Goal: Information Seeking & Learning: Learn about a topic

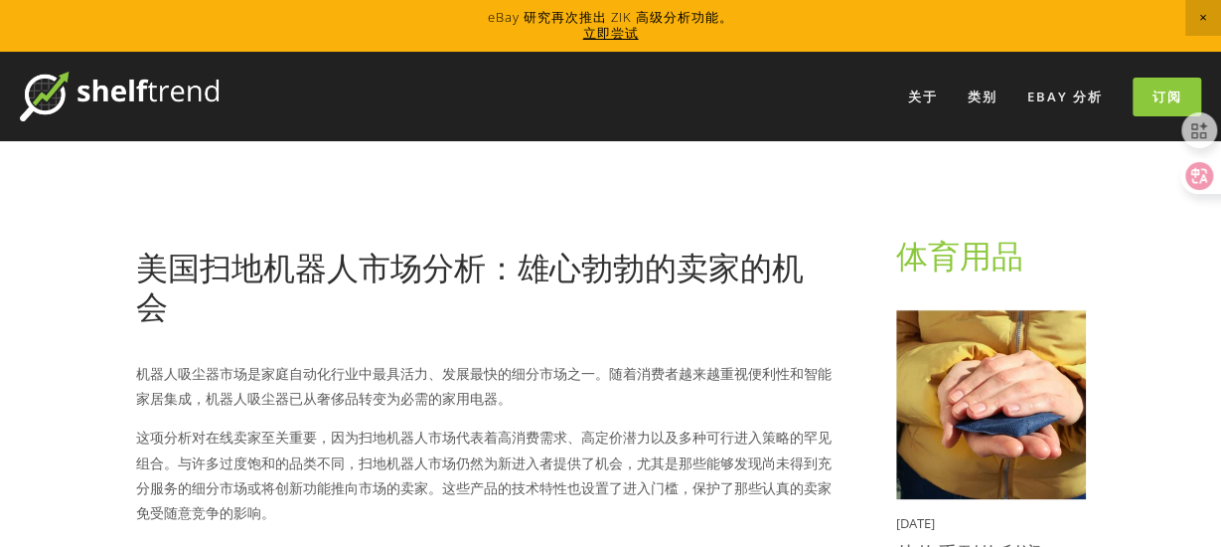
drag, startPoint x: 1047, startPoint y: 4, endPoint x: 656, endPoint y: 375, distance: 539.1
click at [656, 375] on font "机器人吸尘器市场是家庭自动化行业中最具活力、发展最快的细分市场之一。随着消费者越来越重视便利性和智能家居集成，机器人吸尘器已从奢侈品转变为必需的家用电器。" at bounding box center [484, 386] width 696 height 44
drag, startPoint x: 271, startPoint y: 362, endPoint x: 457, endPoint y: 373, distance: 186.1
click at [457, 373] on p "机器人吸尘器市场是家庭自动化行业中最具活力、发展最快的细分市场之一。随着消费者越来越重视便利性和智能家居集成，机器人吸尘器已从奢侈品转变为必需的家用电器。" at bounding box center [484, 386] width 697 height 50
click at [484, 373] on font "机器人吸尘器市场是家庭自动化行业中最具活力、发展最快的细分市场之一。随着消费者越来越重视便利性和智能家居集成，机器人吸尘器已从奢侈品转变为必需的家用电器。" at bounding box center [484, 386] width 696 height 44
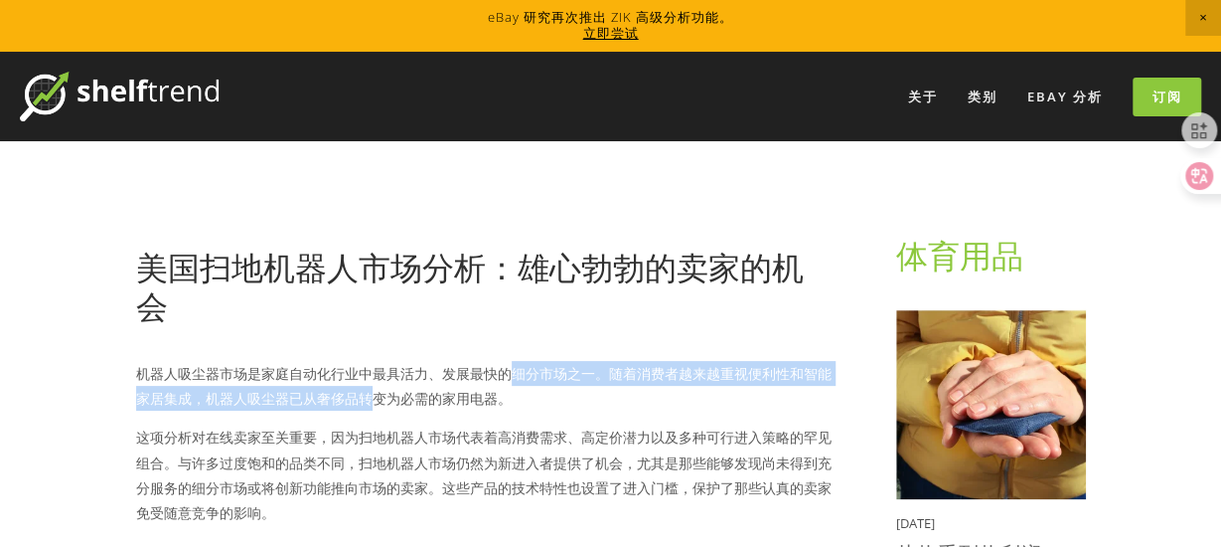
drag, startPoint x: 366, startPoint y: 388, endPoint x: 506, endPoint y: 378, distance: 140.5
click at [506, 378] on font "机器人吸尘器市场是家庭自动化行业中最具活力、发展最快的细分市场之一。随着消费者越来越重视便利性和智能家居集成，机器人吸尘器已从奢侈品转变为必需的家用电器。" at bounding box center [484, 386] width 696 height 44
click at [538, 369] on font "机器人吸尘器市场是家庭自动化行业中最具活力、发展最快的细分市场之一。随着消费者越来越重视便利性和智能家居集成，机器人吸尘器已从奢侈品转变为必需的家用电器。" at bounding box center [484, 386] width 696 height 44
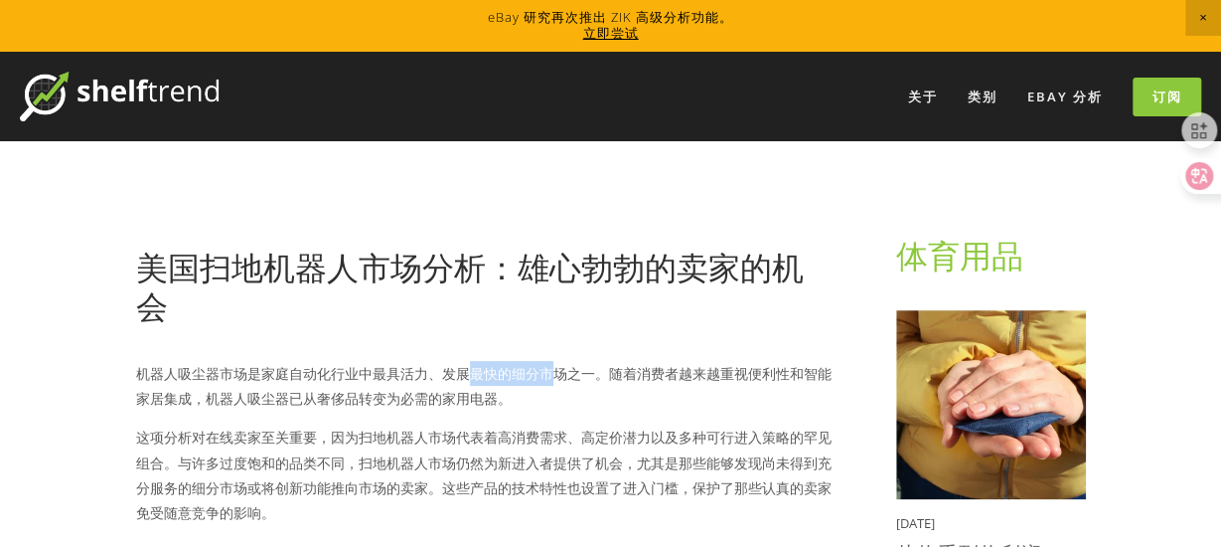
drag, startPoint x: 472, startPoint y: 386, endPoint x: 556, endPoint y: 383, distance: 84.5
click at [556, 383] on p "机器人吸尘器市场是家庭自动化行业中最具活力、发展最快的细分市场之一。随着消费者越来越重视便利性和智能家居集成，机器人吸尘器已从奢侈品转变为必需的家用电器。" at bounding box center [484, 386] width 697 height 50
click at [592, 375] on font "机器人吸尘器市场是家庭自动化行业中最具活力、发展最快的细分市场之一。随着消费者越来越重视便利性和智能家居集成，机器人吸尘器已从奢侈品转变为必需的家用电器。" at bounding box center [484, 386] width 696 height 44
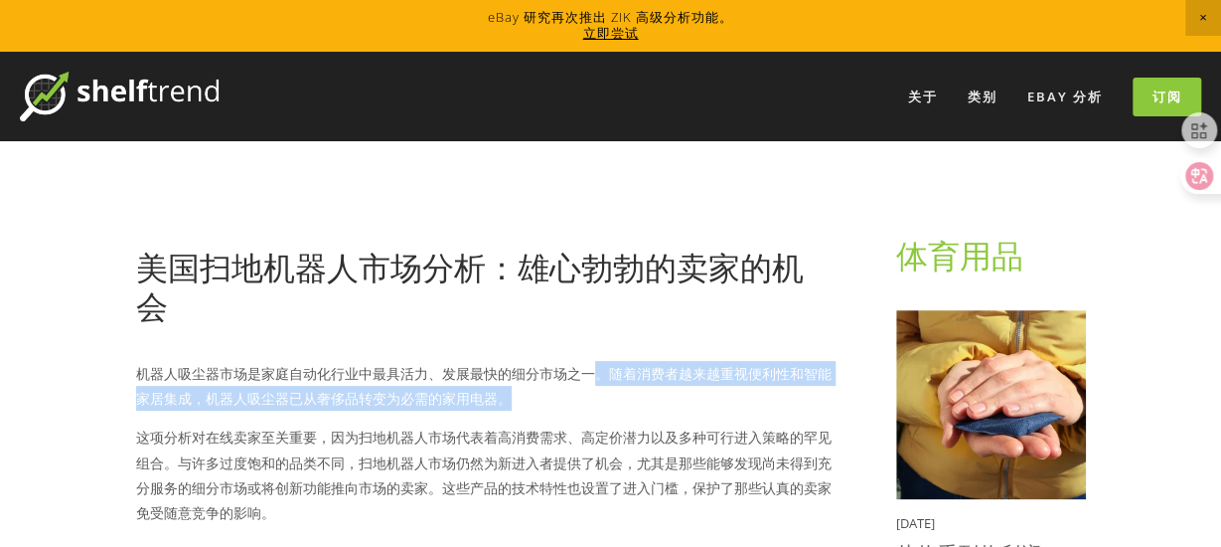
drag, startPoint x: 608, startPoint y: 371, endPoint x: 694, endPoint y: 387, distance: 86.9
click at [694, 387] on p "机器人吸尘器市场是家庭自动化行业中最具活力、发展最快的细分市场之一。随着消费者越来越重视便利性和智能家居集成，机器人吸尘器已从奢侈品转变为必需的家用电器。" at bounding box center [484, 386] width 697 height 50
click at [694, 388] on p "机器人吸尘器市场是家庭自动化行业中最具活力、发展最快的细分市场之一。随着消费者越来越重视便利性和智能家居集成，机器人吸尘器已从奢侈品转变为必需的家用电器。" at bounding box center [484, 386] width 697 height 50
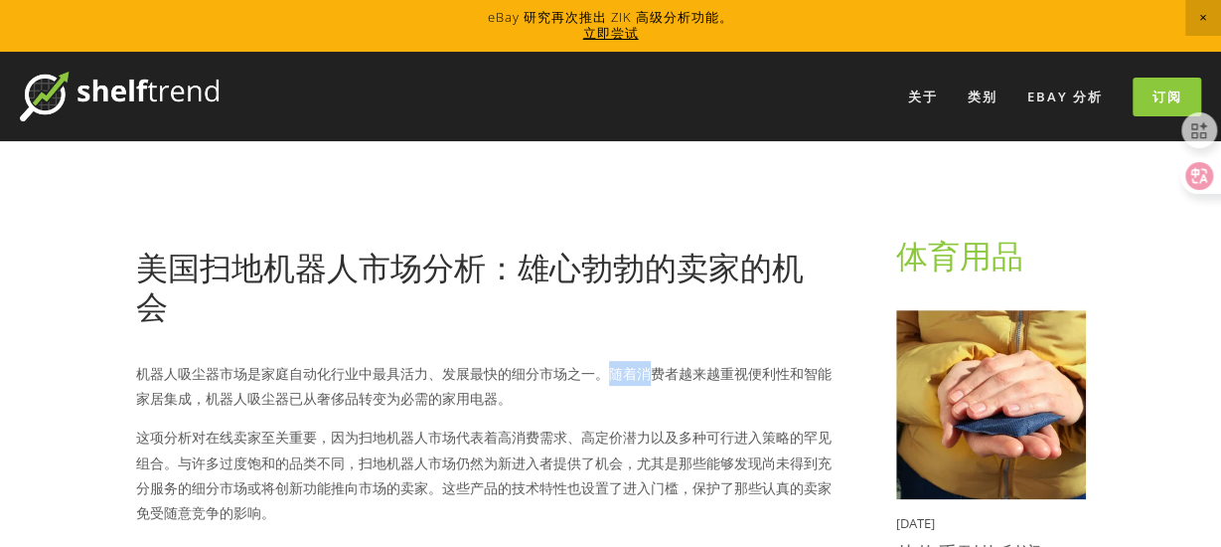
drag, startPoint x: 645, startPoint y: 385, endPoint x: 606, endPoint y: 375, distance: 40.0
click at [606, 375] on p "机器人吸尘器市场是家庭自动化行业中最具活力、发展最快的细分市场之一。随着消费者越来越重视便利性和智能家居集成，机器人吸尘器已从奢侈品转变为必需的家用电器。" at bounding box center [484, 386] width 697 height 50
click at [537, 391] on p "机器人吸尘器市场是家庭自动化行业中最具活力、发展最快的细分市场之一。随着消费者越来越重视便利性和智能家居集成，机器人吸尘器已从奢侈品转变为必需的家用电器。" at bounding box center [484, 386] width 697 height 50
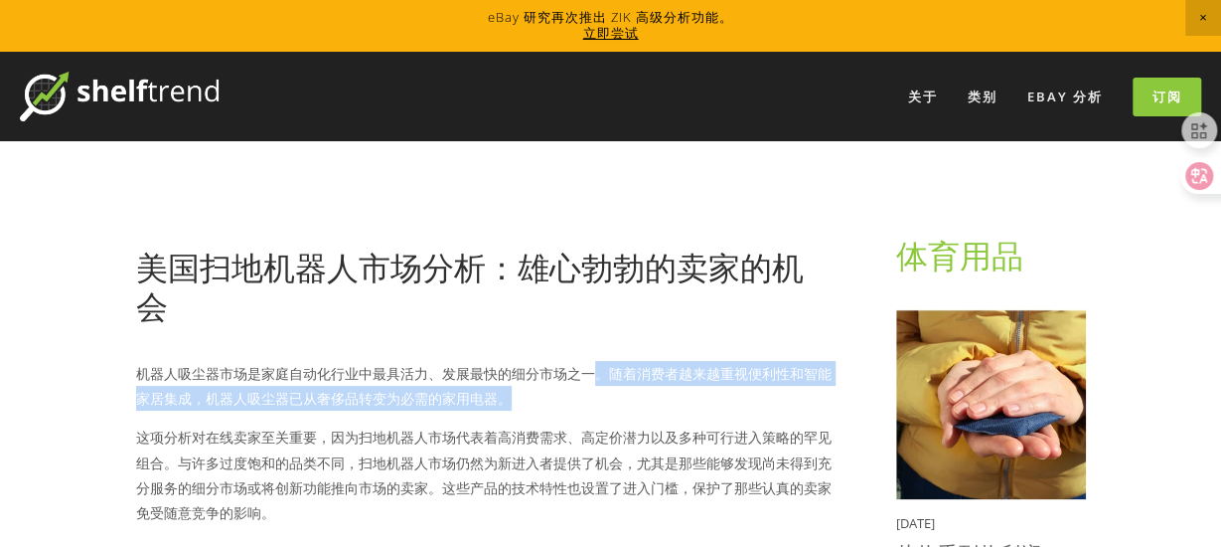
drag, startPoint x: 505, startPoint y: 394, endPoint x: 600, endPoint y: 372, distance: 98.1
click at [600, 372] on font "机器人吸尘器市场是家庭自动化行业中最具活力、发展最快的细分市场之一。随着消费者越来越重视便利性和智能家居集成，机器人吸尘器已从奢侈品转变为必需的家用电器。" at bounding box center [484, 386] width 696 height 44
click at [604, 370] on font "机器人吸尘器市场是家庭自动化行业中最具活力、发展最快的细分市场之一。随着消费者越来越重视便利性和智能家居集成，机器人吸尘器已从奢侈品转变为必需的家用电器。" at bounding box center [484, 386] width 696 height 44
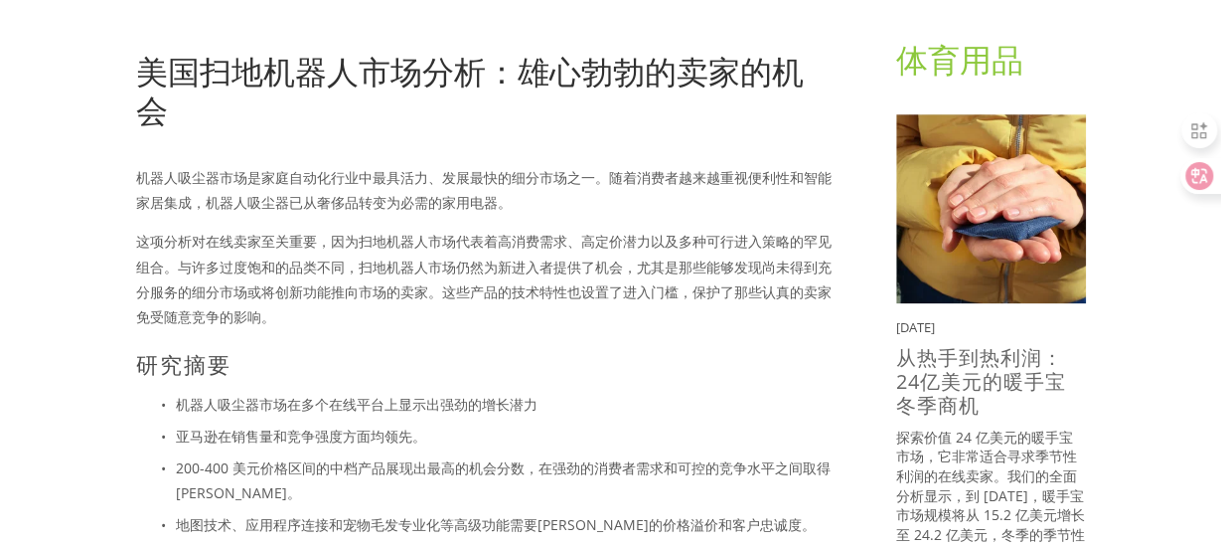
scroll to position [199, 0]
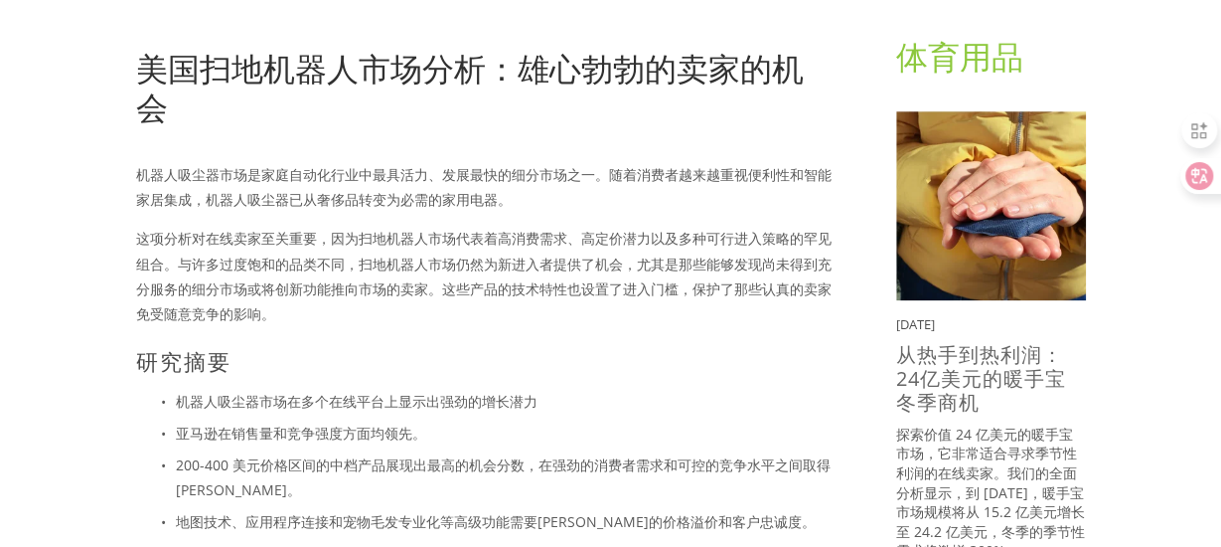
click at [184, 462] on font "200-400 美元价格区间的中档产品展现出最高的机会分数，在强劲的消费者需求和可控的竞争水平之间取得平衡。" at bounding box center [503, 477] width 655 height 44
drag, startPoint x: 178, startPoint y: 462, endPoint x: 370, endPoint y: 461, distance: 191.8
click at [370, 461] on font "200-400 美元价格区间的中档产品展现出最高的机会分数，在强劲的消费者需求和可控的竞争水平之间取得平衡。" at bounding box center [503, 477] width 655 height 44
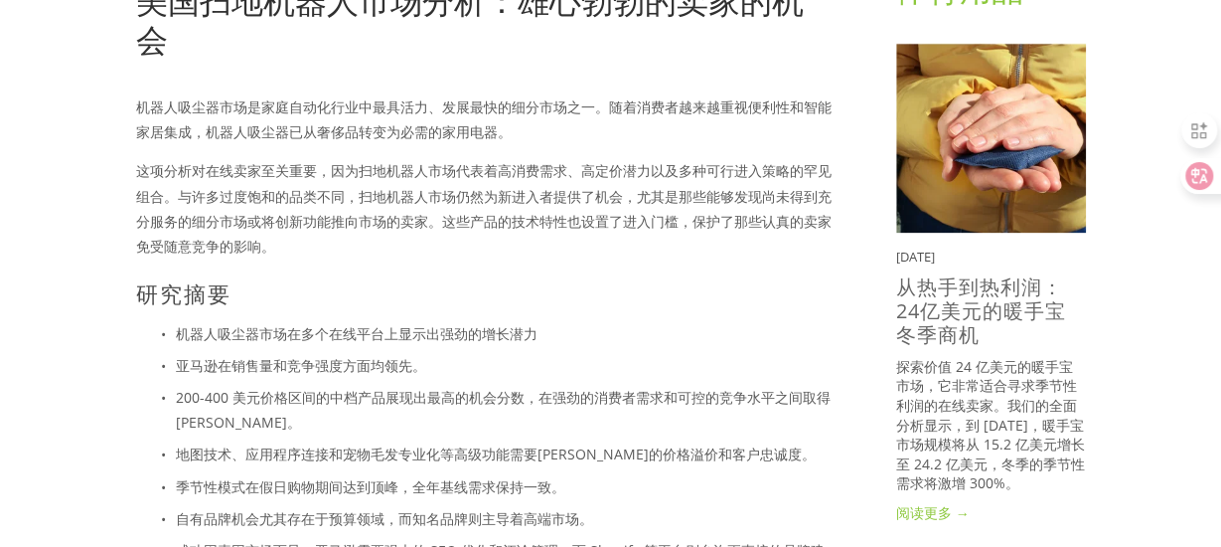
scroll to position [298, 0]
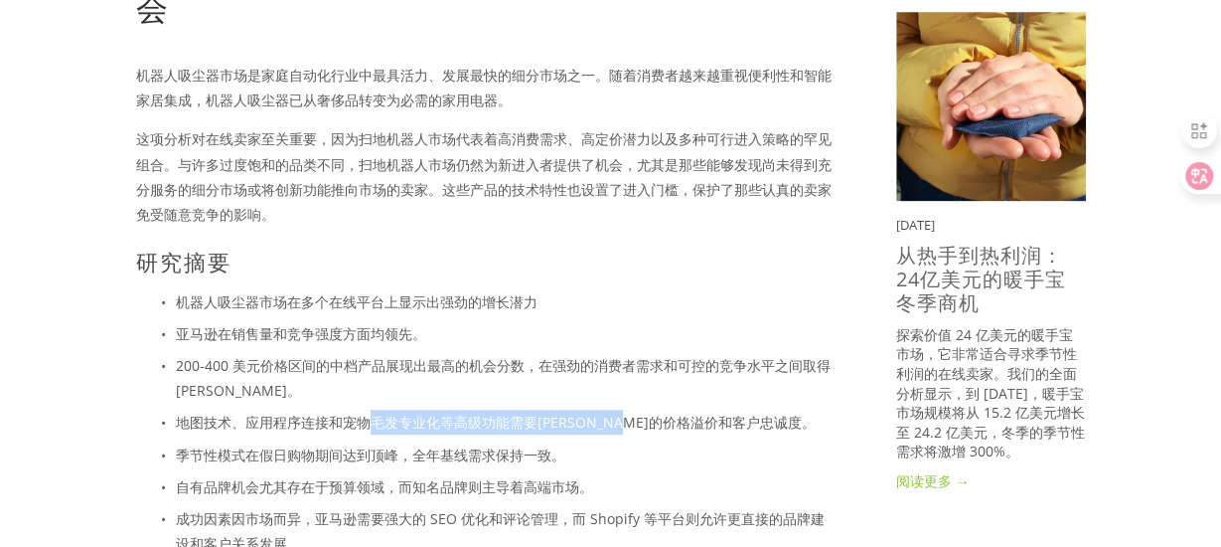
drag, startPoint x: 370, startPoint y: 422, endPoint x: 682, endPoint y: 428, distance: 312.1
click at [682, 428] on font "地图技术、应用程序连接和宠物毛发专业化等高级功能需要高昂的价格溢价和客户忠诚度。" at bounding box center [496, 421] width 640 height 19
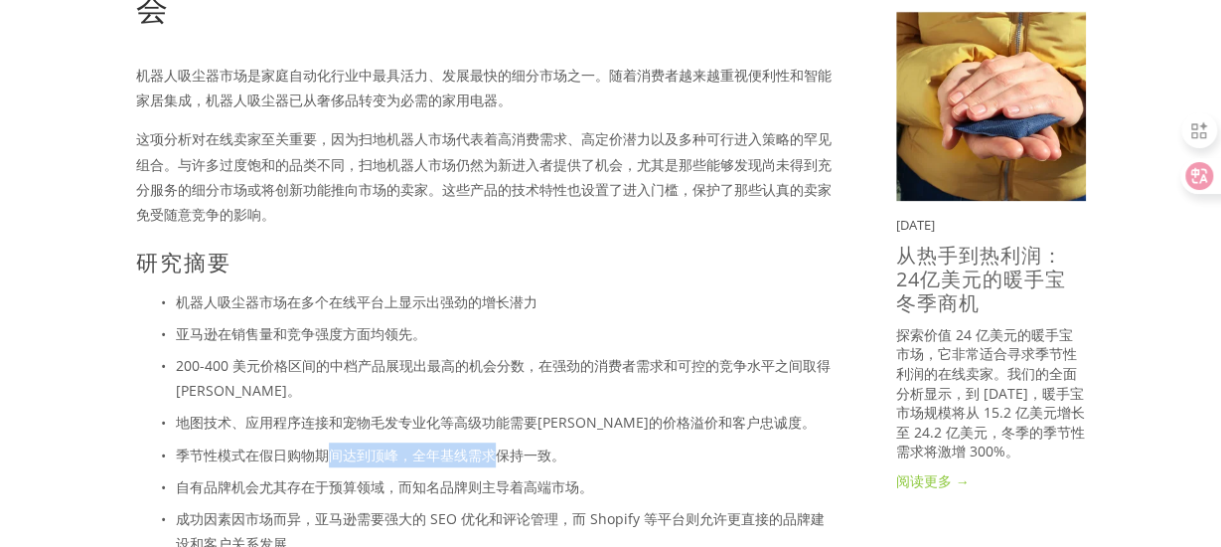
drag, startPoint x: 333, startPoint y: 453, endPoint x: 495, endPoint y: 460, distance: 162.1
click at [495, 460] on font "季节性模式在假日购物期间达到顶峰，全年基线需求保持一致。" at bounding box center [371, 454] width 390 height 19
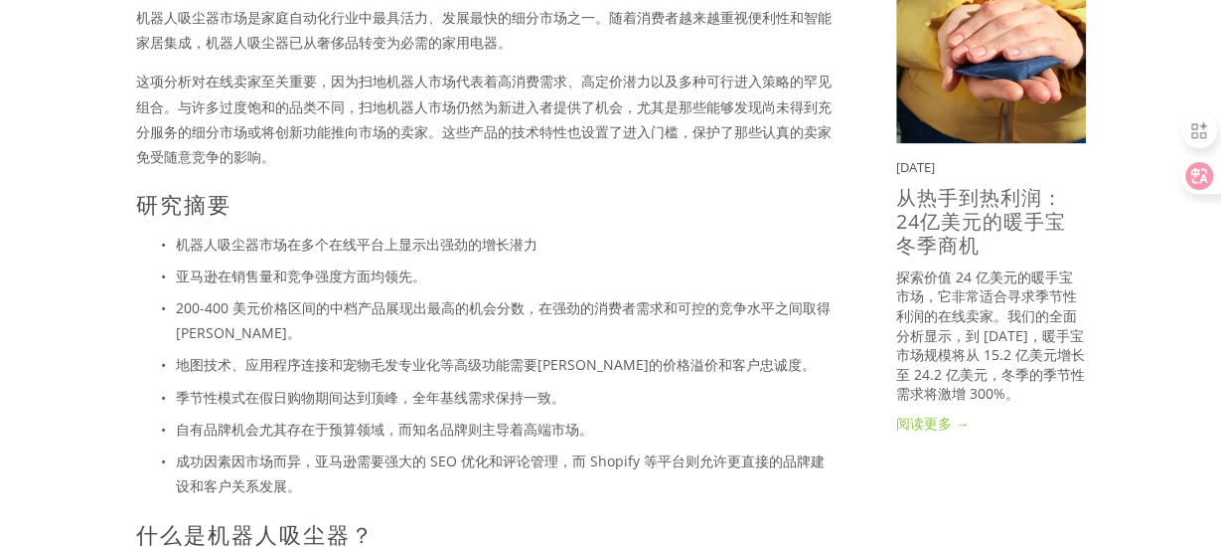
scroll to position [397, 0]
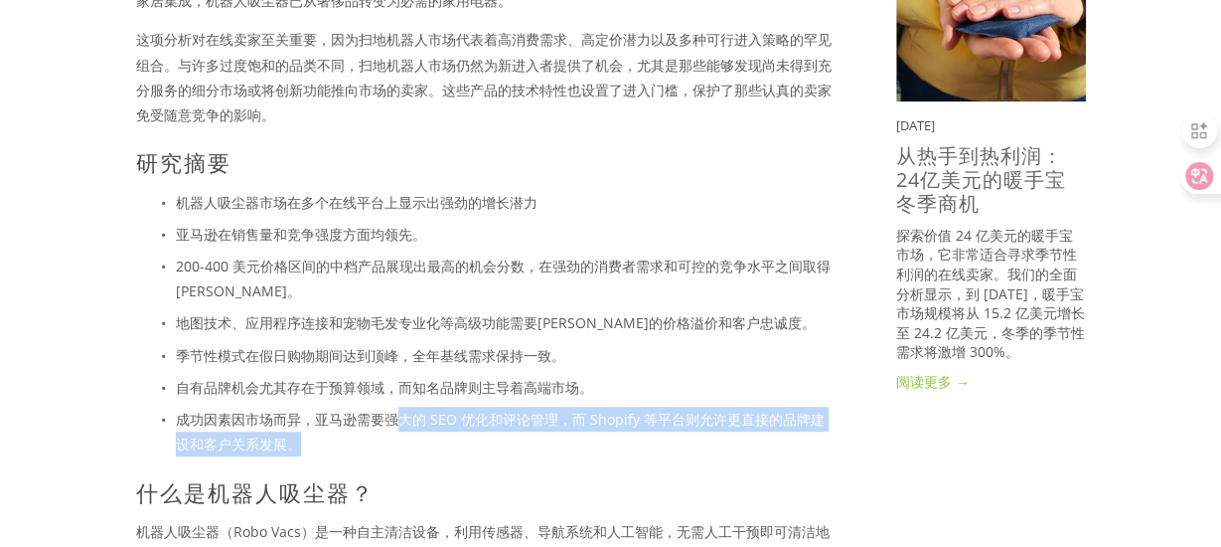
drag, startPoint x: 397, startPoint y: 402, endPoint x: 478, endPoint y: 432, distance: 85.8
click at [478, 432] on ul "机器人吸尘器市场在多个在线平台上显示出强劲的增长潜力 亚马逊在销售量和竞争强度方面均领先。 200-400 美元价格区间的中档产品展现出最高的机会分数，在强劲…" at bounding box center [484, 323] width 697 height 267
click at [478, 432] on p "成功因素因市场而异，亚马逊需要强大的 SEO 优化和评论管理，而 Shopify 等平台则允许更直接的品牌建设和客户关系发展。" at bounding box center [504, 431] width 657 height 50
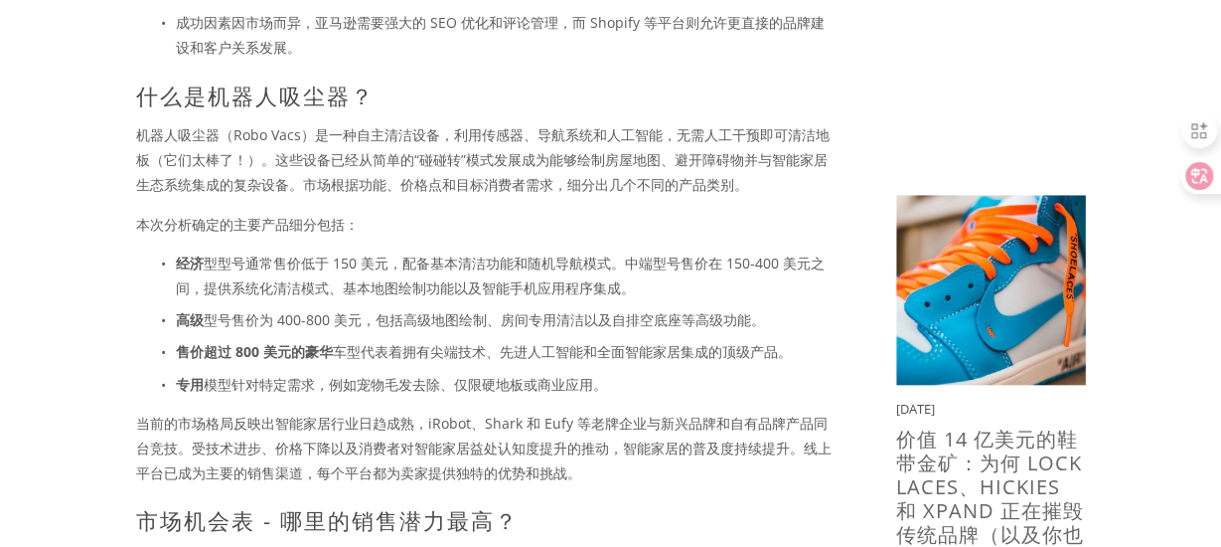
scroll to position [795, 0]
drag, startPoint x: 282, startPoint y: 301, endPoint x: 229, endPoint y: 315, distance: 55.4
click at [282, 301] on ul "经济 型型号通常售价低于 150 美元，配备基本清洁功能和随机导航模式。中端型号售价在 150-400 美元之间，提供系统化清洁模式、基本地图绘制功能以及智能…" at bounding box center [484, 322] width 697 height 146
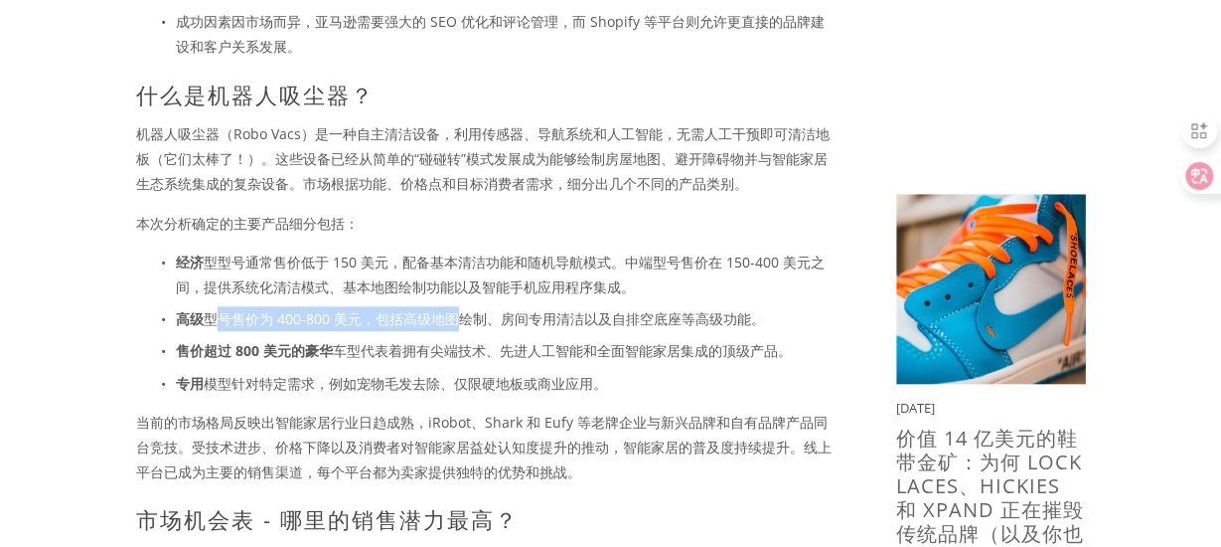
drag, startPoint x: 223, startPoint y: 324, endPoint x: 452, endPoint y: 324, distance: 229.5
click at [452, 324] on font "型号售价为 400-800 美元，包括高级地图绘制、房间专用清洁以及自排空底座等高级功能。" at bounding box center [484, 318] width 561 height 19
click at [459, 323] on font "型号售价为 400-800 美元，包括高级地图绘制、房间专用清洁以及自排空底座等高级功能。" at bounding box center [484, 318] width 561 height 19
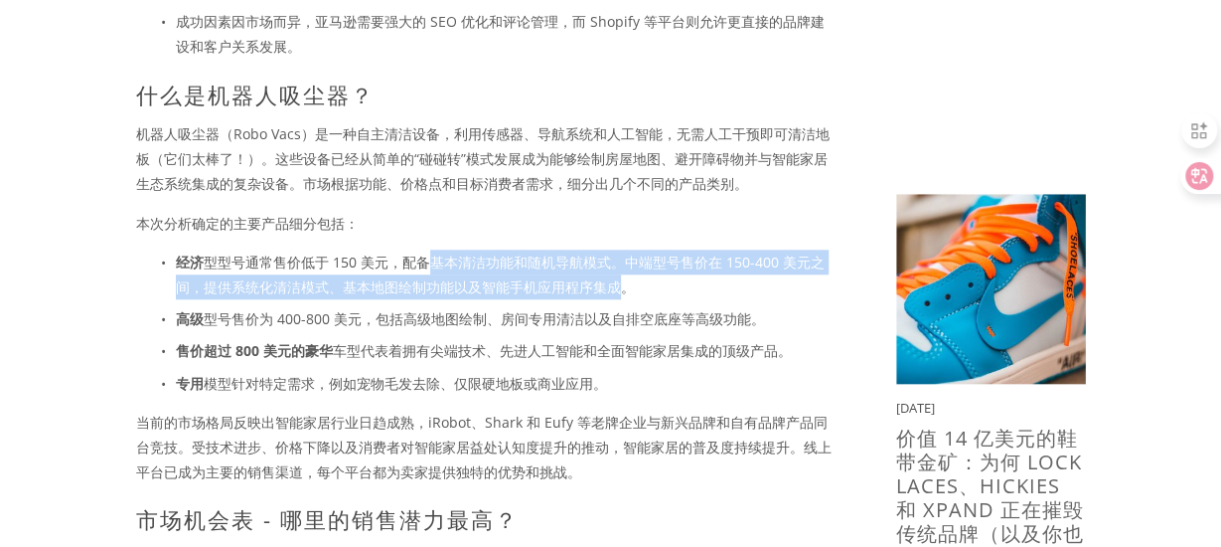
drag, startPoint x: 441, startPoint y: 264, endPoint x: 625, endPoint y: 276, distance: 184.2
click at [625, 276] on font "型型号通常售价低于 150 美元，配备基本清洁功能和随机导航模式。中端型号售价在 150-400 美元之间，提供系统化清洁模式、基本地图绘制功能以及智能手机应…" at bounding box center [500, 274] width 649 height 44
drag, startPoint x: 616, startPoint y: 252, endPoint x: 642, endPoint y: 277, distance: 35.8
click at [642, 277] on p "经济 型型号通常售价低于 150 美元，配备基本清洁功能和随机导航模式。中端型号售价在 150-400 美元之间，提供系统化清洁模式、基本地图绘制功能以及智能…" at bounding box center [504, 274] width 657 height 50
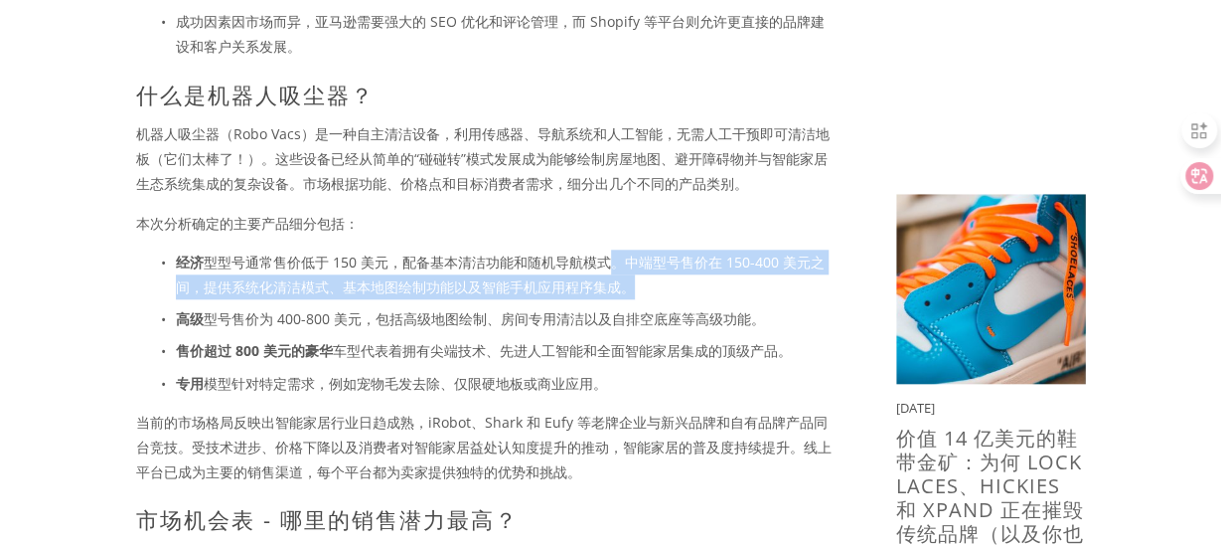
click at [642, 277] on p "经济 型型号通常售价低于 150 美元，配备基本清洁功能和随机导航模式。中端型号售价在 150-400 美元之间，提供系统化清洁模式、基本地图绘制功能以及智能…" at bounding box center [504, 274] width 657 height 50
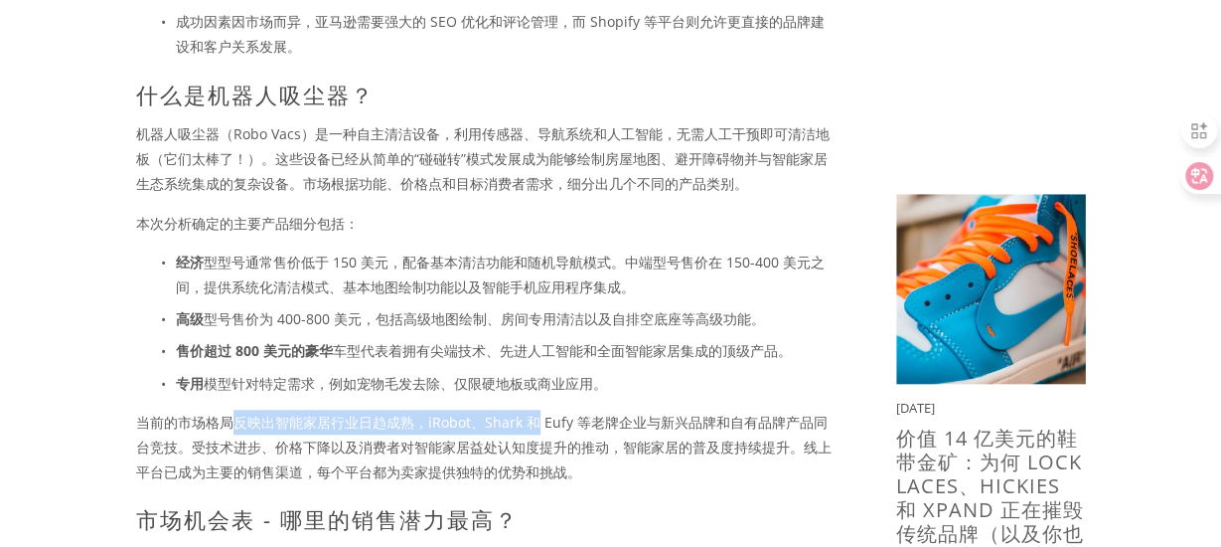
drag, startPoint x: 227, startPoint y: 414, endPoint x: 533, endPoint y: 420, distance: 306.1
click at [533, 420] on font "当前的市场格局反映出智能家居行业日趋成熟，iRobot、Shark 和 Eufy 等老牌企业与新兴品牌和自有品牌产品同台竞技。受技术进步、价格下降以及消费者对…" at bounding box center [484, 446] width 696 height 69
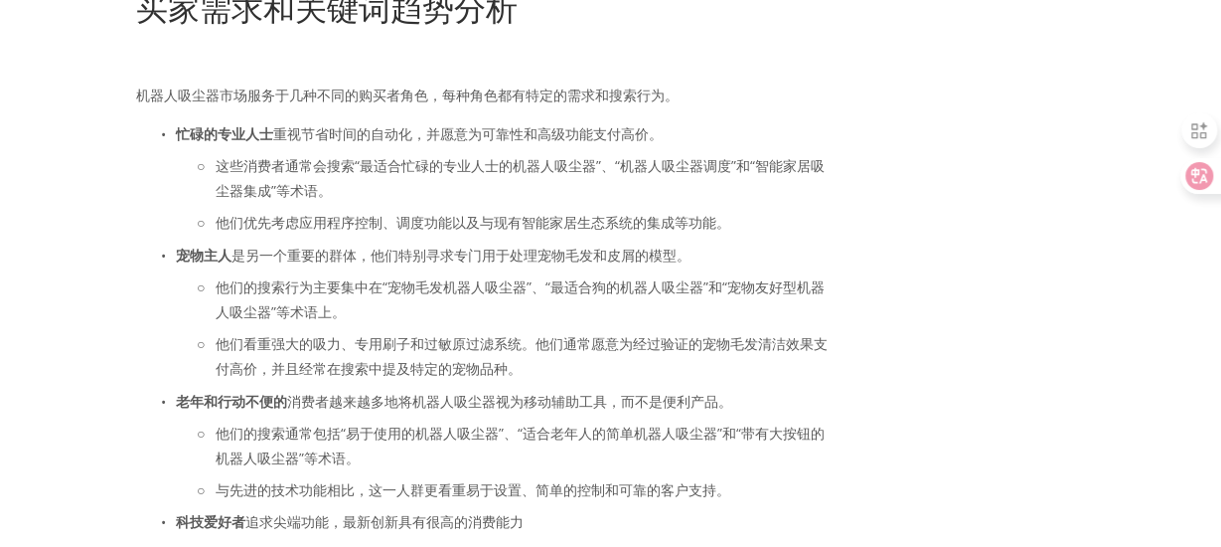
scroll to position [2385, 0]
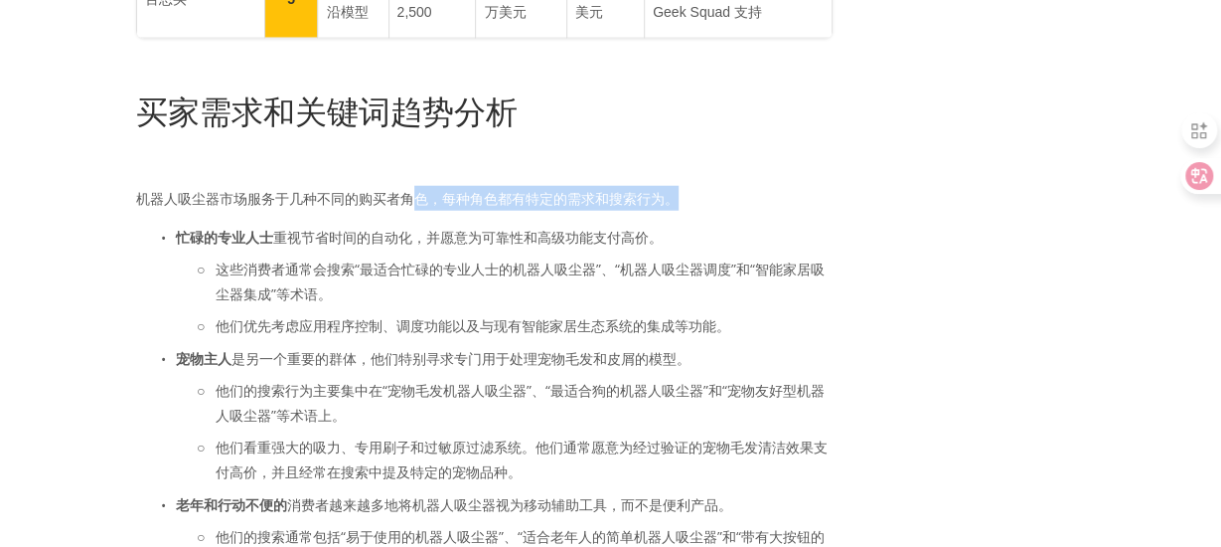
drag, startPoint x: 173, startPoint y: 247, endPoint x: 410, endPoint y: 217, distance: 239.5
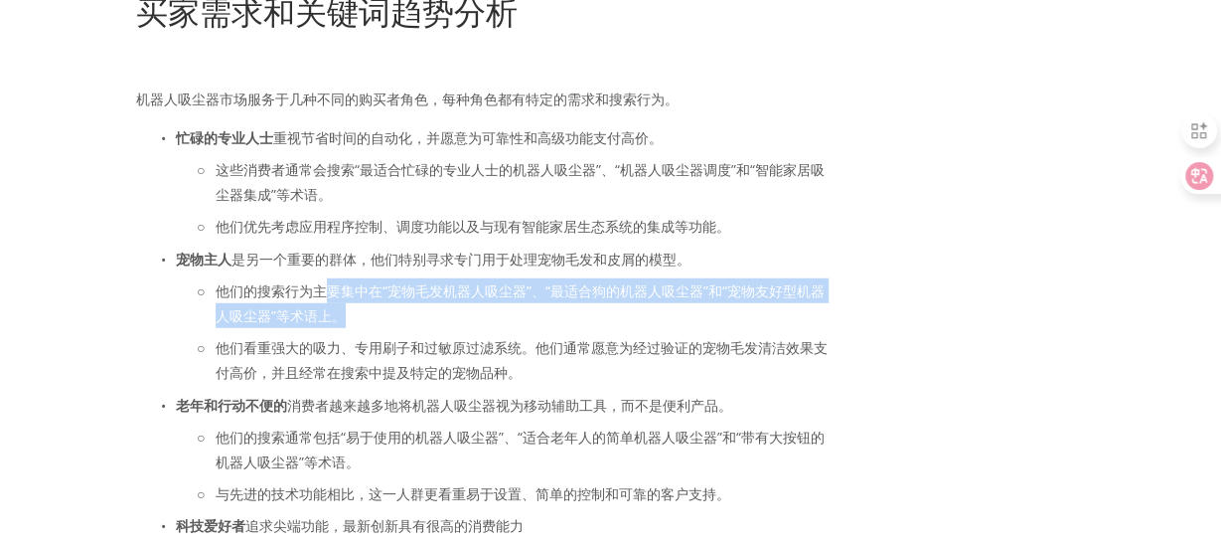
drag, startPoint x: 333, startPoint y: 300, endPoint x: 341, endPoint y: 325, distance: 26.1
click at [341, 325] on font "他们的搜索行为主要集中在“宠物毛发机器人吸尘器”、“最适合狗的机器人吸尘器”和“宠物友好型机器人吸尘器”等术语上。" at bounding box center [520, 303] width 609 height 44
click at [342, 325] on font "他们的搜索行为主要集中在“宠物毛发机器人吸尘器”、“最适合狗的机器人吸尘器”和“宠物友好型机器人吸尘器”等术语上。" at bounding box center [520, 303] width 609 height 44
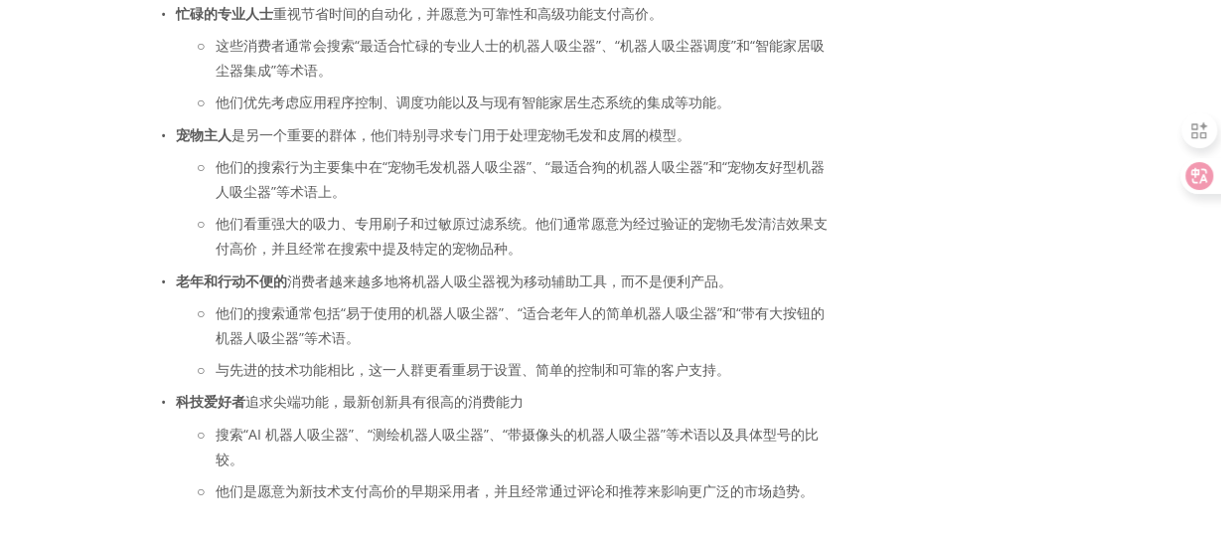
scroll to position [2683, 0]
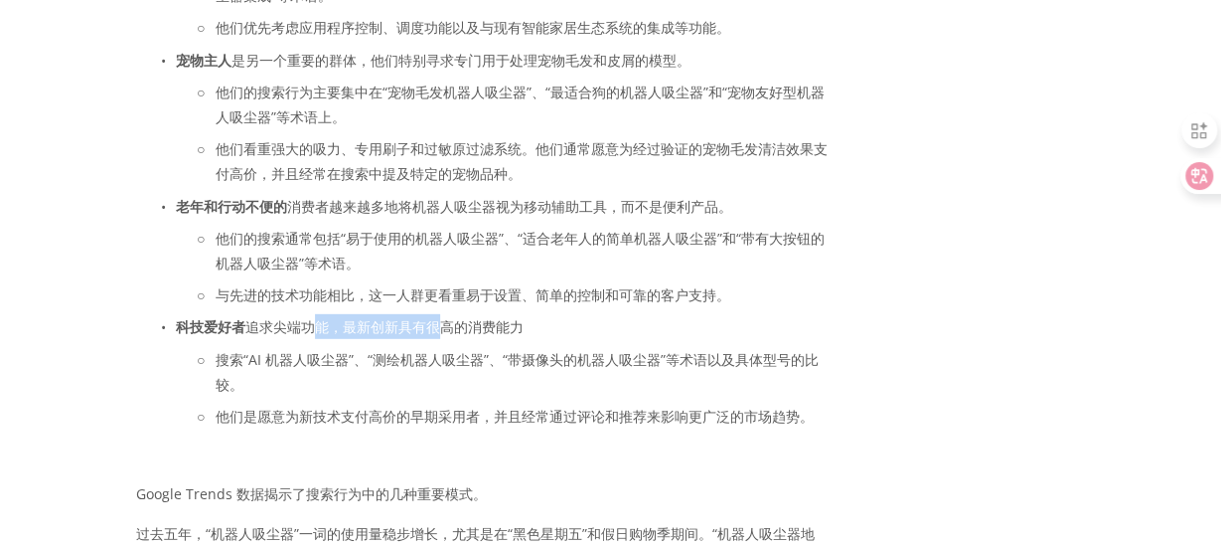
drag, startPoint x: 318, startPoint y: 333, endPoint x: 435, endPoint y: 333, distance: 117.3
click at [435, 333] on font "追求尖端功能，最新创新具有很高的消费能力" at bounding box center [384, 326] width 278 height 19
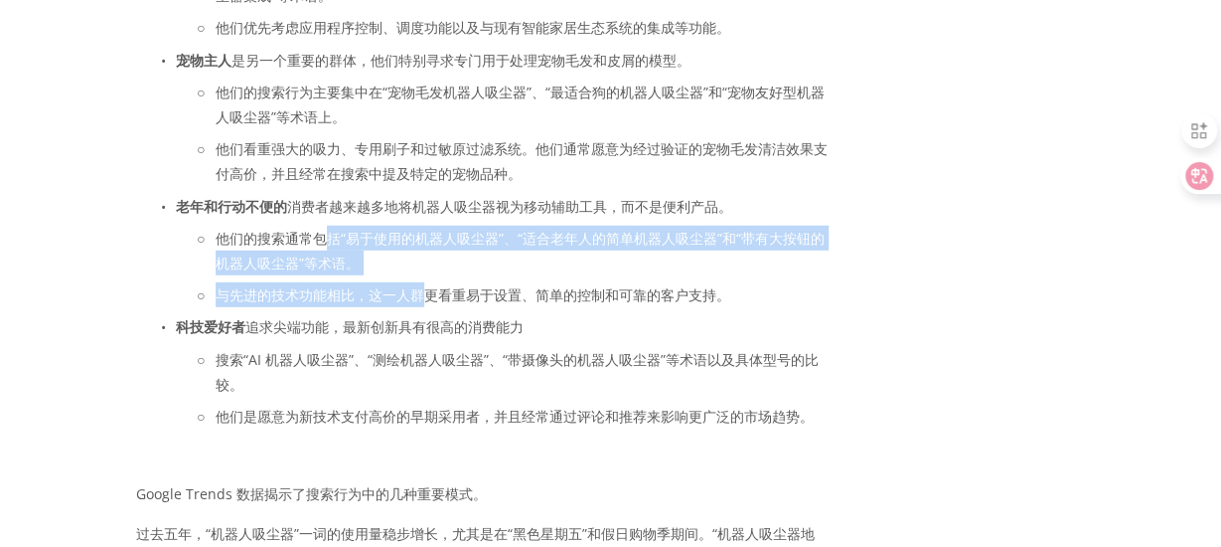
drag, startPoint x: 421, startPoint y: 290, endPoint x: 323, endPoint y: 243, distance: 108.9
click at [323, 243] on ul "他们的搜索通常包括“易于使用的机器人吸尘器”、“适合老年人的简单机器人吸尘器”和“带有大按钮的机器人吸尘器”等术语。 与先进的技术功能相比，这一人群更看重易于…" at bounding box center [504, 267] width 657 height 82
click at [323, 243] on font "他们的搜索通常包括“易于使用的机器人吸尘器”、“适合老年人的简单机器人吸尘器”和“带有大按钮的机器人吸尘器”等术语。" at bounding box center [520, 251] width 609 height 44
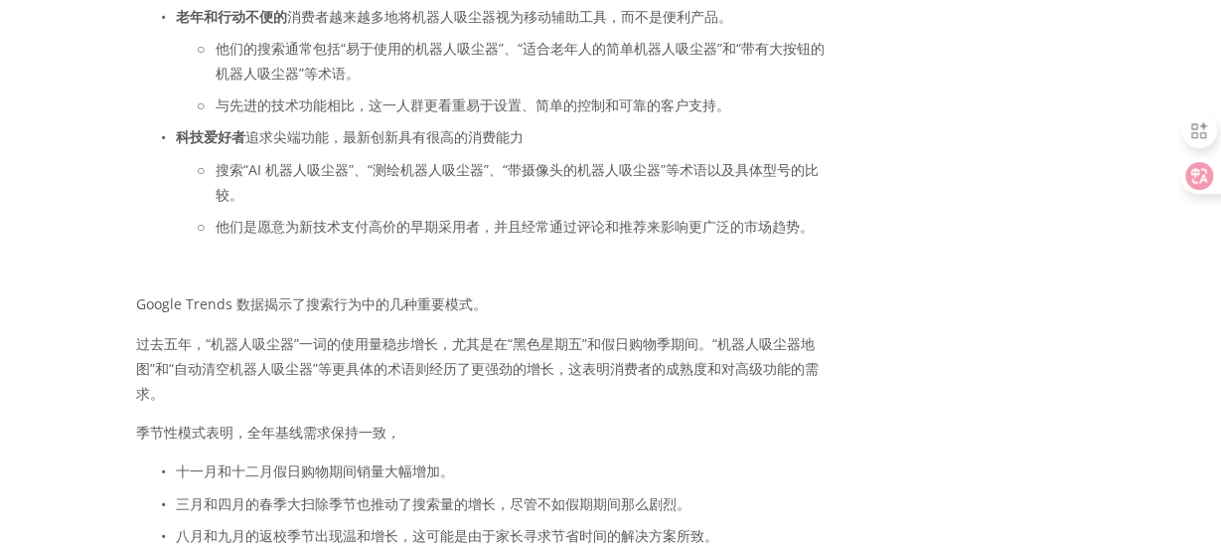
scroll to position [2882, 0]
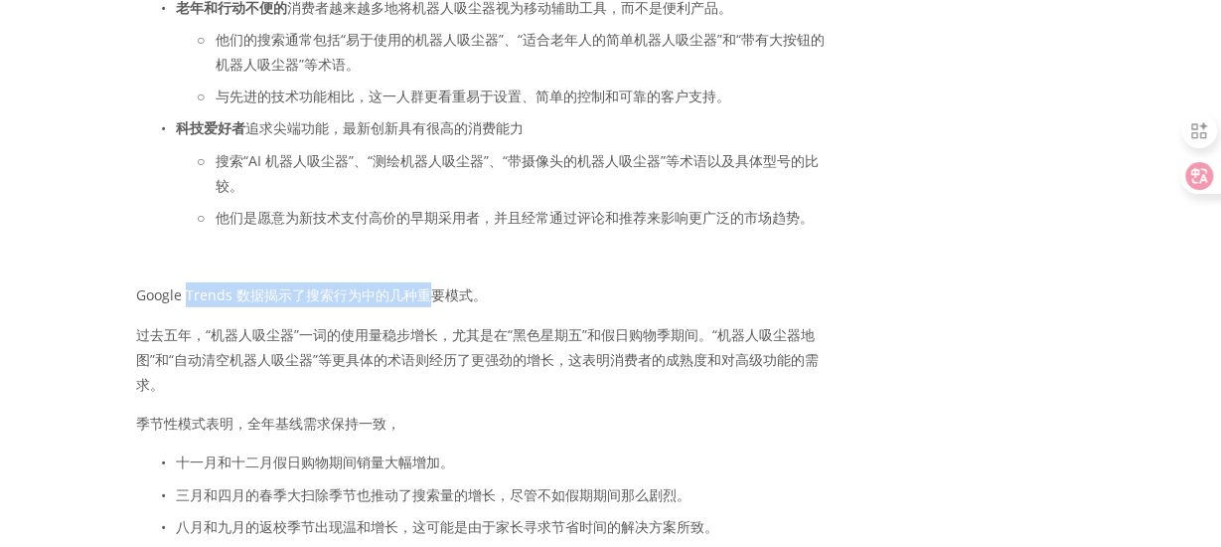
drag, startPoint x: 188, startPoint y: 315, endPoint x: 421, endPoint y: 315, distance: 233.5
click at [421, 307] on p "Google Trends 数据揭示了搜索行为中的几种重要模式。" at bounding box center [484, 294] width 697 height 25
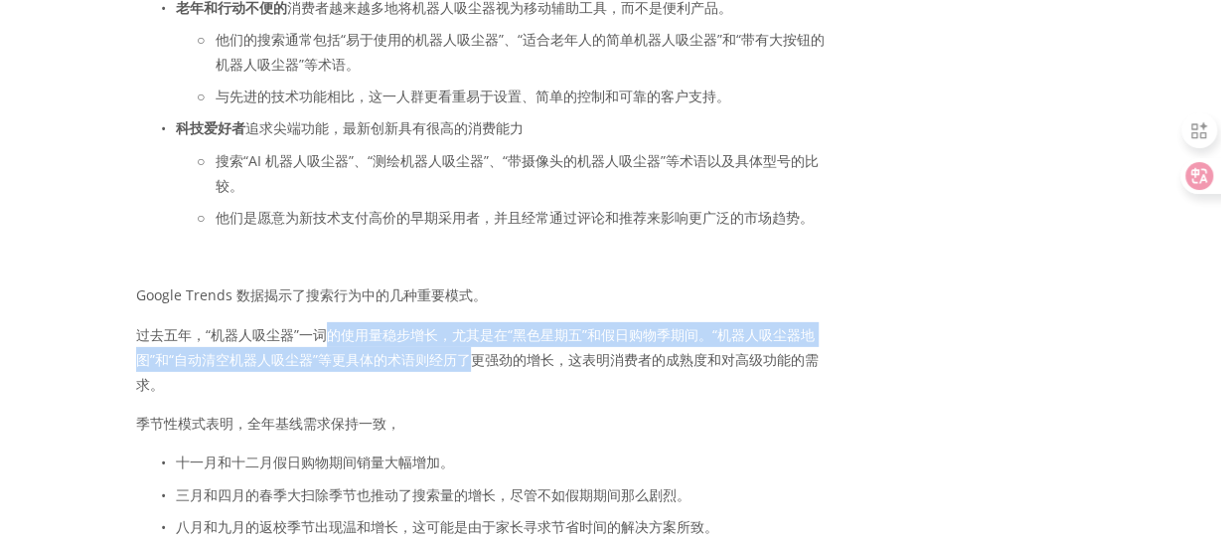
drag, startPoint x: 323, startPoint y: 335, endPoint x: 472, endPoint y: 363, distance: 151.6
click at [472, 363] on font "过去五年，“机器人吸尘器”一词的使用量稳步增长，尤其是在“黑色星期五”和假日购物季期间。“机器人吸尘器地图”和“自动清空机器人吸尘器”等更具体的术语则经历了更…" at bounding box center [477, 359] width 683 height 69
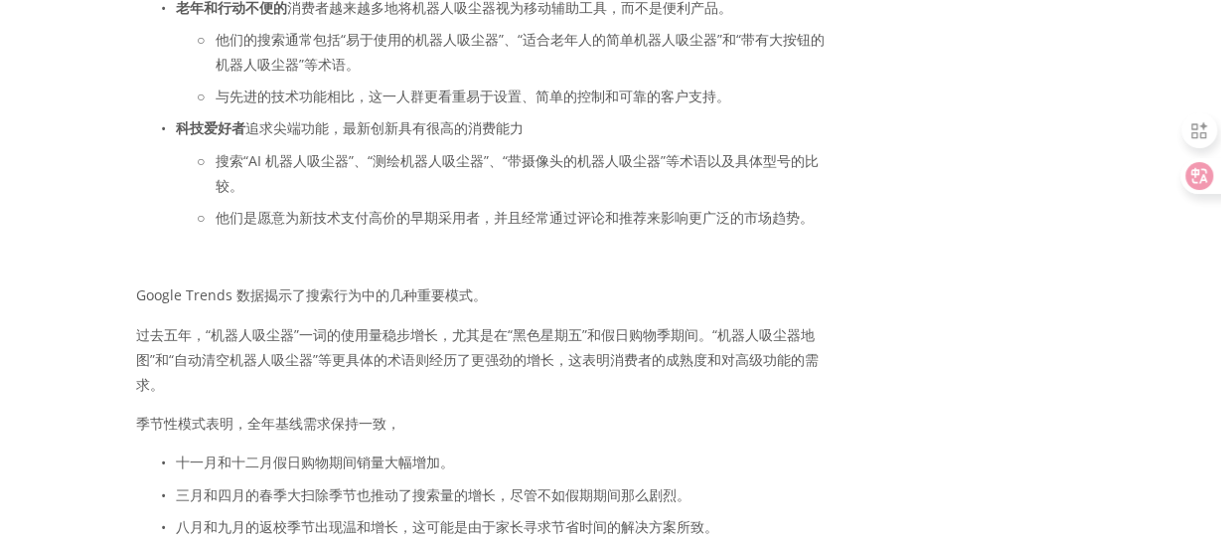
click at [462, 345] on font "过去五年，“机器人吸尘器”一词的使用量稳步增长，尤其是在“黑色星期五”和假日购物季期间。“机器人吸尘器地图”和“自动清空机器人吸尘器”等更具体的术语则经历了更…" at bounding box center [477, 359] width 683 height 69
drag, startPoint x: 212, startPoint y: 338, endPoint x: 338, endPoint y: 348, distance: 126.6
click at [338, 348] on font "过去五年，“机器人吸尘器”一词的使用量稳步增长，尤其是在“黑色星期五”和假日购物季期间。“机器人吸尘器地图”和“自动清空机器人吸尘器”等更具体的术语则经历了更…" at bounding box center [477, 359] width 683 height 69
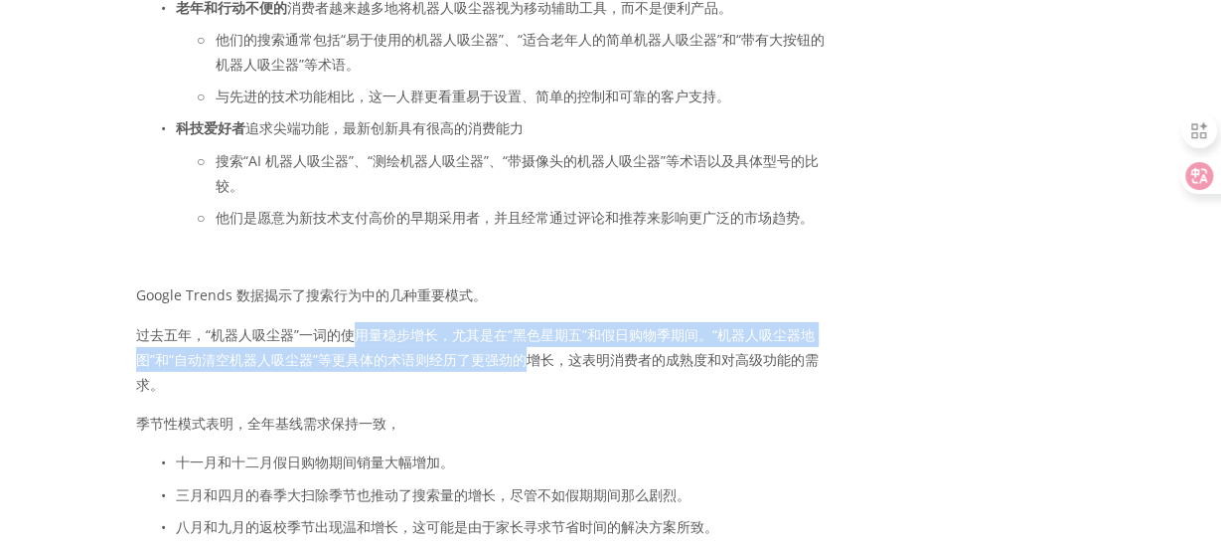
drag, startPoint x: 350, startPoint y: 345, endPoint x: 525, endPoint y: 374, distance: 177.2
click at [525, 374] on font "过去五年，“机器人吸尘器”一词的使用量稳步增长，尤其是在“黑色星期五”和假日购物季期间。“机器人吸尘器地图”和“自动清空机器人吸尘器”等更具体的术语则经历了更…" at bounding box center [477, 359] width 683 height 69
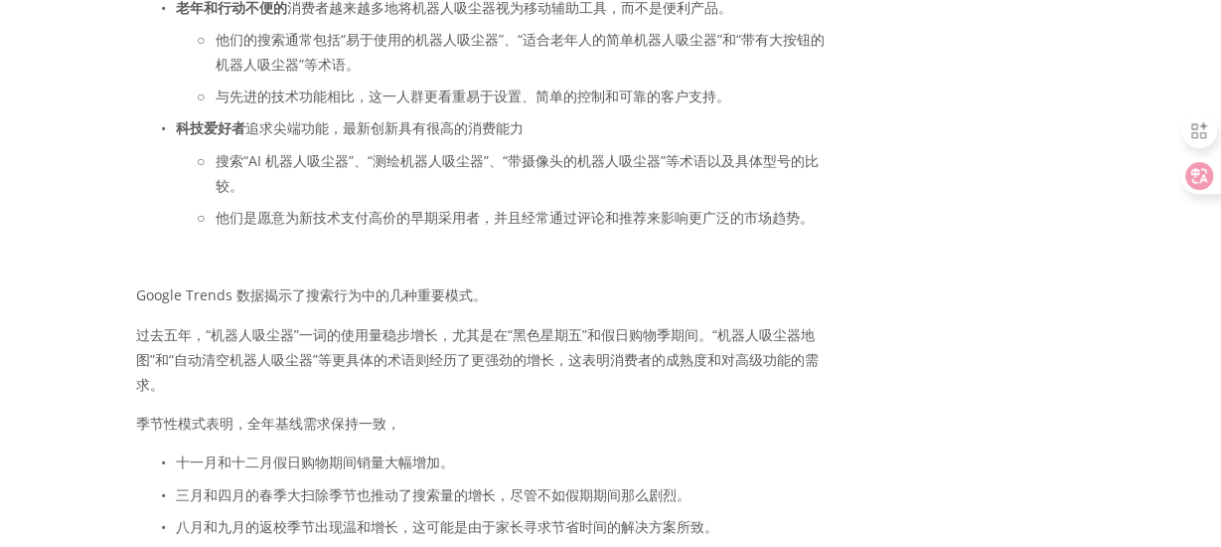
click at [526, 374] on font "过去五年，“机器人吸尘器”一词的使用量稳步增长，尤其是在“黑色星期五”和假日购物季期间。“机器人吸尘器地图”和“自动清空机器人吸尘器”等更具体的术语则经历了更…" at bounding box center [477, 359] width 683 height 69
drag, startPoint x: 501, startPoint y: 376, endPoint x: 564, endPoint y: 376, distance: 63.6
click at [564, 376] on font "过去五年，“机器人吸尘器”一词的使用量稳步增长，尤其是在“黑色星期五”和假日购物季期间。“机器人吸尘器地图”和“自动清空机器人吸尘器”等更具体的术语则经历了更…" at bounding box center [477, 359] width 683 height 69
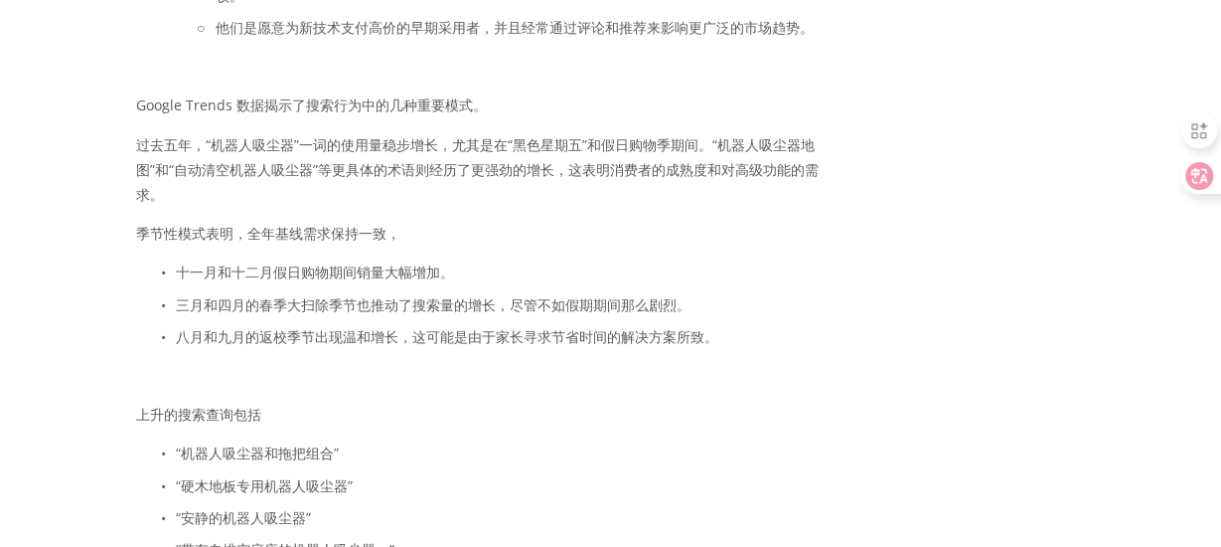
scroll to position [3080, 0]
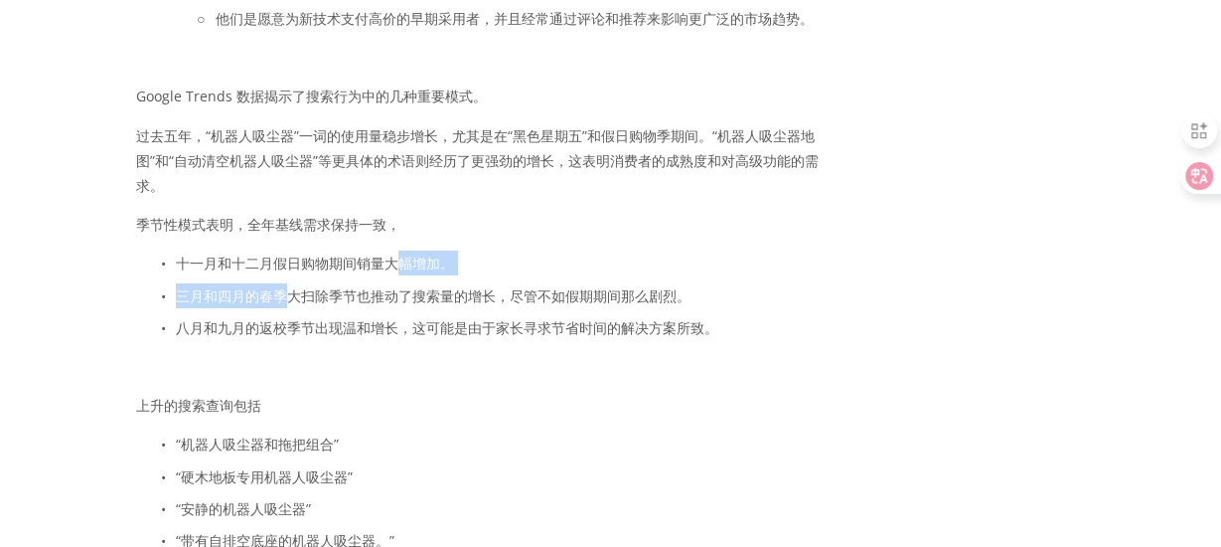
drag, startPoint x: 281, startPoint y: 286, endPoint x: 394, endPoint y: 281, distance: 113.4
click at [394, 281] on ul "十一月和十二月假日购物期间销量大幅增加。 三月和四月的春季大扫除季节也推动了搜索量的增长，尽管不如假期期间那么剧烈。 八月和九月的返校季节出现温和增长，这可能…" at bounding box center [484, 294] width 697 height 89
click at [397, 272] on font "十一月和十二月假日购物期间销量大幅增加。" at bounding box center [315, 262] width 278 height 19
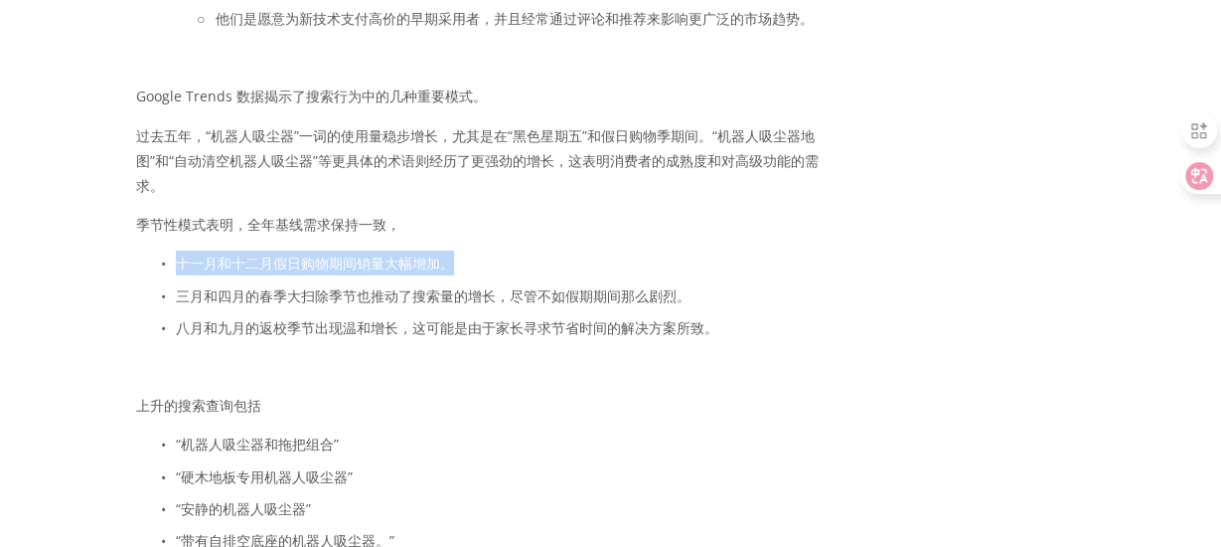
drag, startPoint x: 469, startPoint y: 273, endPoint x: 171, endPoint y: 277, distance: 298.1
click at [176, 275] on p "十一月和十二月假日购物期间销量大幅增加。" at bounding box center [504, 262] width 657 height 25
click at [203, 272] on font "十一月和十二月假日购物期间销量大幅增加。" at bounding box center [315, 262] width 278 height 19
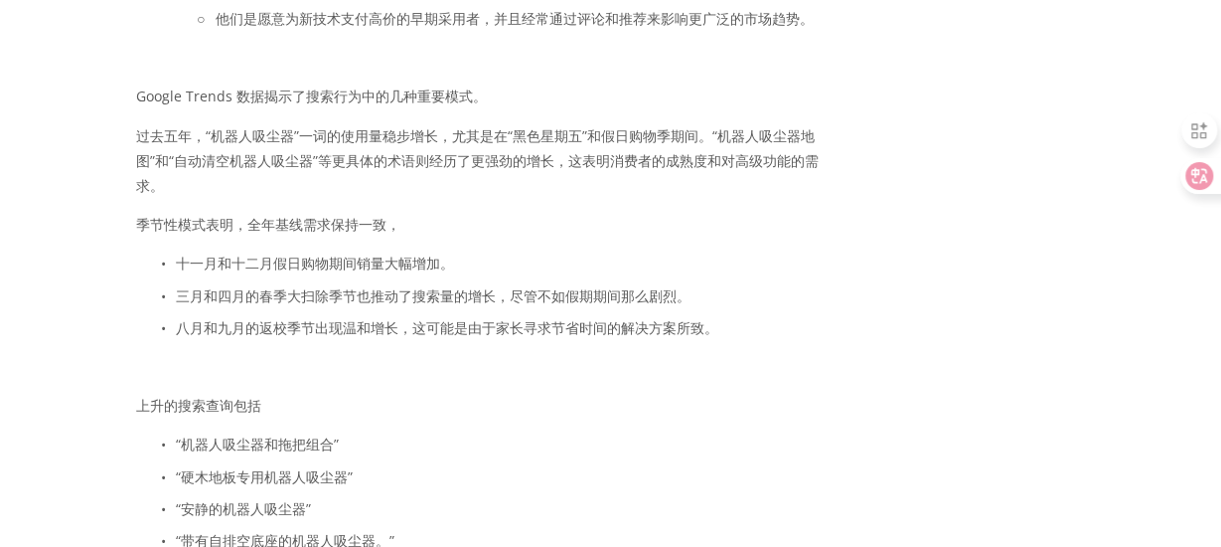
click at [189, 272] on font "十一月和十二月假日购物期间销量大幅增加。" at bounding box center [315, 262] width 278 height 19
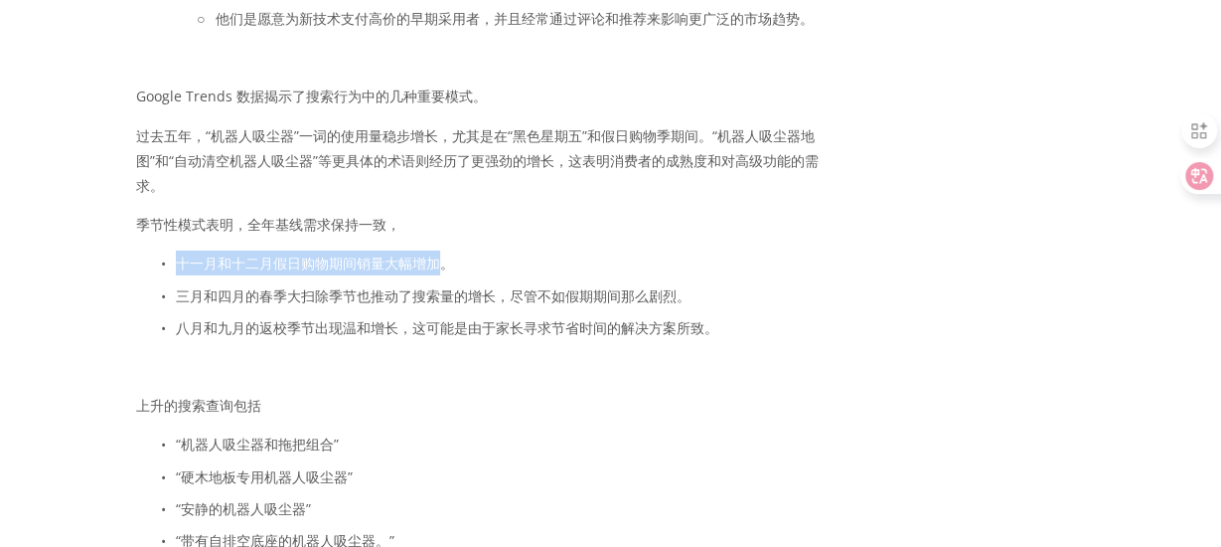
drag, startPoint x: 177, startPoint y: 274, endPoint x: 439, endPoint y: 277, distance: 262.4
click at [439, 272] on font "十一月和十二月假日购物期间销量大幅增加。" at bounding box center [315, 262] width 278 height 19
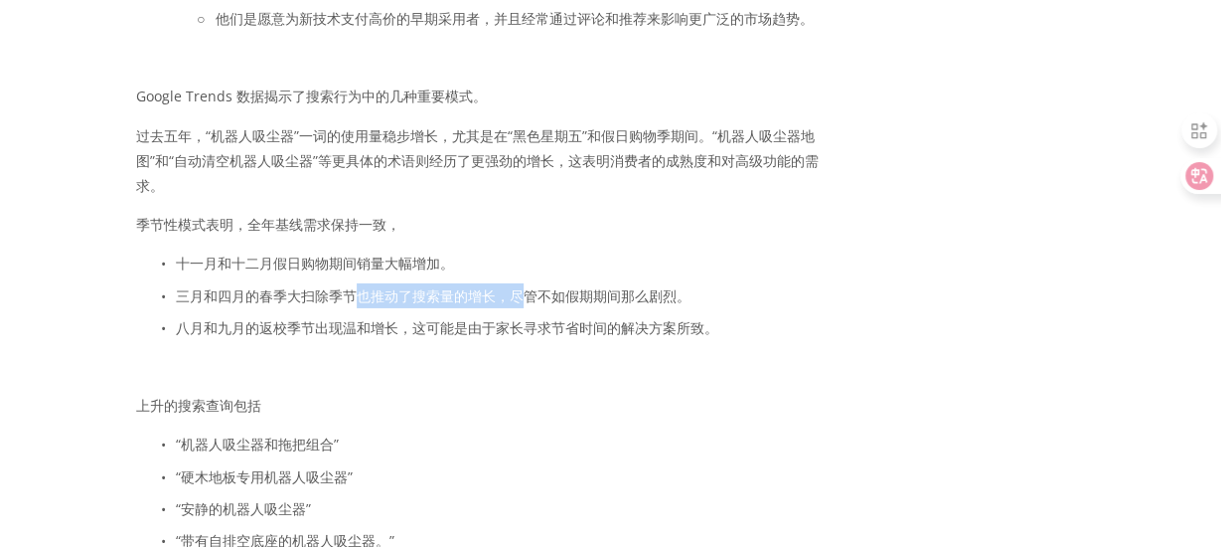
drag, startPoint x: 360, startPoint y: 310, endPoint x: 523, endPoint y: 313, distance: 163.0
click at [523, 308] on p "三月和四月的春季大扫除季节也推动了搜索量的增长，尽管不如假期期间那么剧烈。" at bounding box center [504, 295] width 657 height 25
click at [527, 305] on font "三月和四月的春季大扫除季节也推动了搜索量的增长，尽管不如假期期间那么剧烈。" at bounding box center [433, 295] width 515 height 19
drag, startPoint x: 524, startPoint y: 310, endPoint x: 381, endPoint y: 293, distance: 144.1
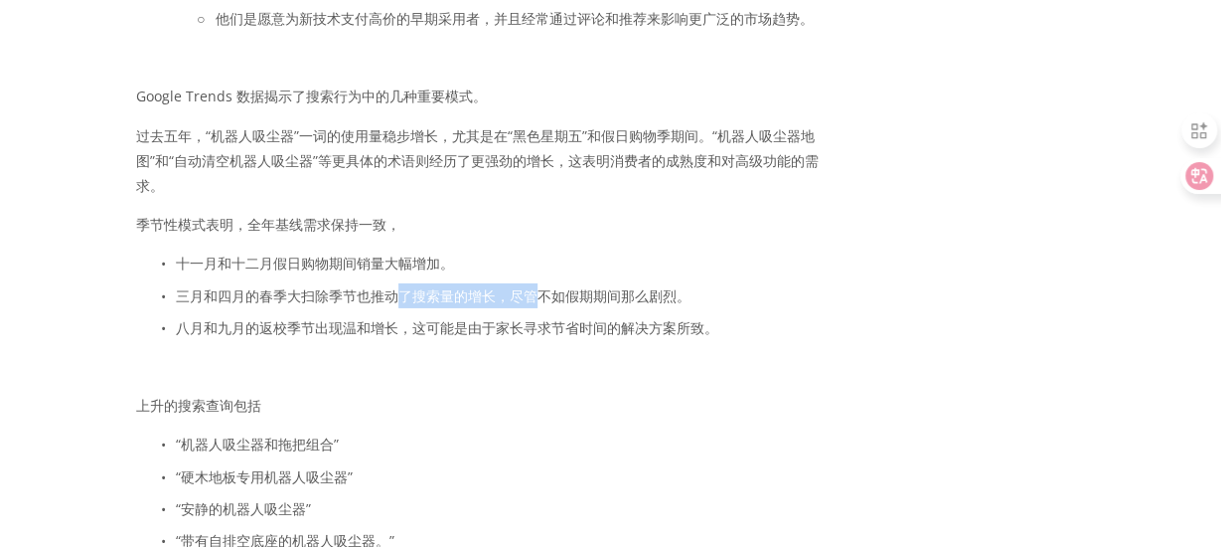
click at [381, 293] on p "三月和四月的春季大扫除季节也推动了搜索量的增长，尽管不如假期期间那么剧烈。" at bounding box center [504, 295] width 657 height 25
click at [381, 292] on p "三月和四月的春季大扫除季节也推动了搜索量的增长，尽管不如假期期间那么剧烈。" at bounding box center [504, 295] width 657 height 25
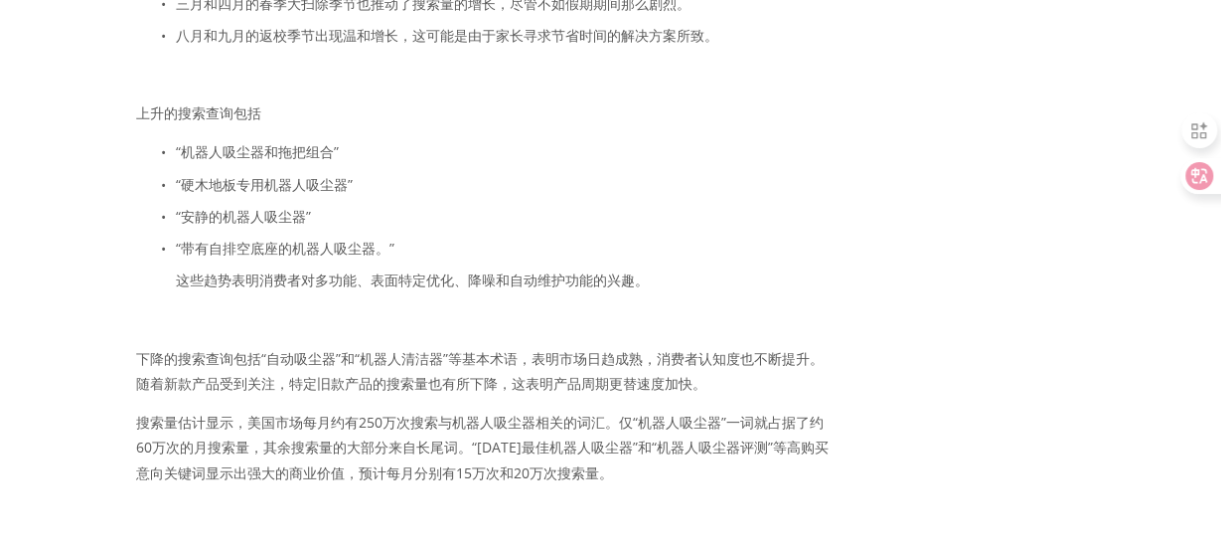
scroll to position [3379, 0]
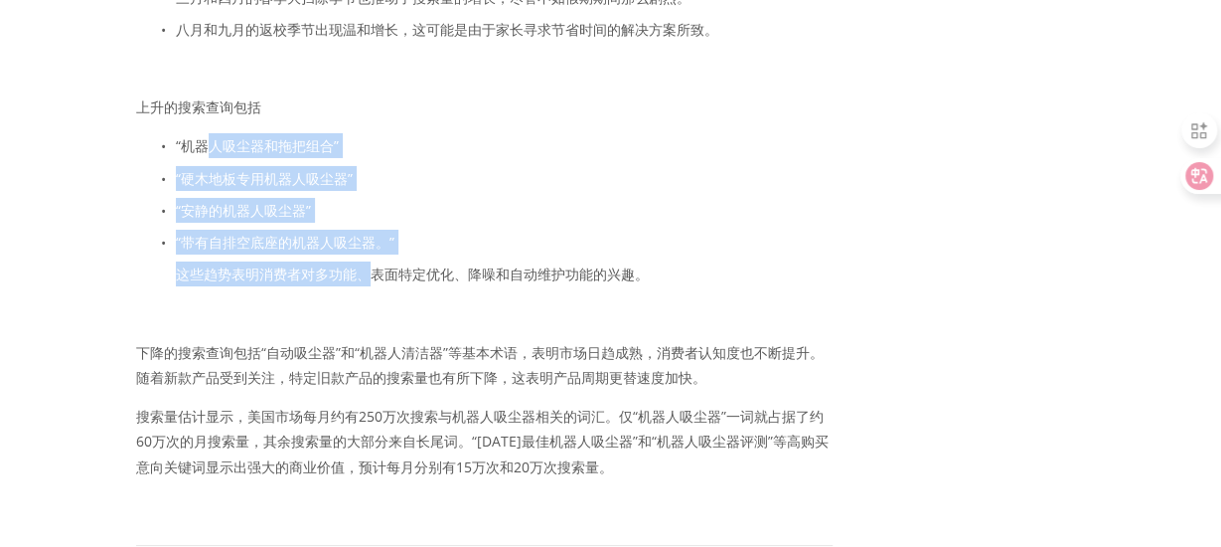
drag, startPoint x: 332, startPoint y: 261, endPoint x: 205, endPoint y: 168, distance: 157.8
click at [205, 168] on ul "“机器人吸尘器和拖把组合” “硬木地板专用机器人吸尘器” “安静的机器人吸尘器” “带有自排空底座的机器人吸尘器。” 这些趋势表明消费者对多功能、表面特定优化…" at bounding box center [484, 209] width 697 height 153
drag, startPoint x: 206, startPoint y: 168, endPoint x: 246, endPoint y: 180, distance: 42.5
click at [206, 168] on ul "“机器人吸尘器和拖把组合” “硬木地板专用机器人吸尘器” “安静的机器人吸尘器” “带有自排空底座的机器人吸尘器。” 这些趋势表明消费者对多功能、表面特定优化…" at bounding box center [484, 209] width 697 height 153
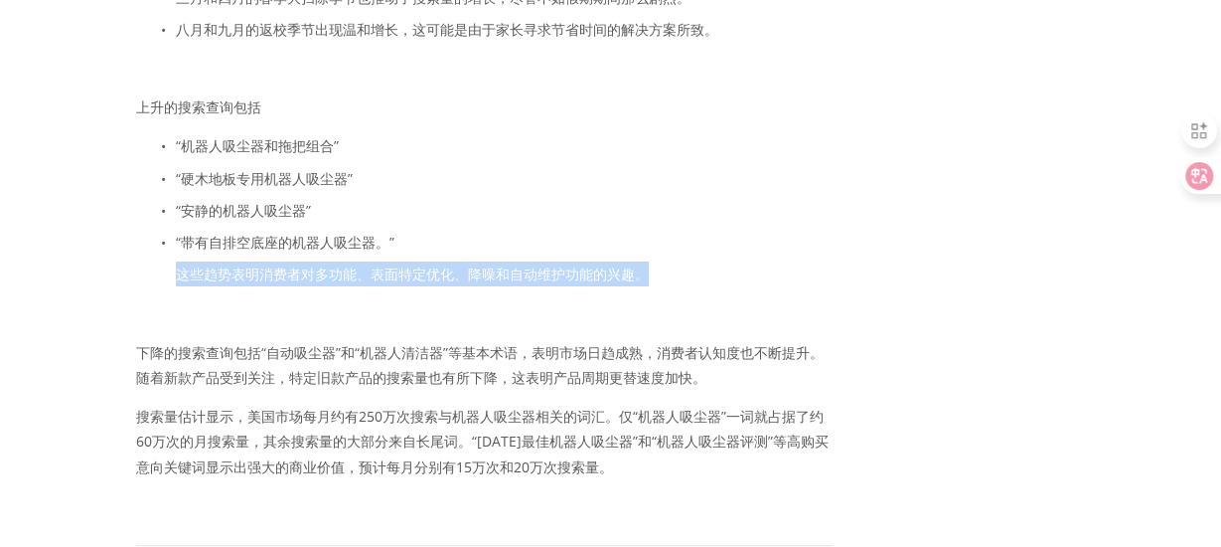
drag, startPoint x: 671, startPoint y: 285, endPoint x: 174, endPoint y: 282, distance: 496.9
click at [174, 282] on ul "“机器人吸尘器和拖把组合” “硬木地板专用机器人吸尘器” “安静的机器人吸尘器” “带有自排空底座的机器人吸尘器。” 这些趋势表明消费者对多功能、表面特定优化…" at bounding box center [484, 209] width 697 height 153
click at [272, 286] on p "这些趋势表明消费者对多功能、表面特定优化、降噪和自动维护功能的兴趣。" at bounding box center [504, 273] width 657 height 25
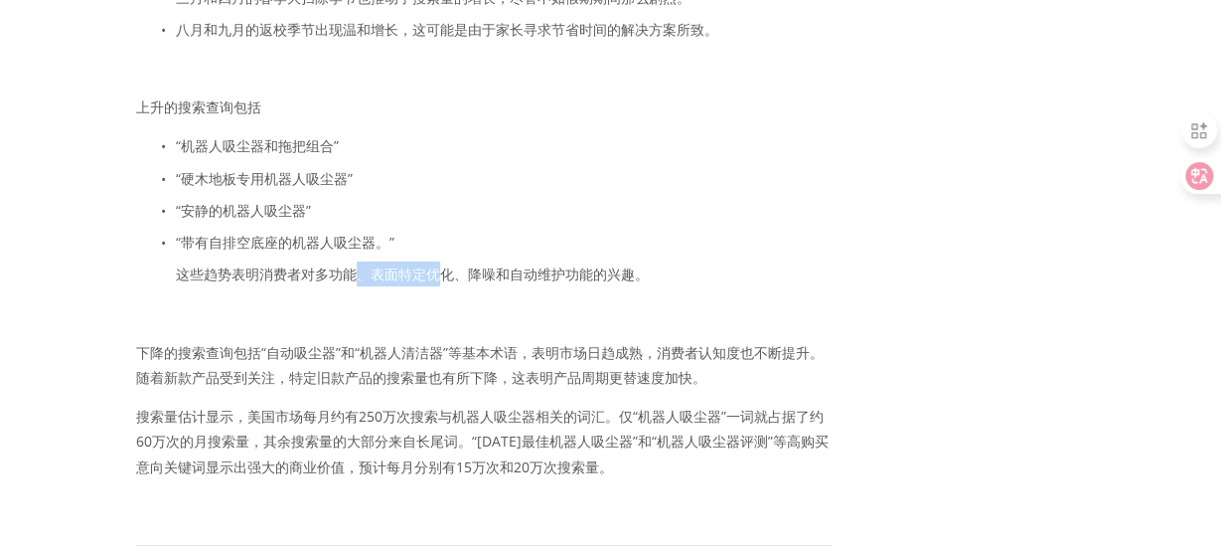
drag, startPoint x: 362, startPoint y: 283, endPoint x: 445, endPoint y: 281, distance: 83.5
click at [445, 281] on font "这些趋势表明消费者对多功能、表面特定优化、降噪和自动维护功能的兴趣。" at bounding box center [412, 273] width 473 height 19
drag, startPoint x: 459, startPoint y: 279, endPoint x: 584, endPoint y: 278, distance: 125.2
click at [584, 278] on font "这些趋势表明消费者对多功能、表面特定优化、降噪和自动维护功能的兴趣。" at bounding box center [412, 273] width 473 height 19
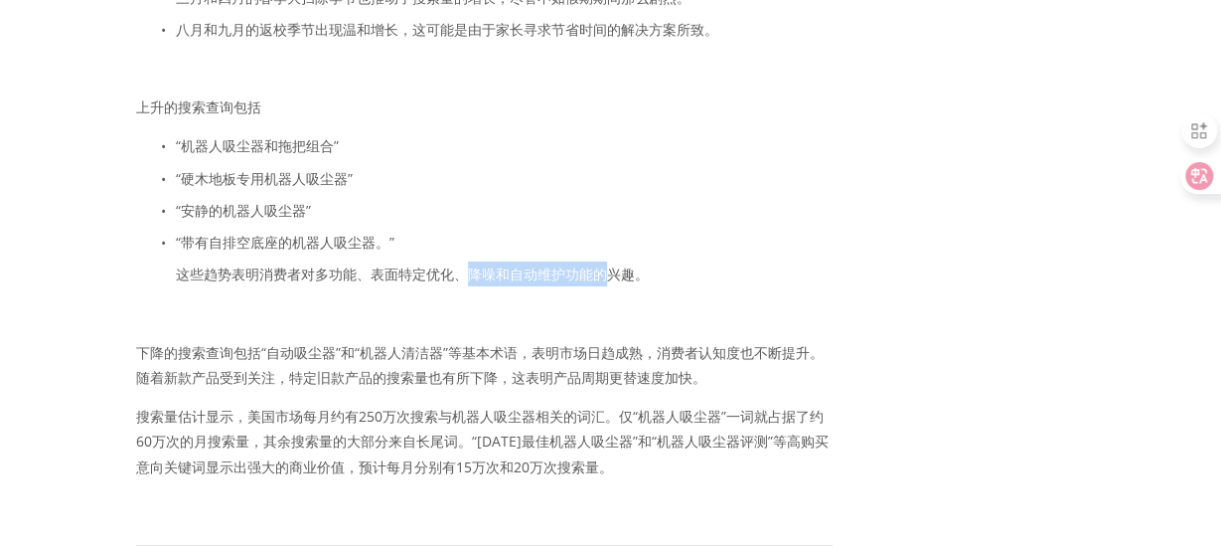
drag, startPoint x: 468, startPoint y: 285, endPoint x: 600, endPoint y: 285, distance: 132.2
click at [600, 283] on font "这些趋势表明消费者对多功能、表面特定优化、降噪和自动维护功能的兴趣。" at bounding box center [412, 273] width 473 height 19
drag, startPoint x: 600, startPoint y: 285, endPoint x: 565, endPoint y: 290, distance: 35.1
click at [600, 283] on font "这些趋势表明消费者对多功能、表面特定优化、降噪和自动维护功能的兴趣。" at bounding box center [412, 273] width 473 height 19
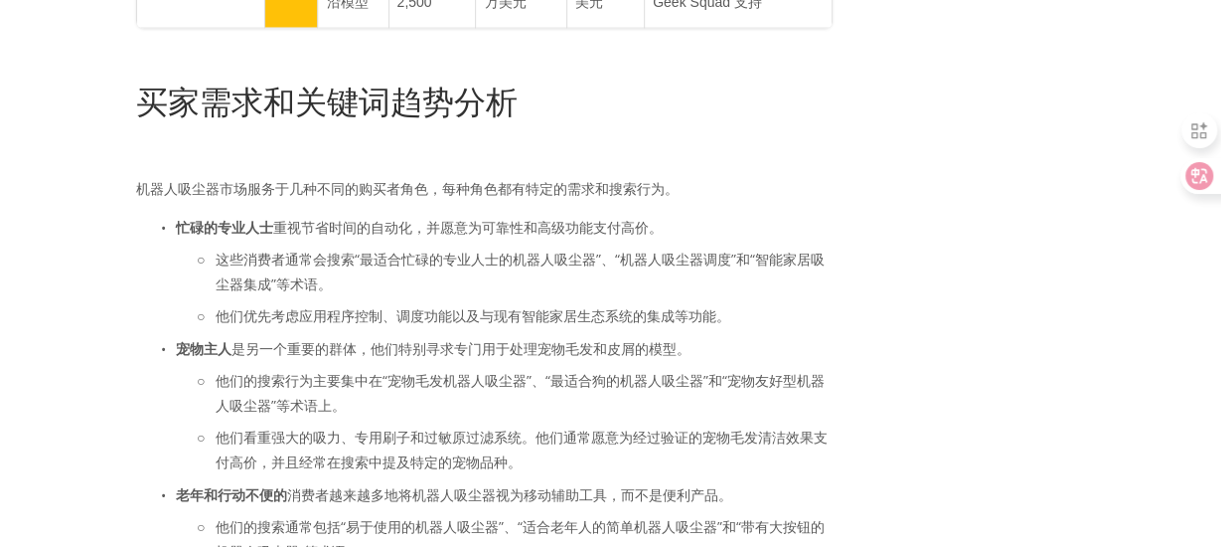
scroll to position [2385, 0]
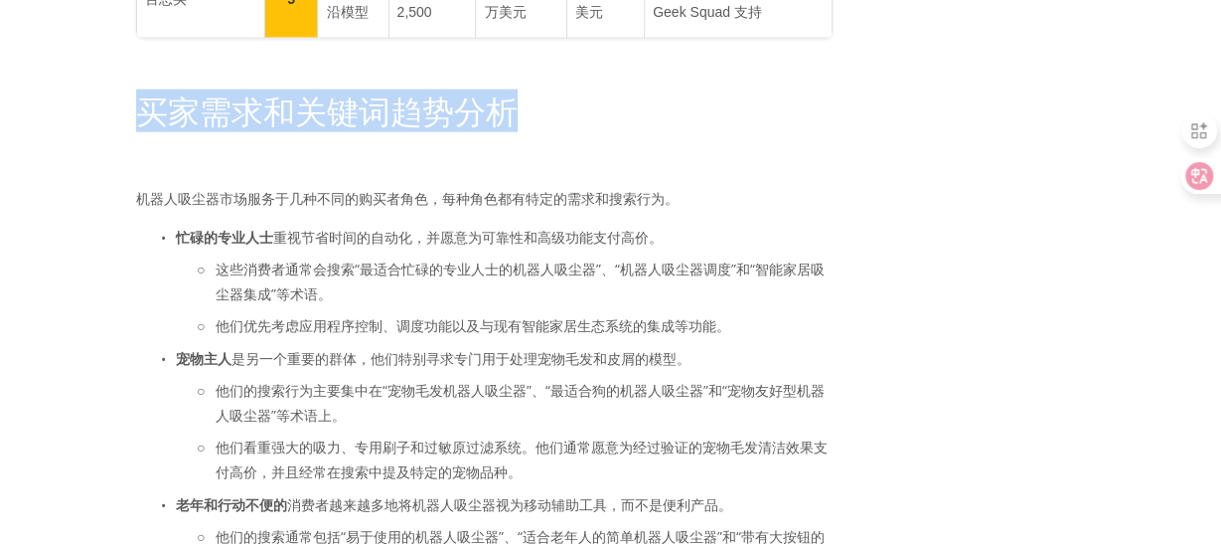
drag, startPoint x: 148, startPoint y: 119, endPoint x: 557, endPoint y: 113, distance: 409.4
click at [557, 113] on h1 "买家需求和关键词趋势分析" at bounding box center [484, 111] width 697 height 38
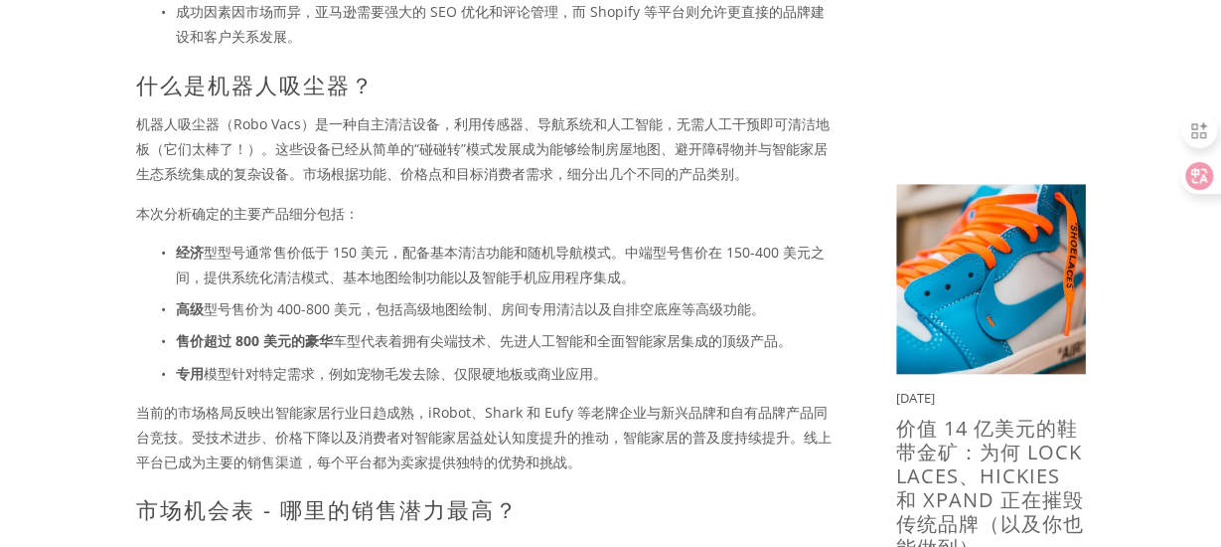
scroll to position [795, 0]
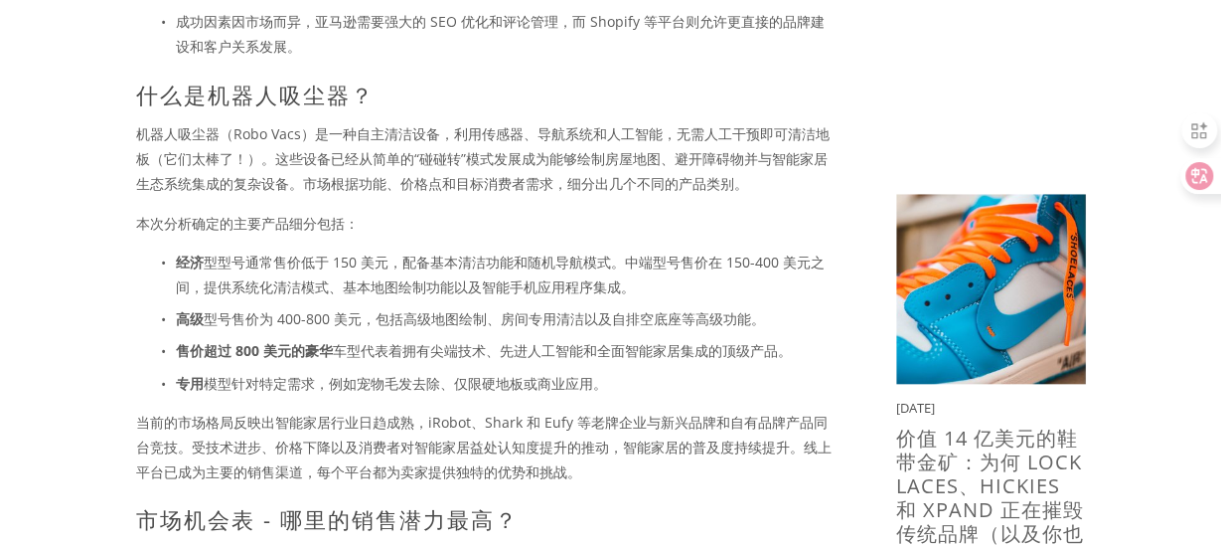
click at [298, 267] on font "型型号通常售价低于 150 美元，配备基本清洁功能和随机导航模式。中端型号售价在 150-400 美元之间，提供系统化清洁模式、基本地图绘制功能以及智能手机应…" at bounding box center [500, 274] width 649 height 44
click at [238, 412] on font "当前的市场格局反映出智能家居行业日趋成熟，iRobot、Shark 和 Eufy 等老牌企业与新兴品牌和自有品牌产品同台竞技。受技术进步、价格下降以及消费者对…" at bounding box center [484, 446] width 696 height 69
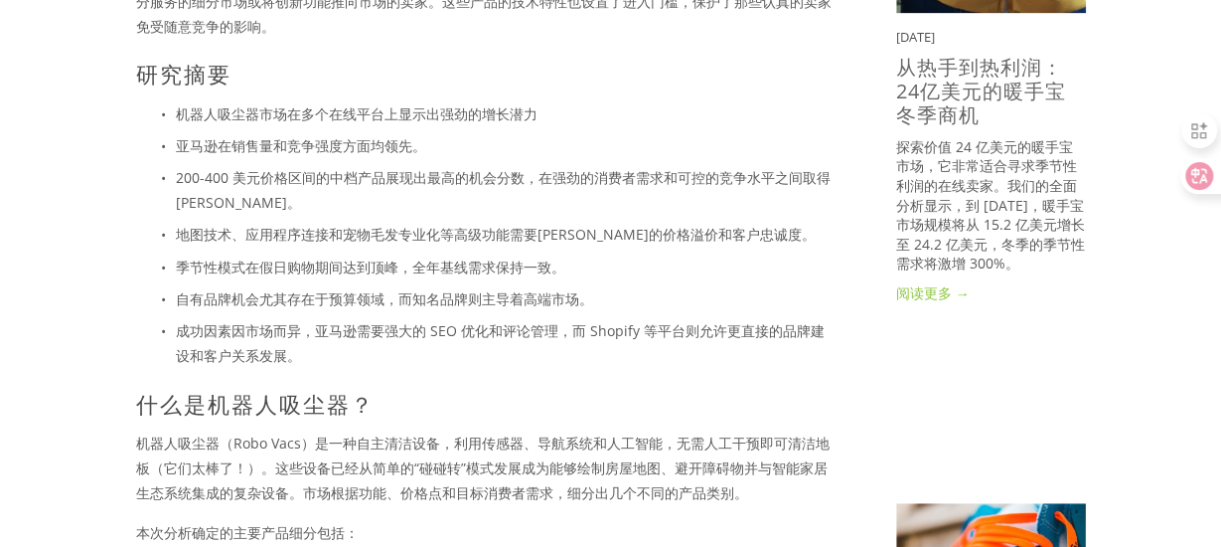
scroll to position [298, 0]
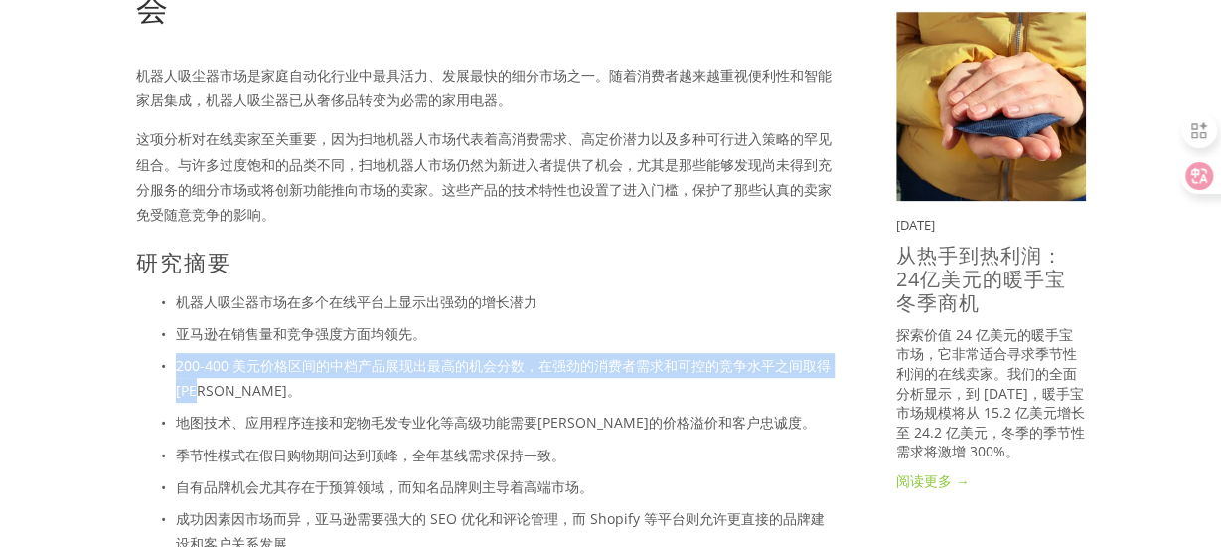
drag, startPoint x: 177, startPoint y: 368, endPoint x: 235, endPoint y: 391, distance: 62.0
click at [235, 391] on p "200-400 美元价格区间的中档产品展现出最高的机会分数，在强劲的消费者需求和可控的竞争水平之间取得平衡。" at bounding box center [504, 378] width 657 height 50
copy font "200-400 美元价格区间的中档产品展现出最高的机会分数，在强劲的消费者需求和可控的竞争水平之间取得平衡。"
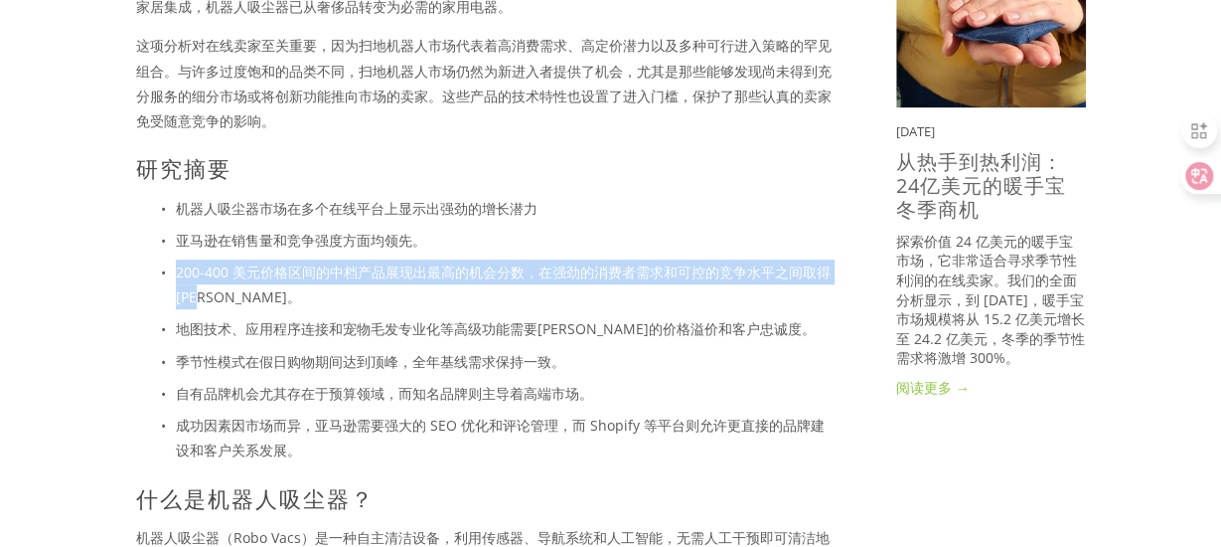
scroll to position [497, 0]
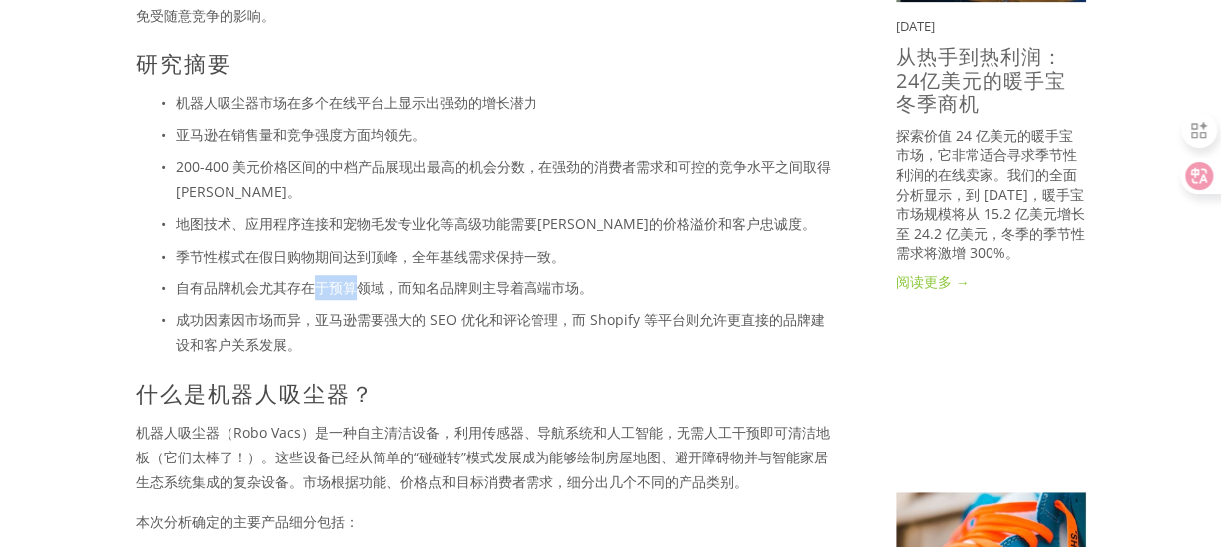
drag, startPoint x: 324, startPoint y: 285, endPoint x: 352, endPoint y: 288, distance: 28.0
click at [352, 288] on font "自有品牌机会尤其存在于预算领域，而知名品牌则主导着高端市场。" at bounding box center [384, 287] width 417 height 19
click at [387, 282] on font "自有品牌机会尤其存在于预算领域，而知名品牌则主导着高端市场。" at bounding box center [384, 287] width 417 height 19
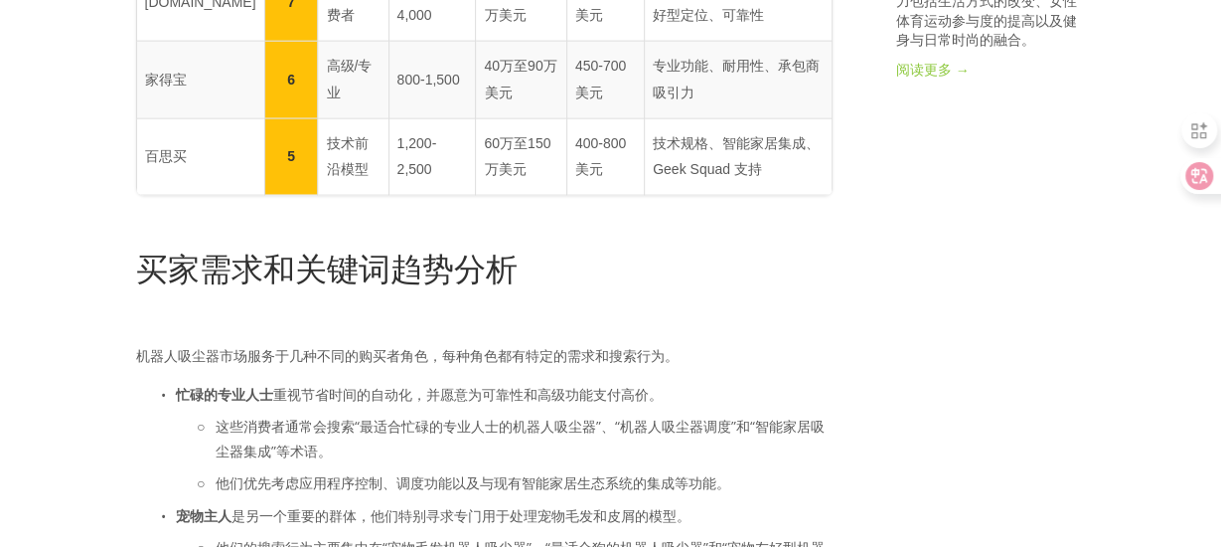
scroll to position [2385, 0]
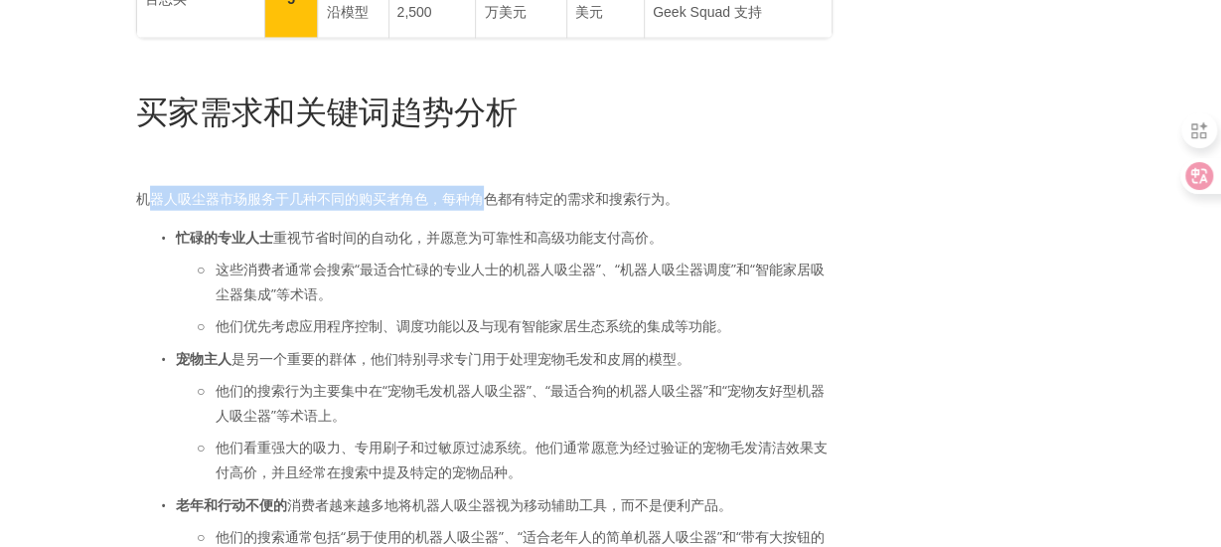
drag, startPoint x: 157, startPoint y: 209, endPoint x: 477, endPoint y: 208, distance: 320.0
click at [477, 208] on font "机器人吸尘器市场服务于几种不同的购买者角色，每种角色都有特定的需求和搜索行为。" at bounding box center [407, 198] width 543 height 19
drag, startPoint x: 477, startPoint y: 208, endPoint x: 455, endPoint y: 208, distance: 21.9
click at [477, 208] on font "机器人吸尘器市场服务于几种不同的购买者角色，每种角色都有特定的需求和搜索行为。" at bounding box center [407, 198] width 543 height 19
drag, startPoint x: 342, startPoint y: 210, endPoint x: 528, endPoint y: 210, distance: 185.8
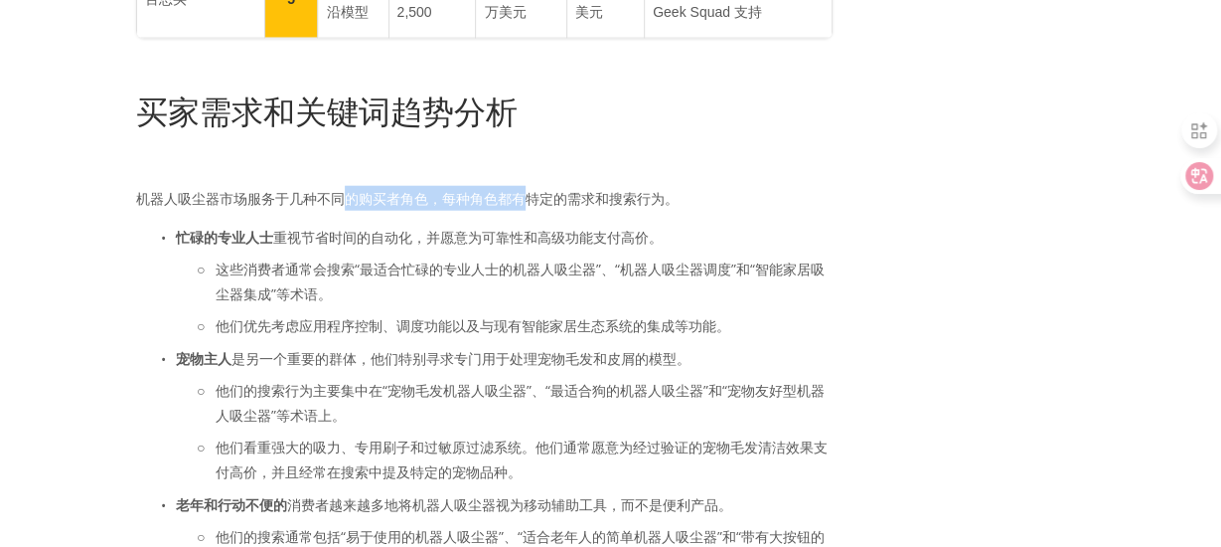
click at [528, 208] on font "机器人吸尘器市场服务于几种不同的购买者角色，每种角色都有特定的需求和搜索行为。" at bounding box center [407, 198] width 543 height 19
drag, startPoint x: 437, startPoint y: 206, endPoint x: 660, endPoint y: 204, distance: 222.6
click at [660, 204] on font "机器人吸尘器市场服务于几种不同的购买者角色，每种角色都有特定的需求和搜索行为。" at bounding box center [407, 198] width 543 height 19
copy font "每种角色都有特定的需求和搜索行为"
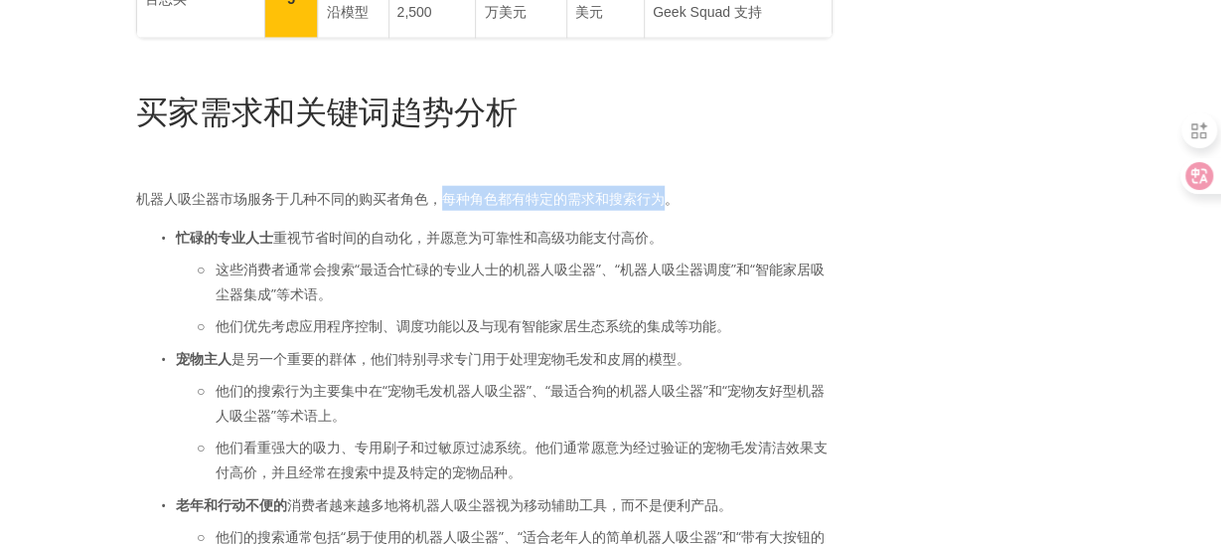
click at [483, 204] on font "机器人吸尘器市场服务于几种不同的购买者角色，每种角色都有特定的需求和搜索行为。" at bounding box center [407, 198] width 543 height 19
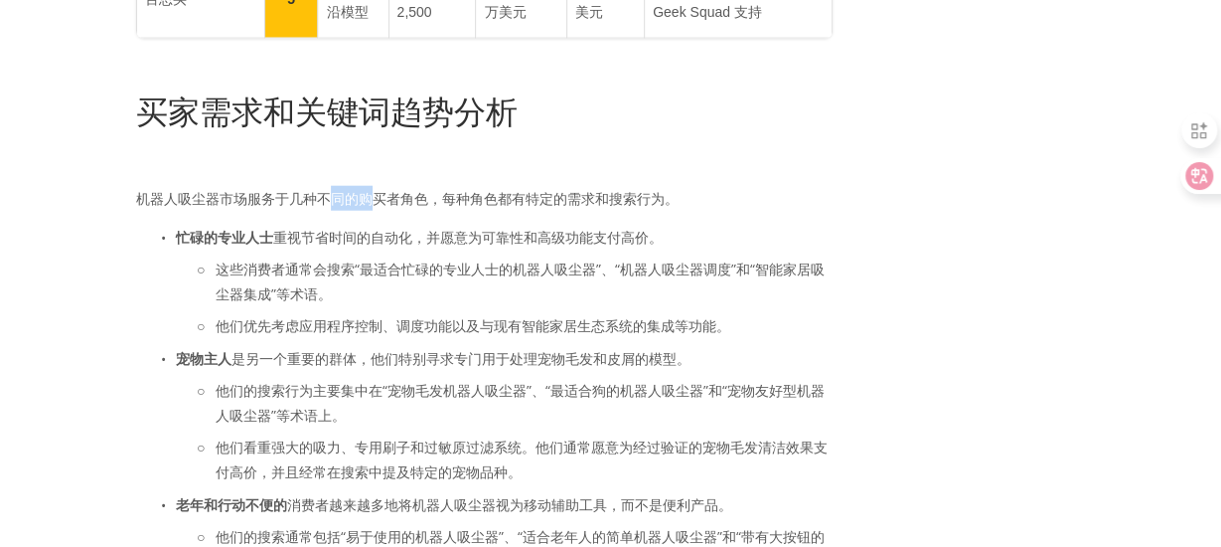
drag, startPoint x: 332, startPoint y: 206, endPoint x: 375, endPoint y: 206, distance: 42.7
click at [375, 206] on font "机器人吸尘器市场服务于几种不同的购买者角色，每种角色都有特定的需求和搜索行为。" at bounding box center [407, 198] width 543 height 19
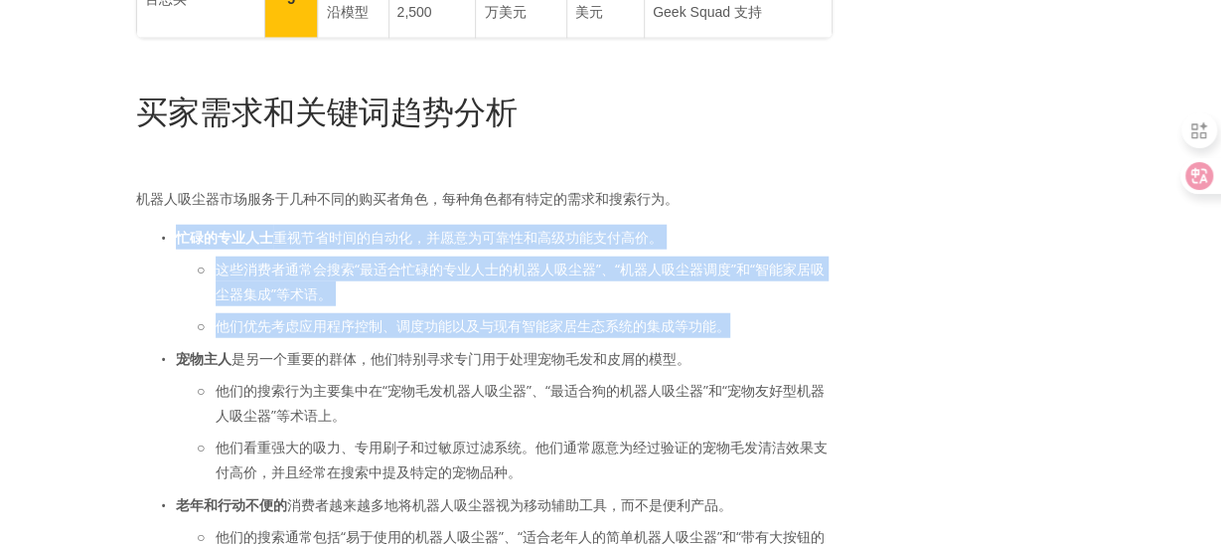
drag, startPoint x: 176, startPoint y: 240, endPoint x: 819, endPoint y: 326, distance: 648.6
click at [819, 326] on li "忙碌的专业人士 重视节省时间的自动化，并愿意为可靠性和高级功能支付高价。 这些消费者通常会搜索“最适合忙碌的专业人士的机器人吸尘器”、“机器人吸尘器调度”和“…" at bounding box center [504, 282] width 657 height 114
click at [819, 326] on p "他们优先考虑应用程序控制、调度功能以及与现有智能家居生态系统的集成等功能。" at bounding box center [524, 325] width 617 height 25
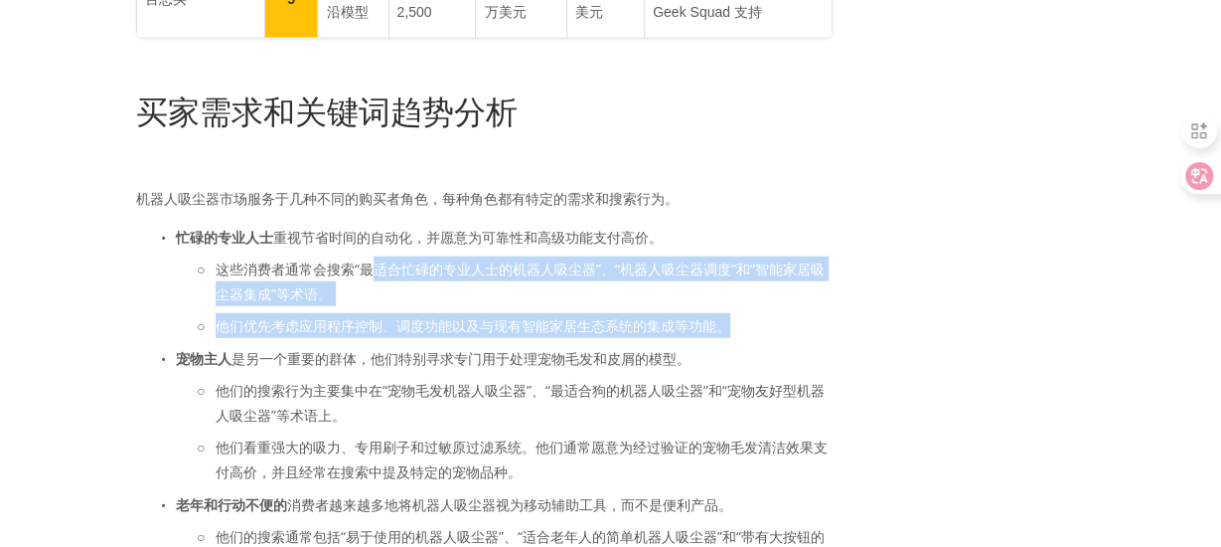
drag, startPoint x: 819, startPoint y: 326, endPoint x: 378, endPoint y: 267, distance: 445.1
click at [378, 267] on ul "这些消费者通常会搜索“最适合忙碌的专业人士的机器人吸尘器”、“机器人吸尘器调度”和“智能家居吸尘器集成”等术语。 他们优先考虑应用程序控制、调度功能以及与现有…" at bounding box center [504, 297] width 657 height 82
click at [403, 261] on li "忙碌的专业人士 重视节省时间的自动化，并愿意为可靠性和高级功能支付高价。 这些消费者通常会搜索“最适合忙碌的专业人士的机器人吸尘器”、“机器人吸尘器调度”和“…" at bounding box center [504, 282] width 657 height 114
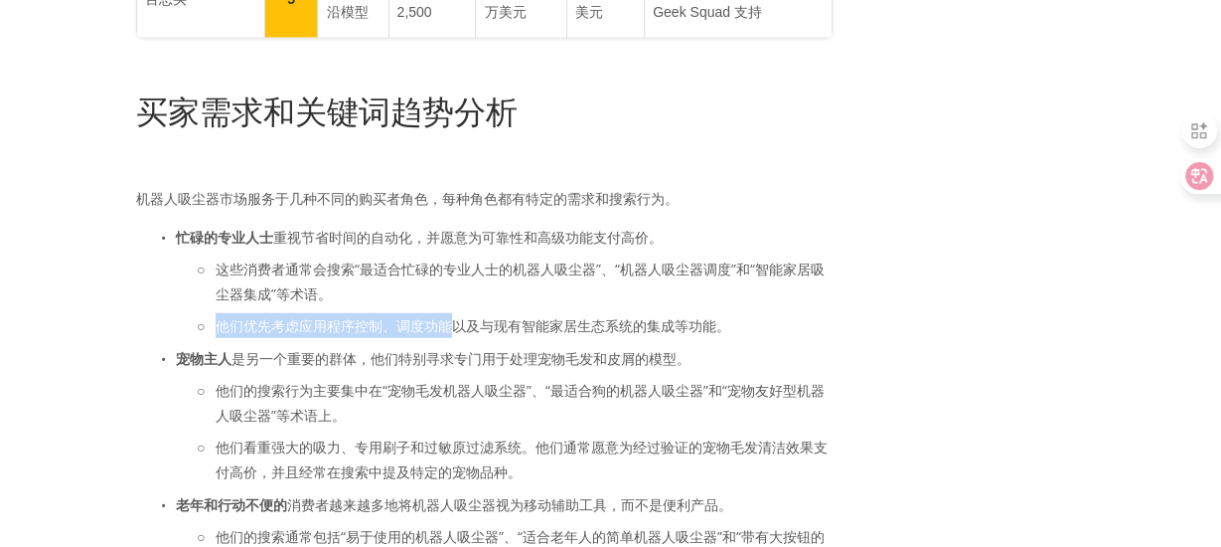
drag, startPoint x: 453, startPoint y: 331, endPoint x: 332, endPoint y: 299, distance: 125.3
click at [332, 299] on ul "这些消费者通常会搜索“最适合忙碌的专业人士的机器人吸尘器”、“机器人吸尘器调度”和“智能家居吸尘器集成”等术语。 他们优先考虑应用程序控制、调度功能以及与现有…" at bounding box center [504, 297] width 657 height 82
click at [347, 268] on font "这些消费者通常会搜索“最适合忙碌的专业人士的机器人吸尘器”、“机器人吸尘器调度”和“智能家居吸尘器集成”等术语。" at bounding box center [520, 281] width 609 height 44
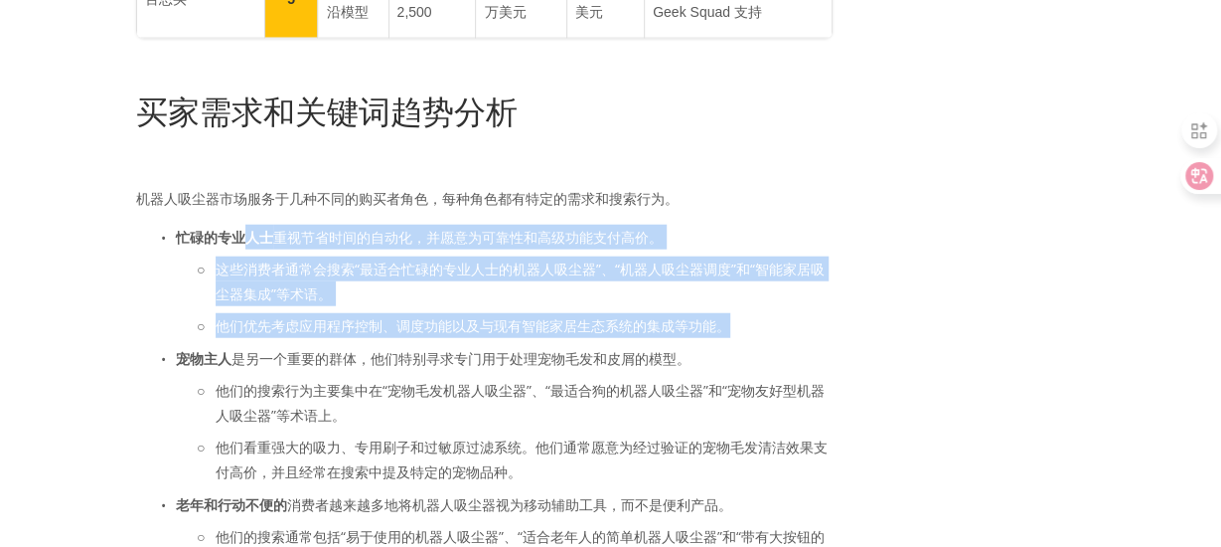
drag, startPoint x: 687, startPoint y: 316, endPoint x: 242, endPoint y: 255, distance: 448.3
click at [242, 255] on li "忙碌的专业人士 重视节省时间的自动化，并愿意为可靠性和高级功能支付高价。 这些消费者通常会搜索“最适合忙碌的专业人士的机器人吸尘器”、“机器人吸尘器调度”和“…" at bounding box center [504, 282] width 657 height 114
click at [364, 290] on p "这些消费者通常会搜索“最适合忙碌的专业人士的机器人吸尘器”、“机器人吸尘器调度”和“智能家居吸尘器集成”等术语。" at bounding box center [524, 281] width 617 height 50
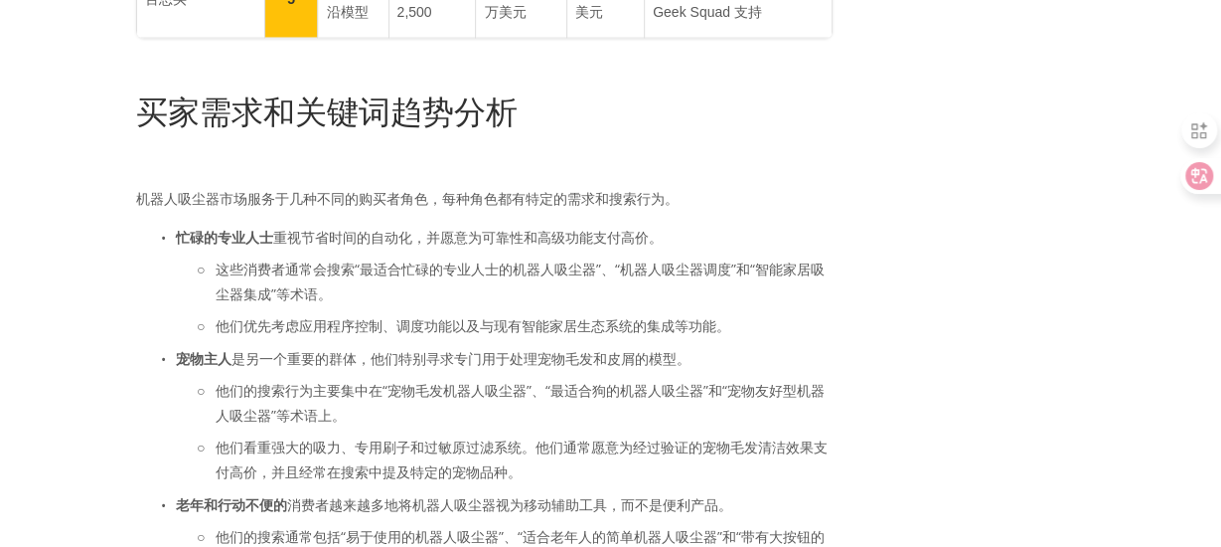
drag, startPoint x: 407, startPoint y: 296, endPoint x: 487, endPoint y: 311, distance: 80.9
click at [487, 306] on p "这些消费者通常会搜索“最适合忙碌的专业人士的机器人吸尘器”、“机器人吸尘器调度”和“智能家居吸尘器集成”等术语。" at bounding box center [524, 281] width 617 height 50
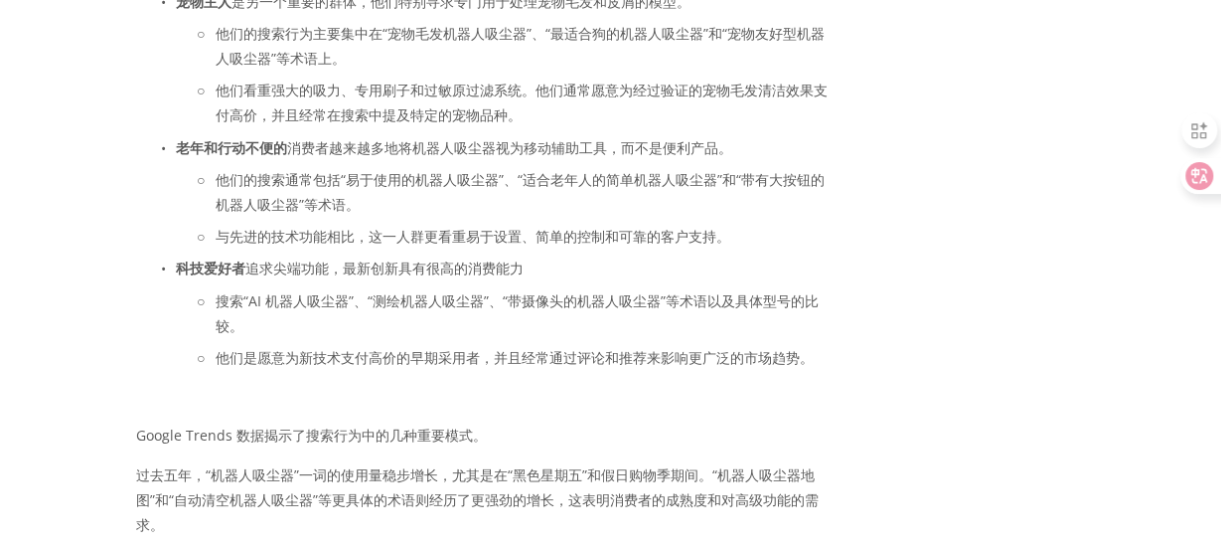
scroll to position [2782, 0]
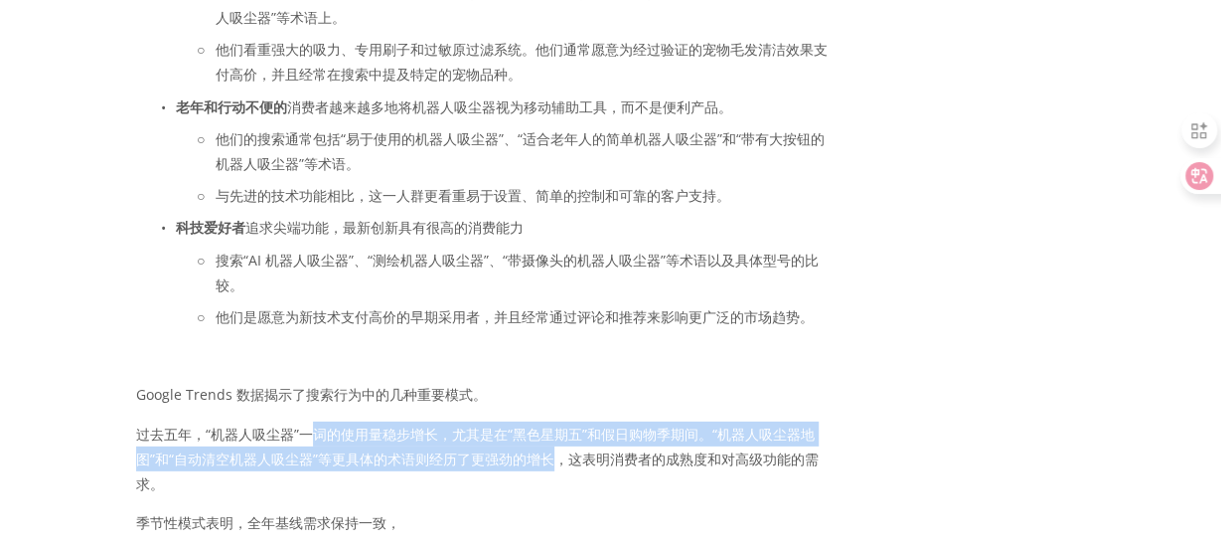
drag, startPoint x: 312, startPoint y: 427, endPoint x: 558, endPoint y: 480, distance: 252.0
click at [558, 480] on div "买家需求和关键词趋势分析 机器人吸尘器市场服务于几种不同的购买者角色，每种角色都有特定的需求和搜索行为。 忙碌的专业人士 重视节省时间的自动化，并愿意为可靠性…" at bounding box center [484, 385] width 697 height 1380
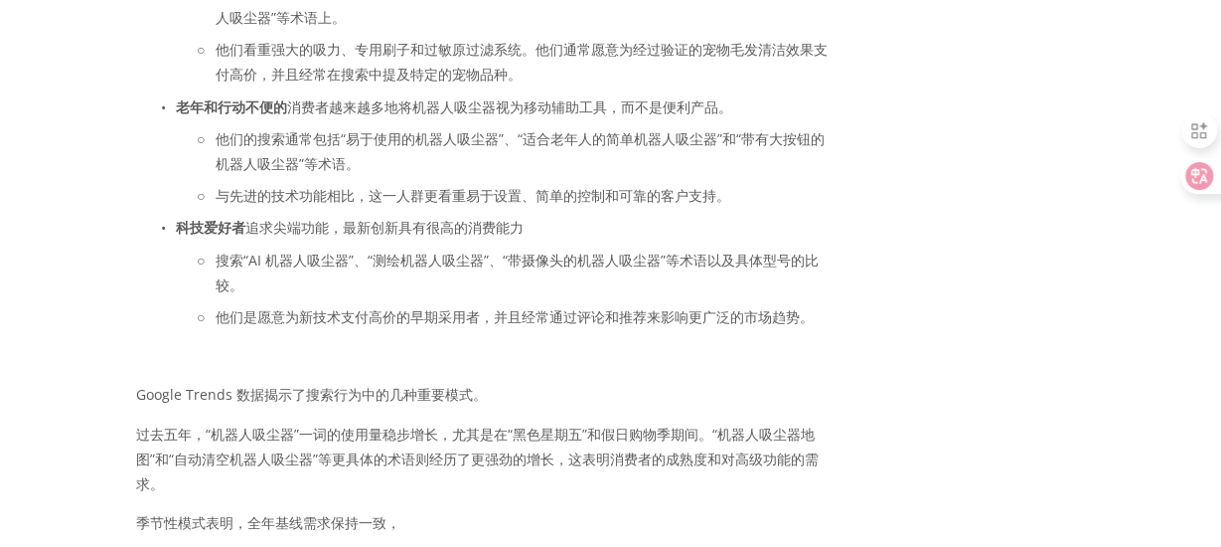
click at [563, 479] on p "过去五年，“机器人吸尘器”一词的使用量稳步增长，尤其是在“黑色星期五”和假日购物季期间。“机器人吸尘器地图”和“自动清空机器人吸尘器”等更具体的术语则经历了更…" at bounding box center [484, 459] width 697 height 76
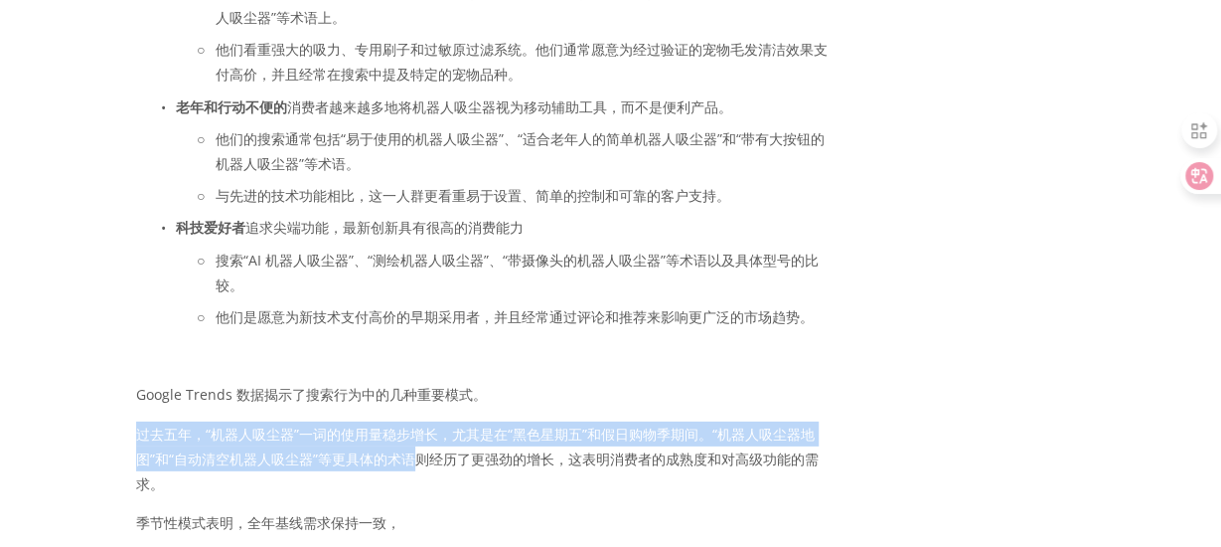
drag, startPoint x: 306, startPoint y: 464, endPoint x: 130, endPoint y: 427, distance: 179.7
click at [130, 427] on div "买家需求和关键词趋势分析 机器人吸尘器市场服务于几种不同的购买者角色，每种角色都有特定的需求和搜索行为。 忙碌的专业人士 重视节省时间的自动化，并愿意为可靠性…" at bounding box center [484, 385] width 730 height 1414
click at [308, 462] on font "过去五年，“机器人吸尘器”一词的使用量稳步增长，尤其是在“黑色星期五”和假日购物季期间。“机器人吸尘器地图”和“自动清空机器人吸尘器”等更具体的术语则经历了更…" at bounding box center [477, 458] width 683 height 69
drag, startPoint x: 196, startPoint y: 456, endPoint x: 152, endPoint y: 440, distance: 46.5
click at [152, 440] on font "过去五年，“机器人吸尘器”一词的使用量稳步增长，尤其是在“黑色星期五”和假日购物季期间。“机器人吸尘器地图”和“自动清空机器人吸尘器”等更具体的术语则经历了更…" at bounding box center [477, 458] width 683 height 69
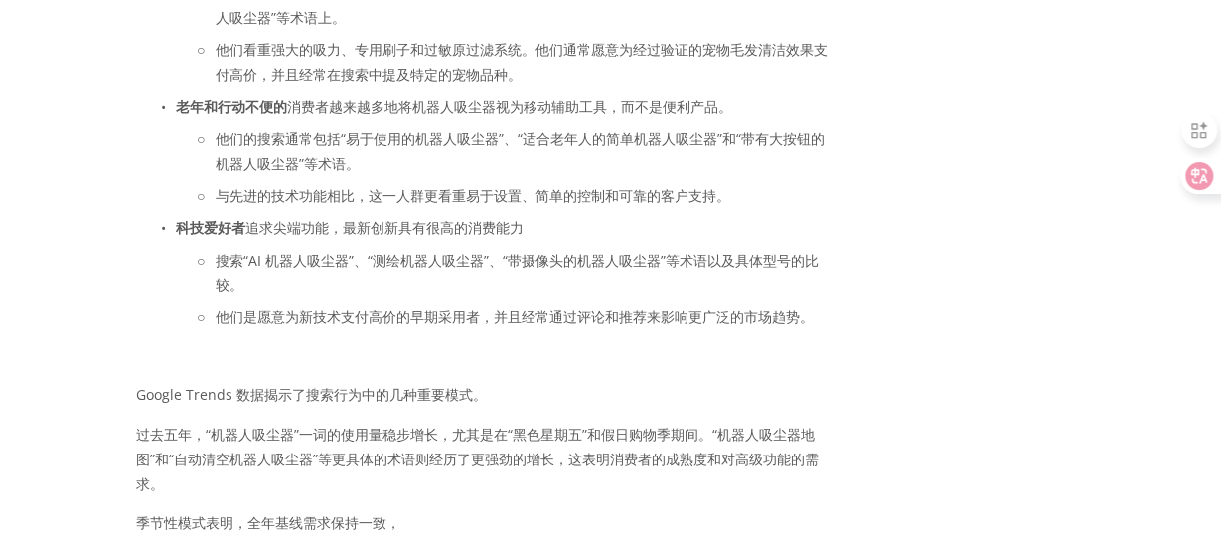
click at [254, 460] on font "过去五年，“机器人吸尘器”一词的使用量稳步增长，尤其是在“黑色星期五”和假日购物季期间。“机器人吸尘器地图”和“自动清空机器人吸尘器”等更具体的术语则经历了更…" at bounding box center [477, 458] width 683 height 69
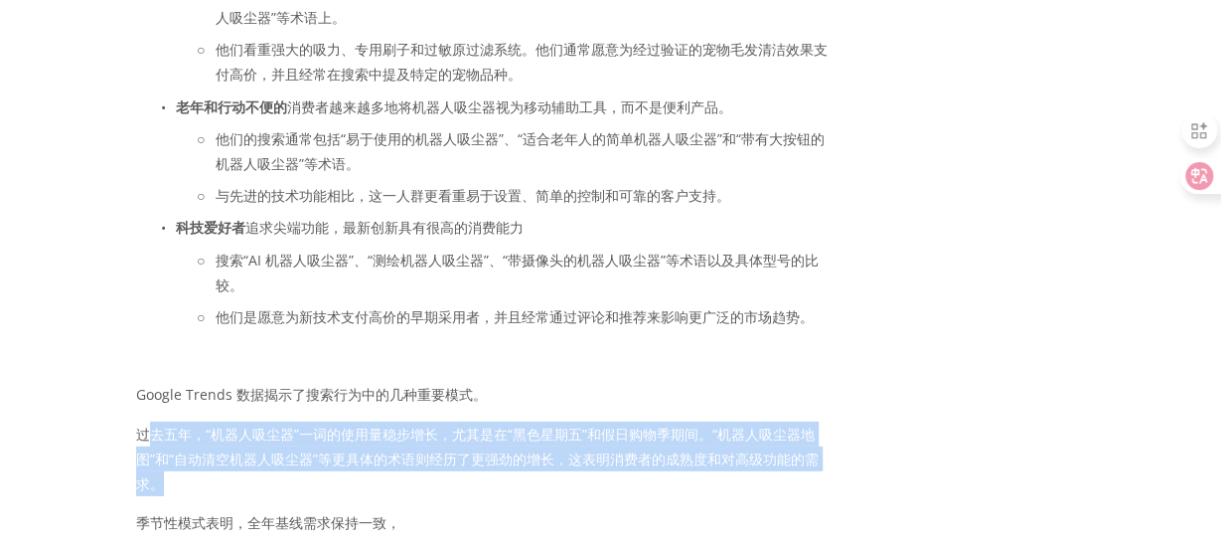
drag, startPoint x: 154, startPoint y: 435, endPoint x: 411, endPoint y: 498, distance: 264.9
click at [411, 497] on p "过去五年，“机器人吸尘器”一词的使用量稳步增长，尤其是在“黑色星期五”和假日购物季期间。“机器人吸尘器地图”和“自动清空机器人吸尘器”等更具体的术语则经历了更…" at bounding box center [484, 459] width 697 height 76
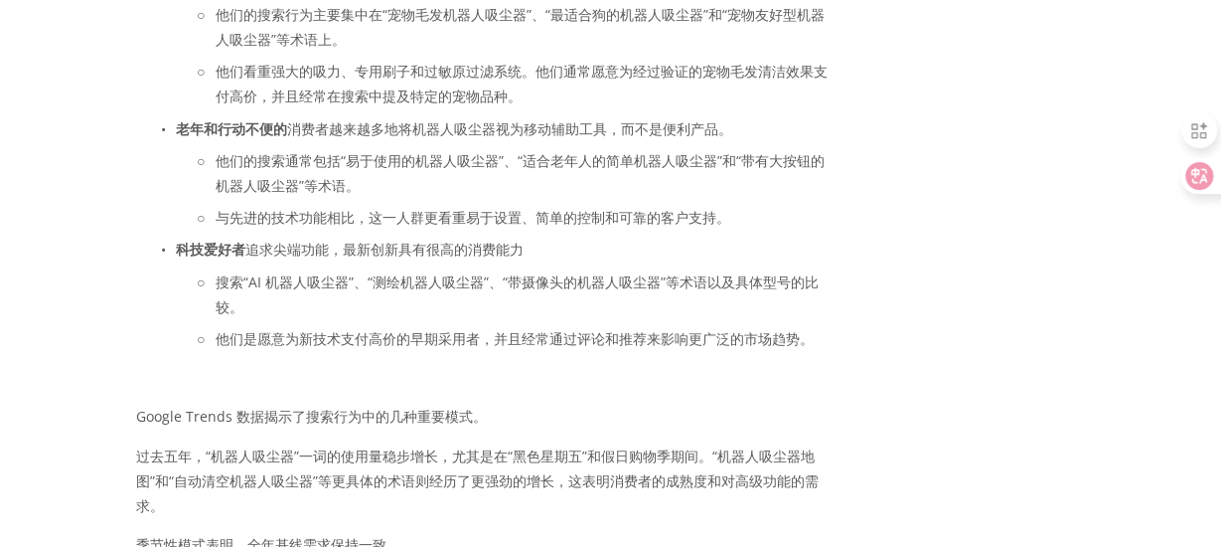
scroll to position [2683, 0]
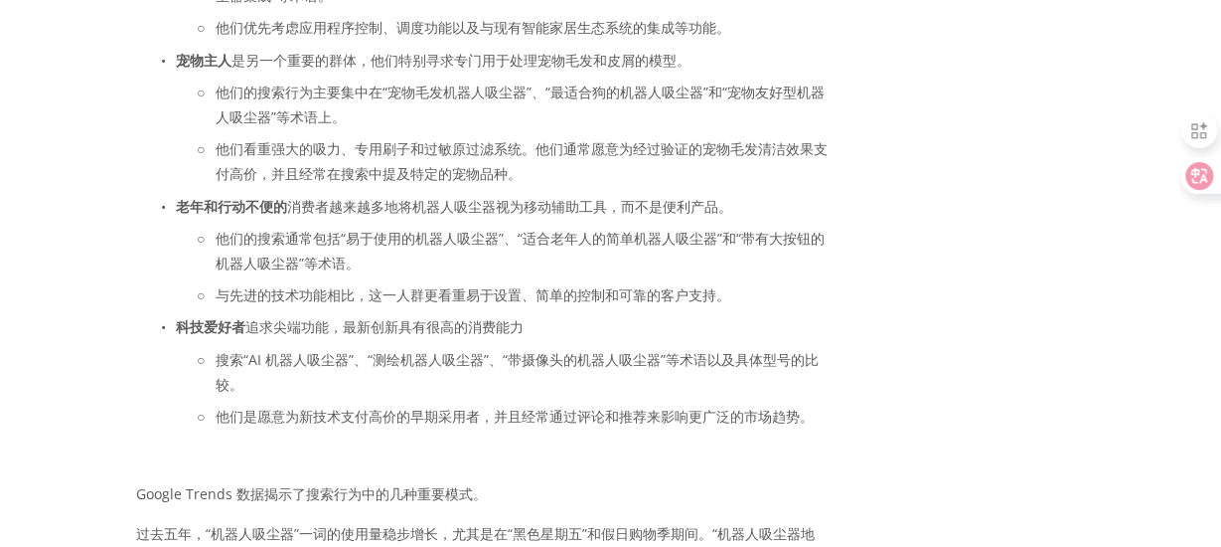
click at [310, 230] on li "老年和行动不便的 消费者越来越多地将机器人吸尘器视为移动辅助工具，而不是便利产品。 他们的搜索通常包括“易于使用的机器人吸尘器”、“适合老年人的简单机器人吸尘…" at bounding box center [504, 251] width 657 height 114
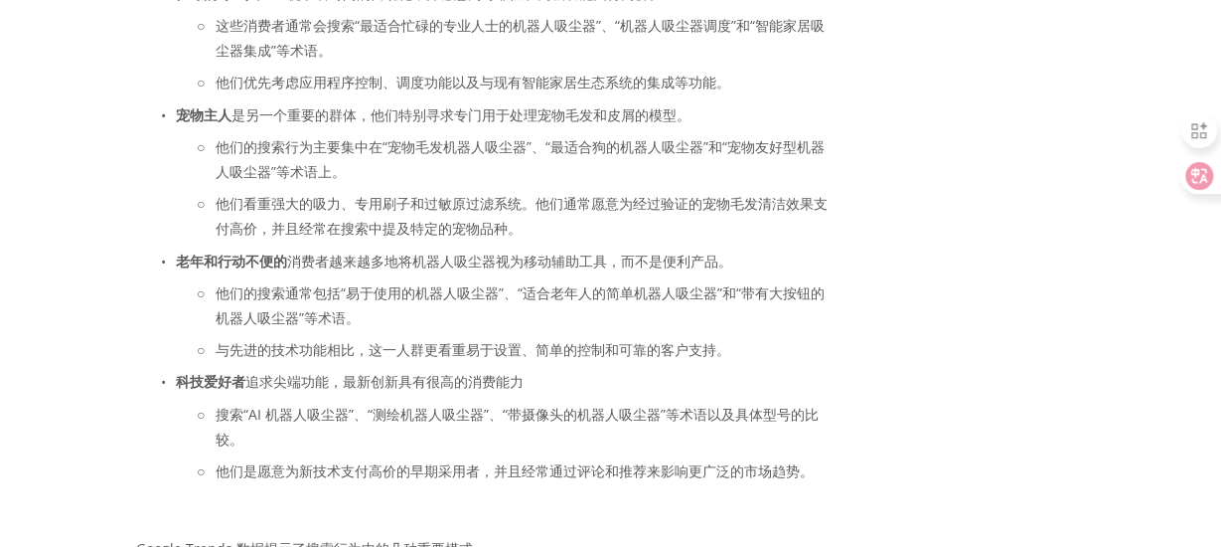
scroll to position [2584, 0]
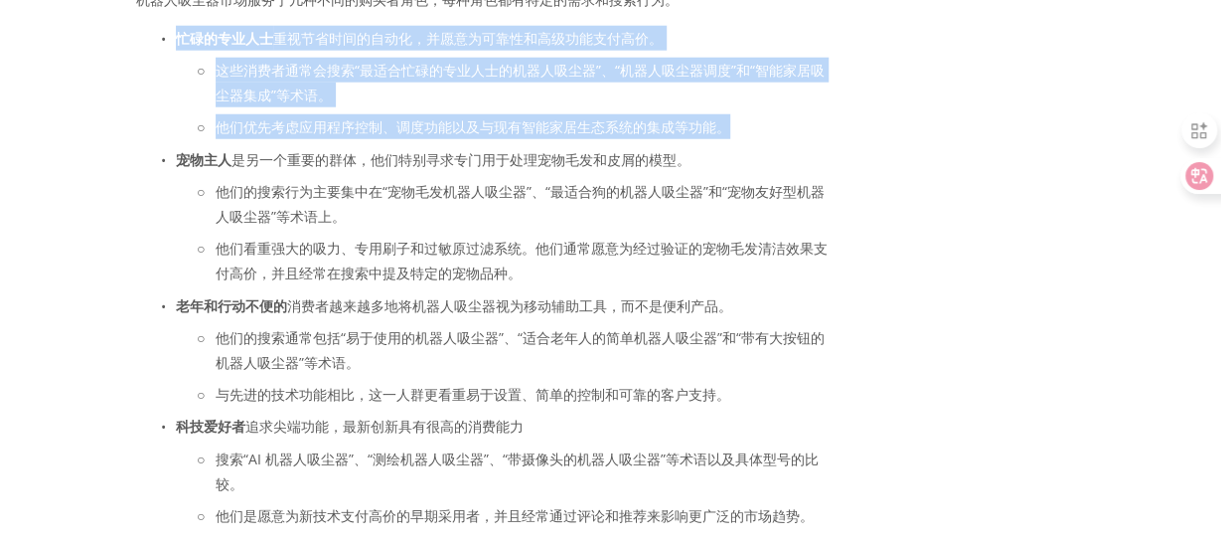
drag, startPoint x: 757, startPoint y: 126, endPoint x: 167, endPoint y: 47, distance: 595.6
click at [176, 47] on li "忙碌的专业人士 重视节省时间的自动化，并愿意为可靠性和高级功能支付高价。 这些消费者通常会搜索“最适合忙碌的专业人士的机器人吸尘器”、“机器人吸尘器调度”和“…" at bounding box center [504, 83] width 657 height 114
copy li "忙碌的专业人士 重视节省时间的自动化，并愿意为可靠性和高级功能支付高价。 这些消费者通常会搜索“最适合忙碌的专业人士的机器人吸尘器”、“机器人吸尘器调度”和“…"
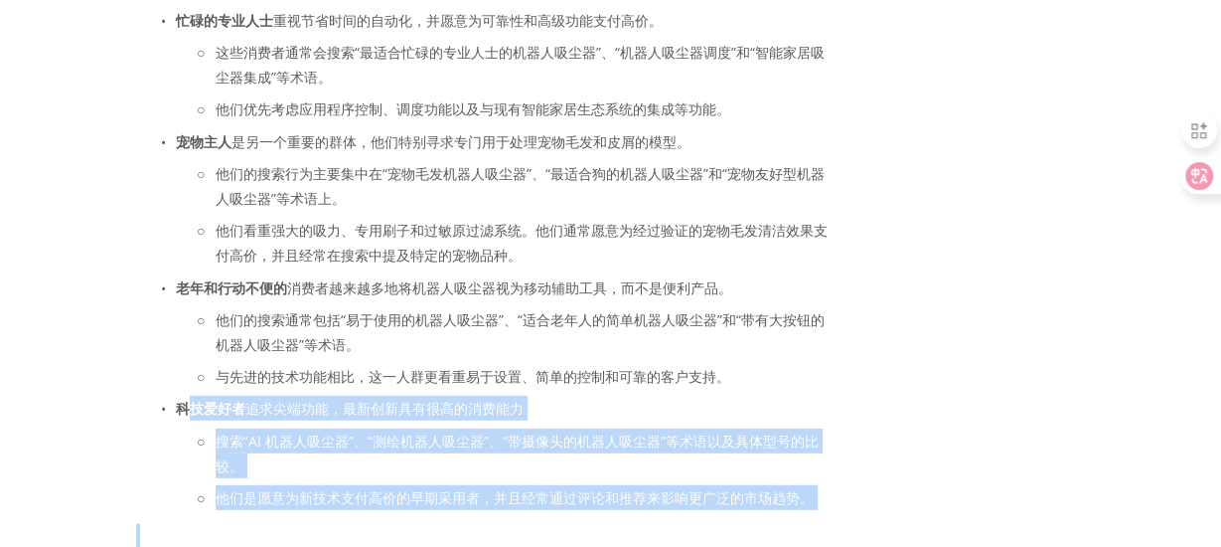
drag, startPoint x: 190, startPoint y: 432, endPoint x: 890, endPoint y: 534, distance: 707.8
click at [890, 534] on html "eBay 研究再次推出 ZIK 高级分析功能。 立即尝试 关于 类别 汽车零部件 电子产品 时尚 家居与花园" at bounding box center [610, 448] width 1221 height 6098
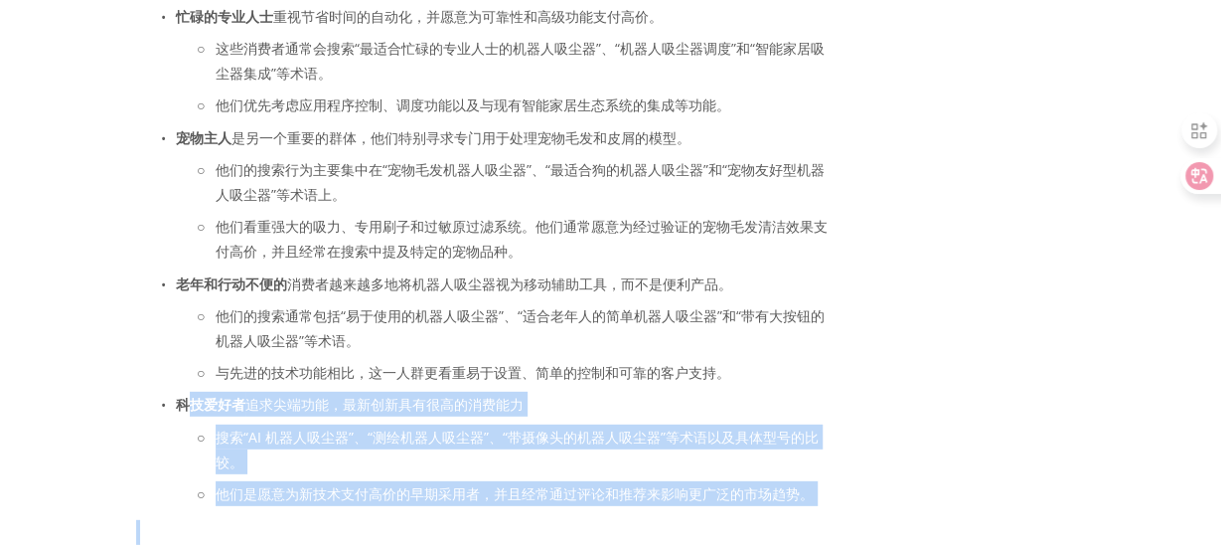
click at [783, 452] on html "eBay 研究再次推出 ZIK 高级分析功能。 立即尝试 关于 类别 汽车零部件 电子产品 时尚 家居与花园" at bounding box center [610, 444] width 1221 height 6098
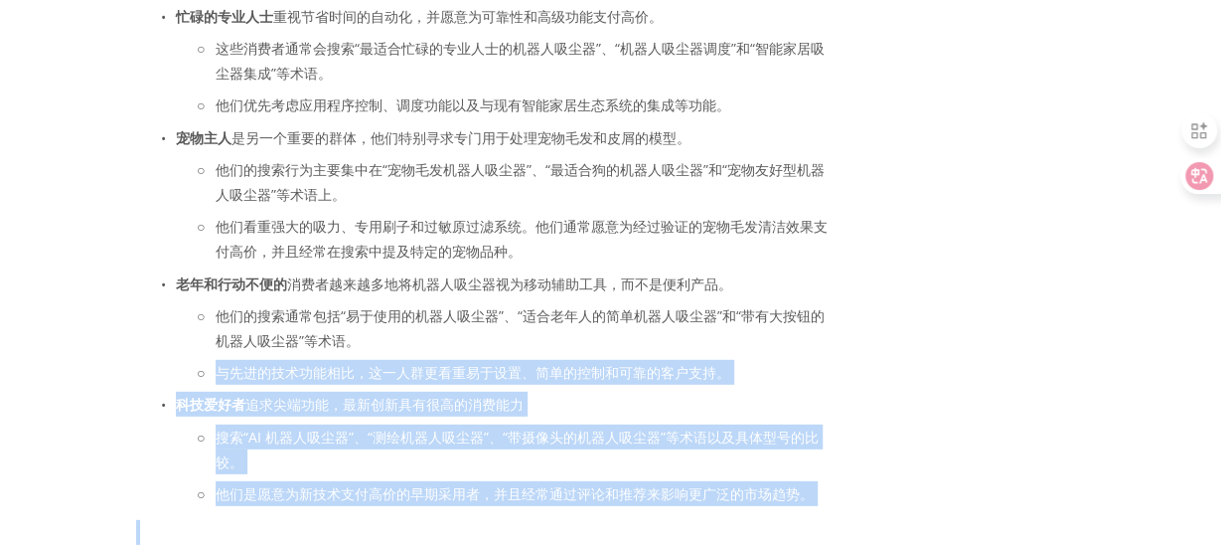
drag, startPoint x: 590, startPoint y: 440, endPoint x: 221, endPoint y: 403, distance: 371.5
click at [173, 391] on main "Anojan Abel June 25, 2025 美国扫地机器人市场分析：雄心勃勃的卖家的机会 Anojan Abel June 25, 2025 机器人吸…" at bounding box center [611, 346] width 1014 height 5621
click at [479, 398] on ul "忙碌的专业人士 重视节省时间的自动化，并愿意为可靠性和高级功能支付高价。 这些消费者通常会搜索“最适合忙碌的专业人士的机器人吸尘器”、“机器人吸尘器调度”和“…" at bounding box center [484, 255] width 697 height 502
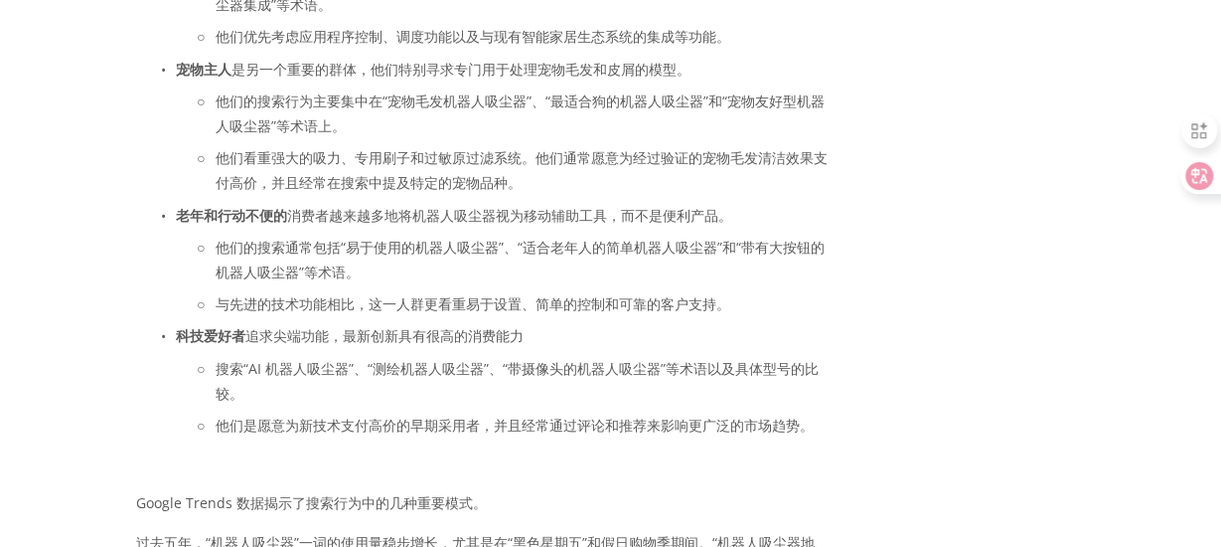
scroll to position [2705, 0]
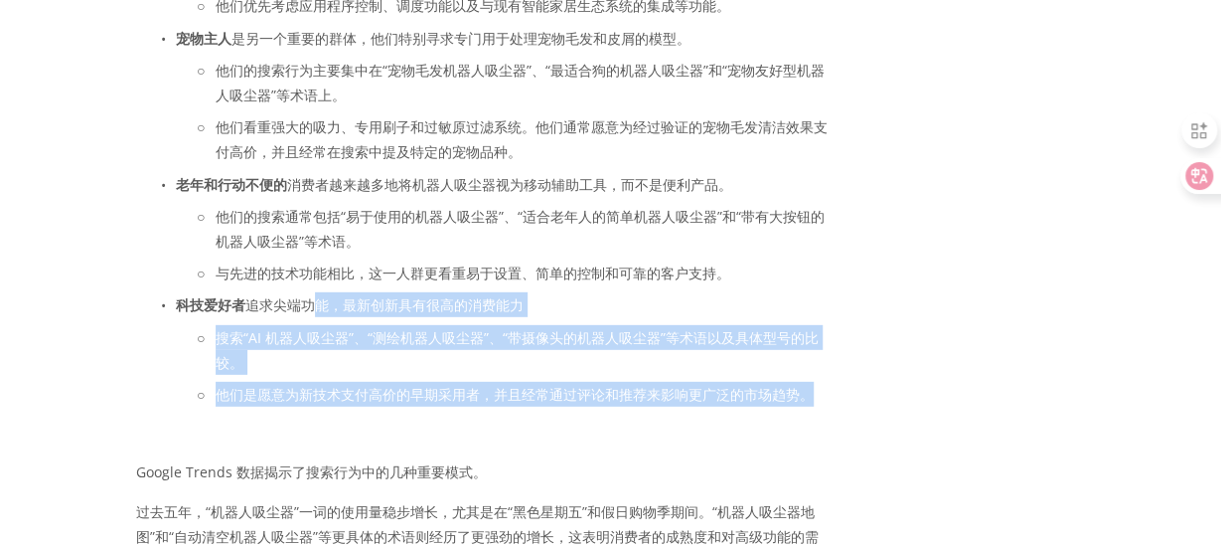
drag, startPoint x: 822, startPoint y: 404, endPoint x: 318, endPoint y: 306, distance: 513.3
click at [318, 306] on li "科技爱好者 追求尖端功能，最新创新具有很高的消费能力 搜索“AI 机器人吸尘器”、“测绘机器人吸尘器”、“带摄像头的机器人吸尘器”等术语以及具体型号的比较。 …" at bounding box center [504, 349] width 657 height 114
click at [340, 306] on font "追求尖端功能，最新创新具有很高的消费能力" at bounding box center [384, 304] width 278 height 19
drag, startPoint x: 820, startPoint y: 408, endPoint x: 184, endPoint y: 300, distance: 645.1
click at [179, 299] on ul "忙碌的专业人士 重视节省时间的自动化，并愿意为可靠性和高级功能支付高价。 这些消费者通常会搜索“最适合忙碌的专业人士的机器人吸尘器”、“机器人吸尘器调度”和“…" at bounding box center [484, 156] width 697 height 502
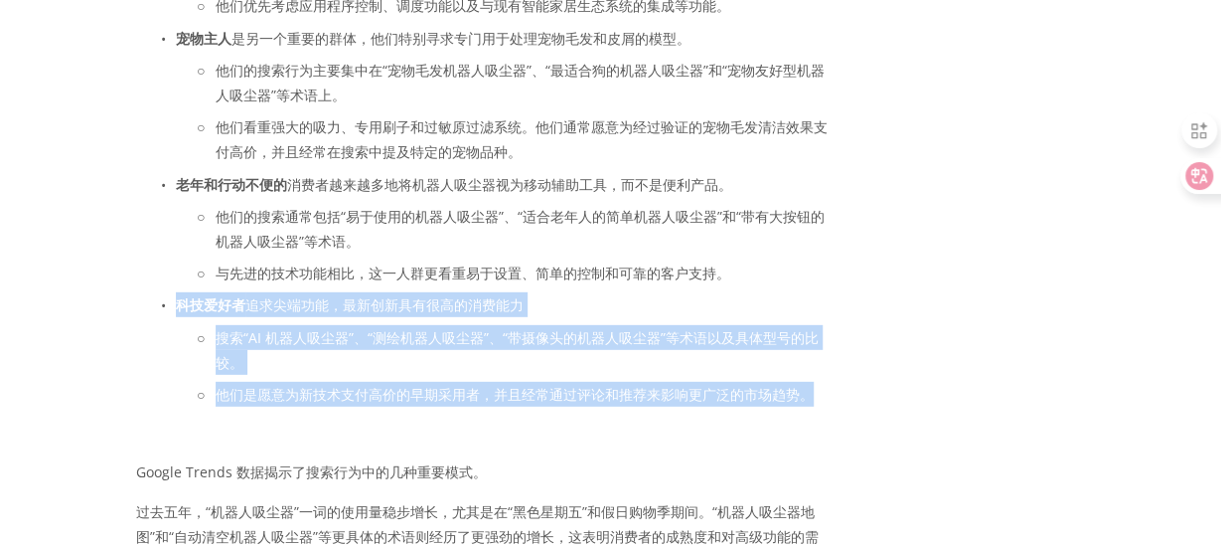
copy li "科技爱好者 追求尖端功能，最新创新具有很高的消费能力 搜索“AI 机器人吸尘器”、“测绘机器人吸尘器”、“带摄像头的机器人吸尘器”等术语以及具体型号的比较。 …"
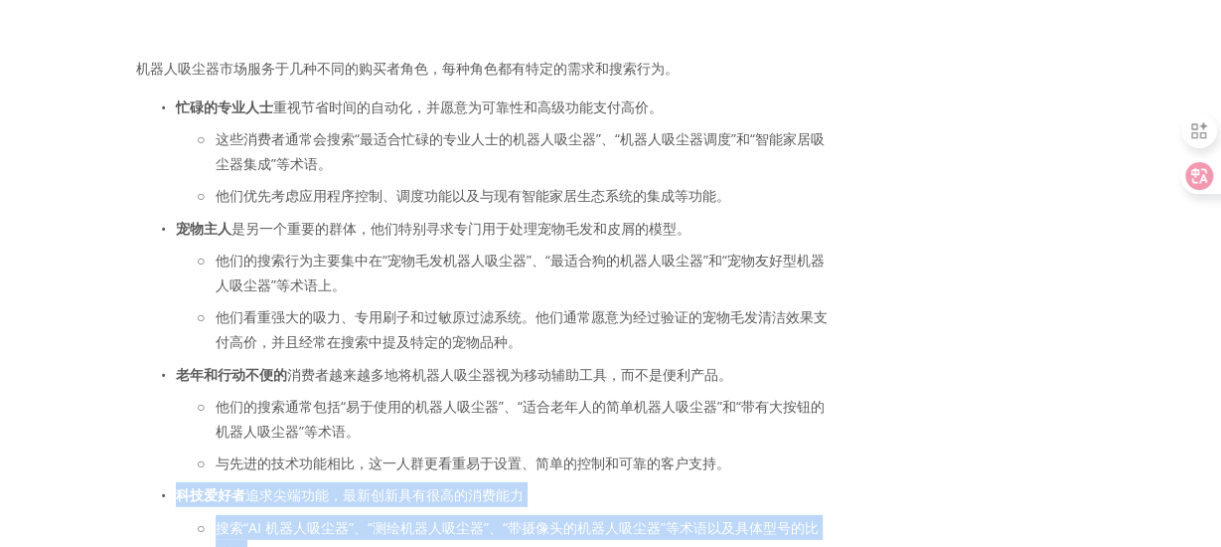
scroll to position [2506, 0]
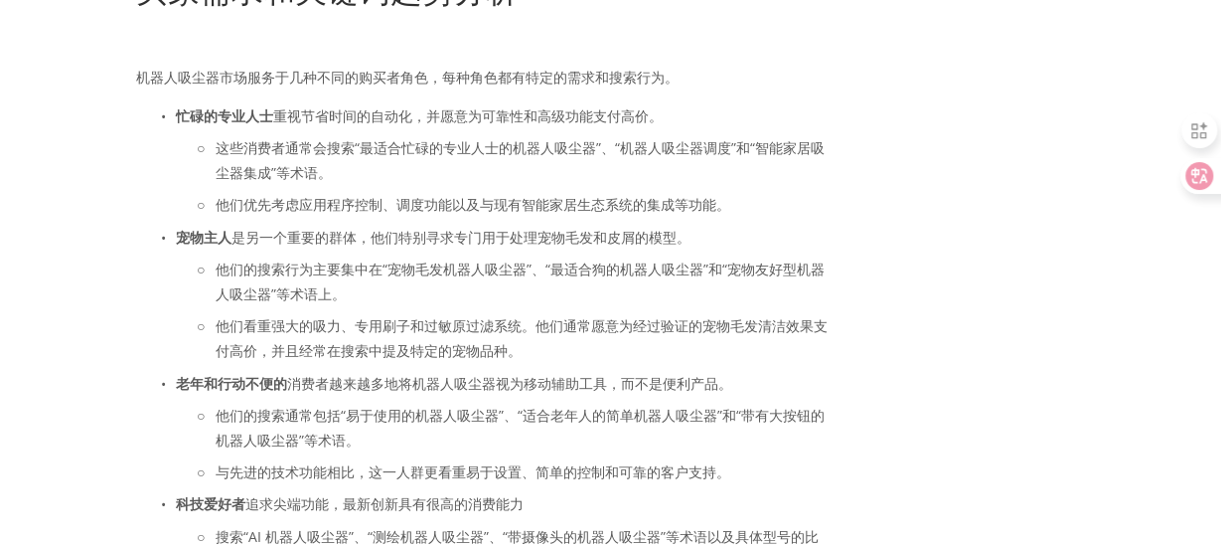
click at [477, 213] on font "他们优先考虑应用程序控制、调度功能以及与现有智能家居生态系统的集成等功能。" at bounding box center [473, 204] width 515 height 19
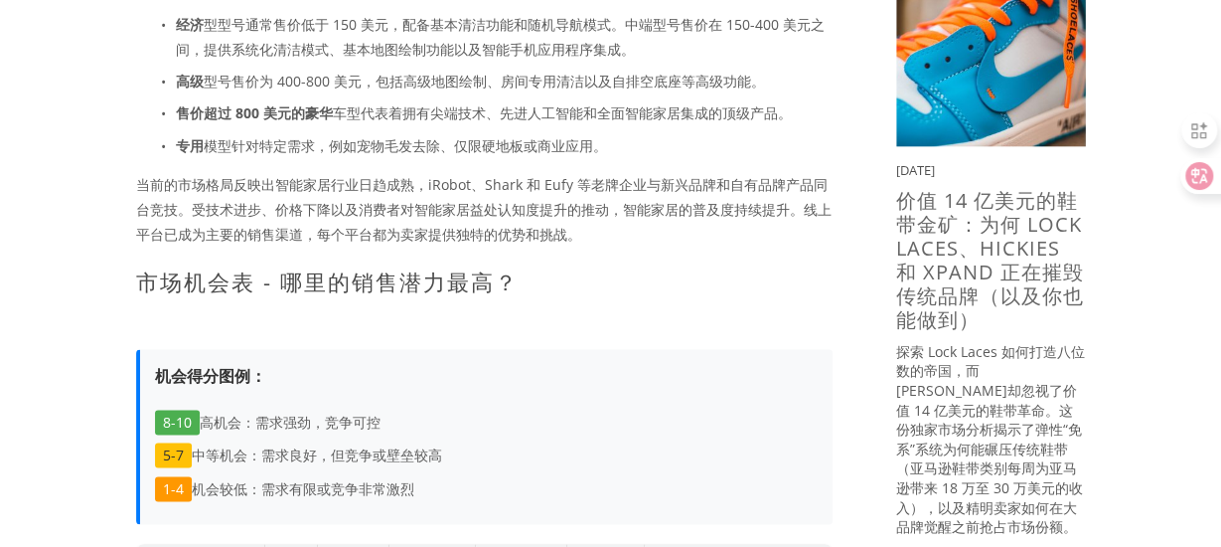
scroll to position [1016, 0]
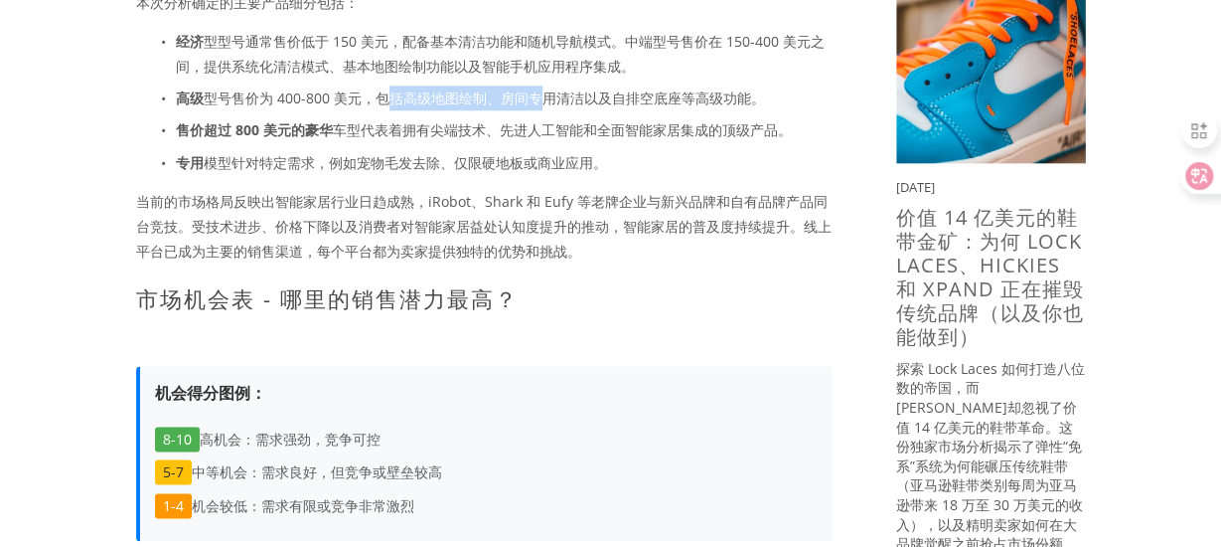
drag, startPoint x: 421, startPoint y: 103, endPoint x: 544, endPoint y: 106, distance: 122.3
click at [544, 106] on p "高级 型号售价为 400-800 美元，包括高级地图绘制、房间专用清洁以及自排空底座等高级功能。" at bounding box center [504, 97] width 657 height 25
click at [595, 99] on font "型号售价为 400-800 美元，包括高级地图绘制、房间专用清洁以及自排空底座等高级功能。" at bounding box center [484, 97] width 561 height 19
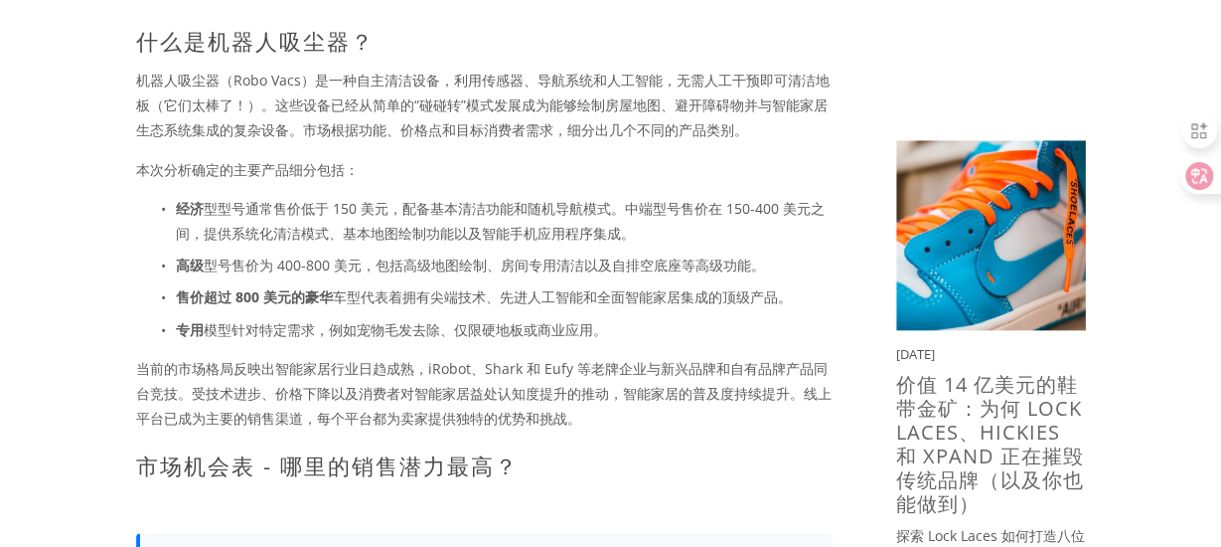
scroll to position [817, 0]
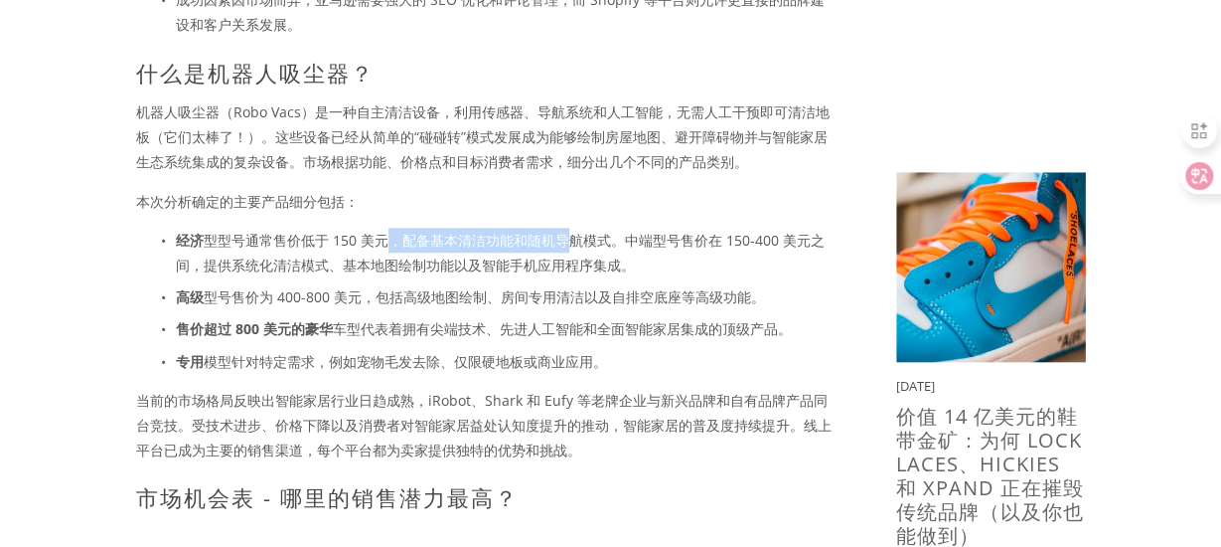
drag, startPoint x: 385, startPoint y: 226, endPoint x: 572, endPoint y: 241, distance: 188.5
click at [572, 241] on p "经济 型型号通常售价低于 150 美元，配备基本清洁功能和随机导航模式。中端型号售价在 150-400 美元之间，提供系统化清洁模式、基本地图绘制功能以及智能…" at bounding box center [504, 253] width 657 height 50
click at [657, 232] on font "型型号通常售价低于 150 美元，配备基本清洁功能和随机导航模式。中端型号售价在 150-400 美元之间，提供系统化清洁模式、基本地图绘制功能以及智能手机应…" at bounding box center [500, 253] width 649 height 44
drag, startPoint x: 600, startPoint y: 234, endPoint x: 656, endPoint y: 247, distance: 57.4
click at [656, 247] on p "经济 型型号通常售价低于 150 美元，配备基本清洁功能和随机导航模式。中端型号售价在 150-400 美元之间，提供系统化清洁模式、基本地图绘制功能以及智能…" at bounding box center [504, 253] width 657 height 50
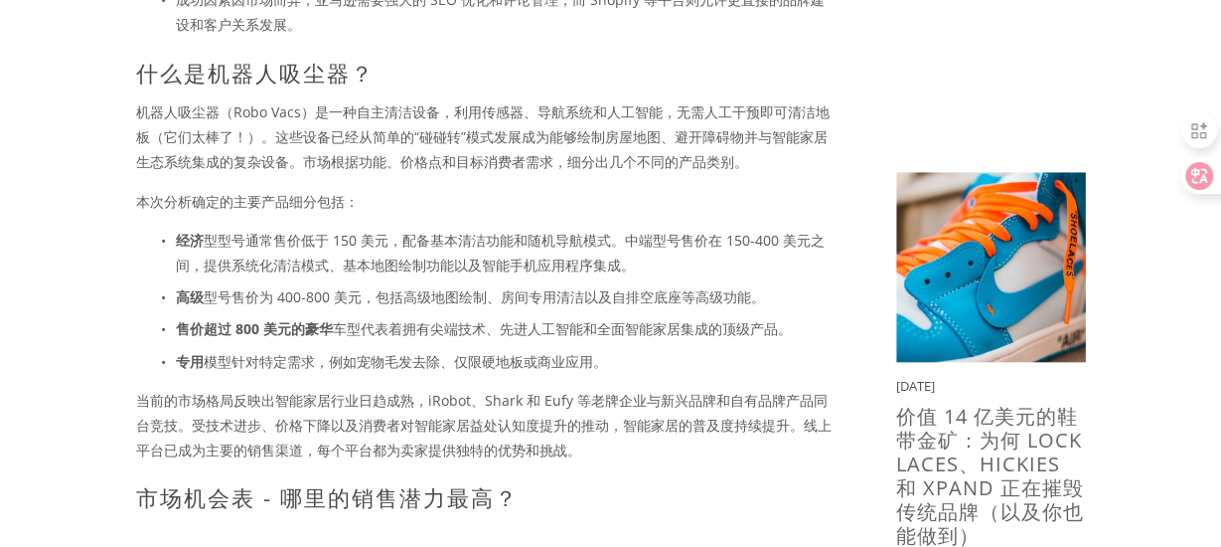
click at [663, 235] on font "型型号通常售价低于 150 美元，配备基本清洁功能和随机导航模式。中端型号售价在 150-400 美元之间，提供系统化清洁模式、基本地图绘制功能以及智能手机应…" at bounding box center [500, 253] width 649 height 44
drag, startPoint x: 652, startPoint y: 271, endPoint x: 523, endPoint y: 269, distance: 129.2
click at [523, 269] on p "经济 型型号通常售价低于 150 美元，配备基本清洁功能和随机导航模式。中端型号售价在 150-400 美元之间，提供系统化清洁模式、基本地图绘制功能以及智能…" at bounding box center [504, 253] width 657 height 50
click at [516, 264] on font "型型号通常售价低于 150 美元，配备基本清洁功能和随机导航模式。中端型号售价在 150-400 美元之间，提供系统化清洁模式、基本地图绘制功能以及智能手机应…" at bounding box center [500, 253] width 649 height 44
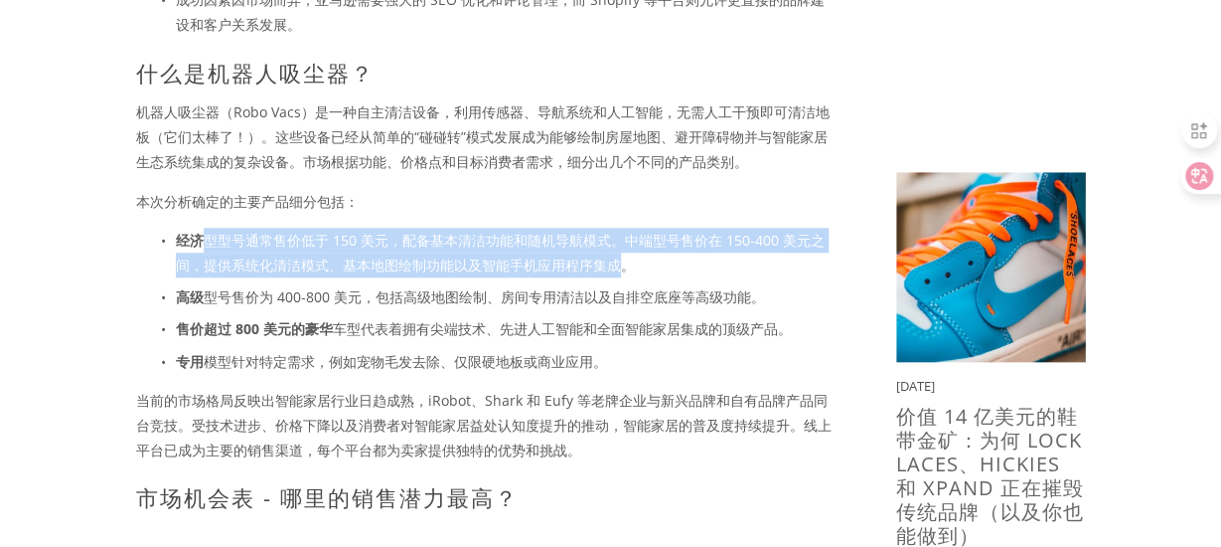
drag, startPoint x: 621, startPoint y: 262, endPoint x: 199, endPoint y: 247, distance: 422.6
click at [199, 247] on p "经济 型型号通常售价低于 150 美元，配备基本清洁功能和随机导航模式。中端型号售价在 150-400 美元之间，提供系统化清洁模式、基本地图绘制功能以及智能…" at bounding box center [504, 253] width 657 height 50
click at [199, 247] on font "经济" at bounding box center [190, 240] width 28 height 19
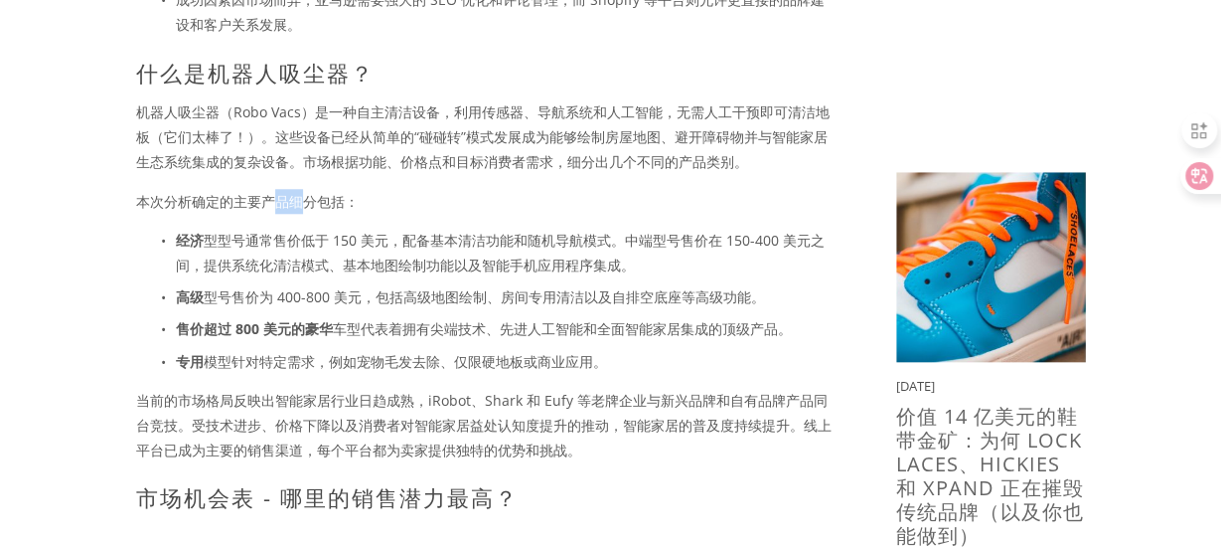
click at [296, 198] on font "本次分析确定的主要产品细分包括：" at bounding box center [247, 201] width 223 height 19
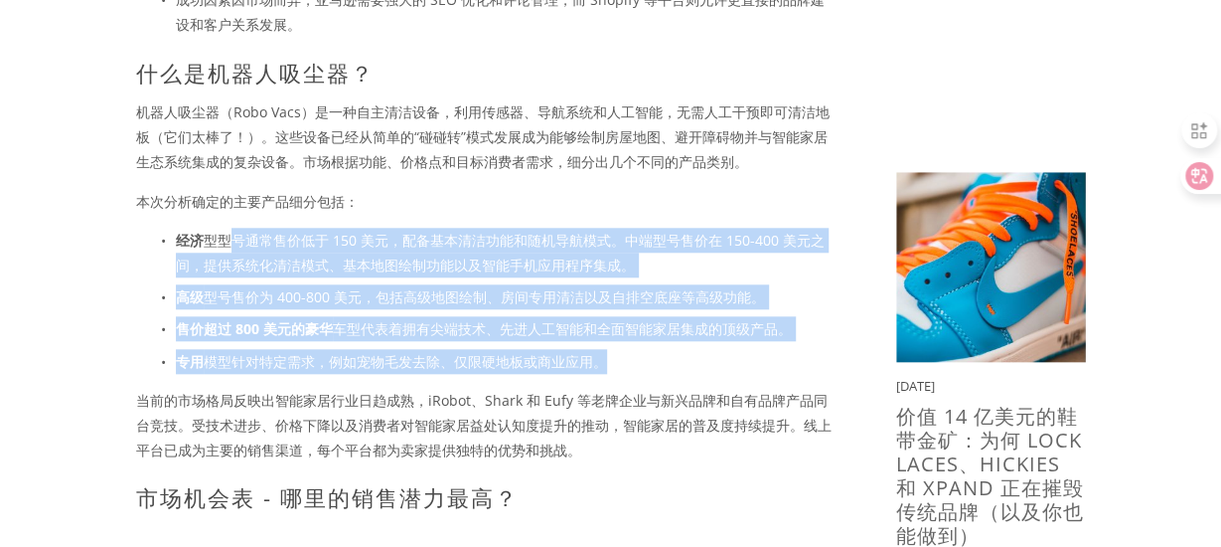
drag, startPoint x: 618, startPoint y: 352, endPoint x: 229, endPoint y: 228, distance: 408.9
click at [229, 228] on ul "经济 型型号通常售价低于 150 美元，配备基本清洁功能和随机导航模式。中端型号售价在 150-400 美元之间，提供系统化清洁模式、基本地图绘制功能以及智能…" at bounding box center [484, 301] width 697 height 146
click at [521, 288] on font "型号售价为 400-800 美元，包括高级地图绘制、房间专用清洁以及自排空底座等高级功能。" at bounding box center [484, 296] width 561 height 19
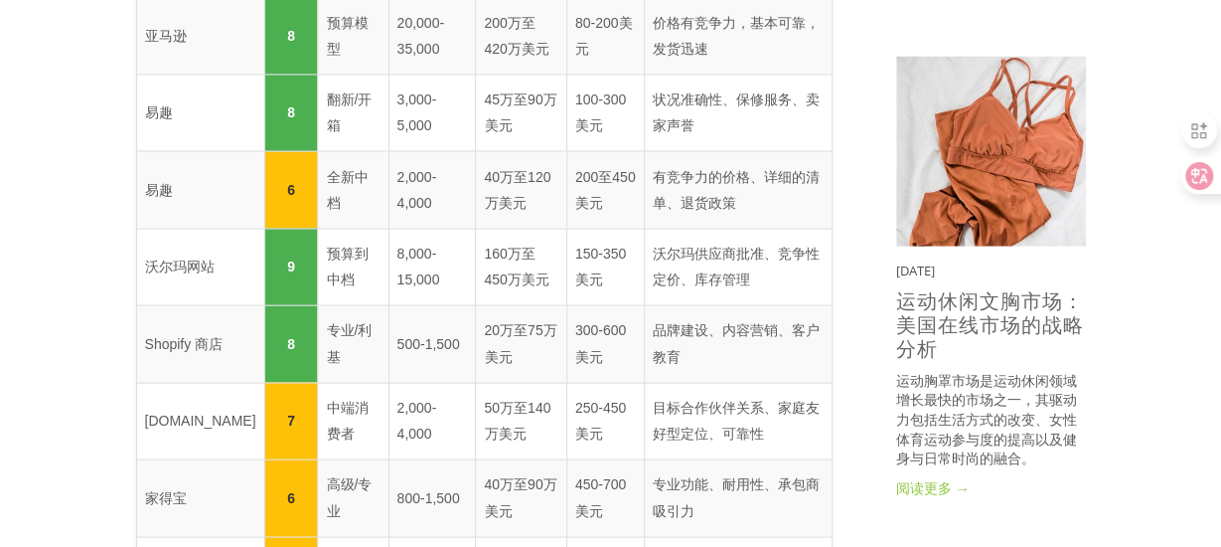
scroll to position [1711, 0]
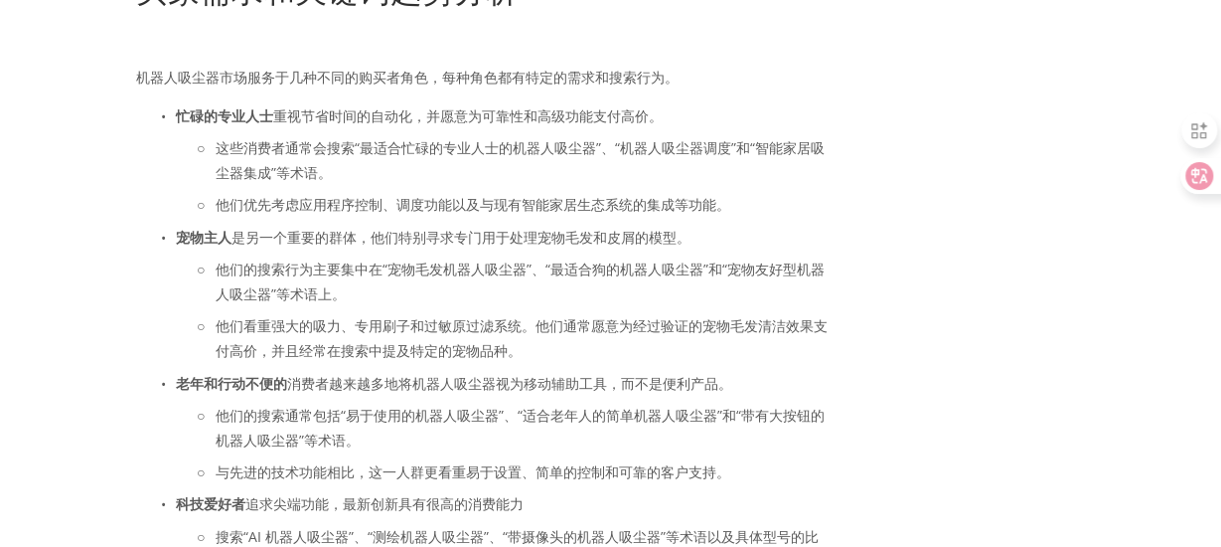
click at [260, 214] on font "他们优先考虑应用程序控制、调度功能以及与现有智能家居生态系统的集成等功能。" at bounding box center [473, 204] width 515 height 19
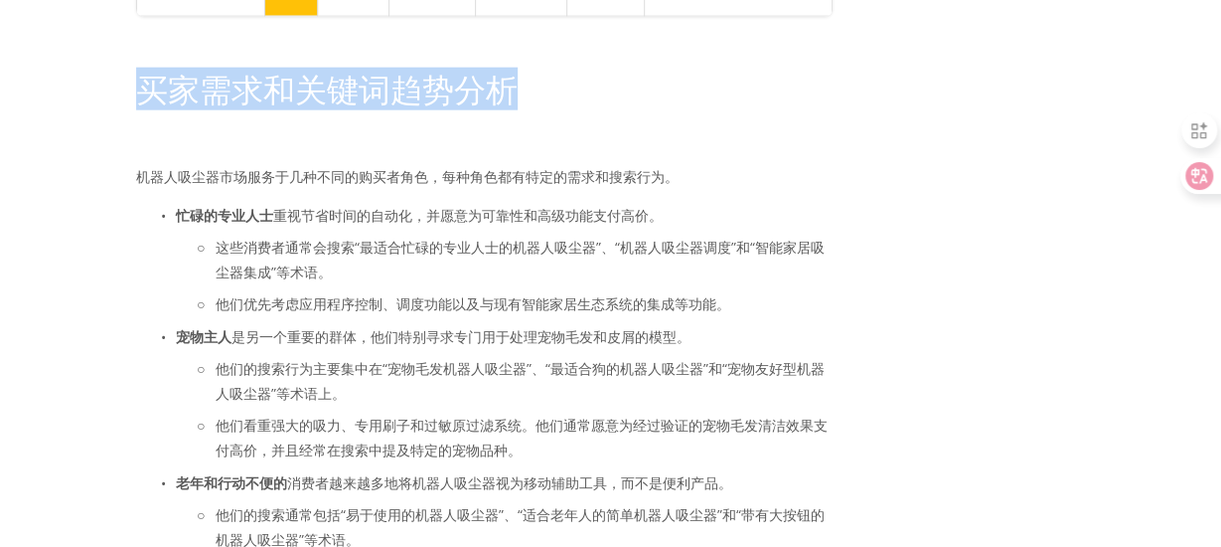
drag, startPoint x: 139, startPoint y: 98, endPoint x: 564, endPoint y: 92, distance: 425.3
click at [564, 92] on h1 "买家需求和关键词趋势分析" at bounding box center [484, 90] width 697 height 38
copy font "买家需求和关键词趋势分析"
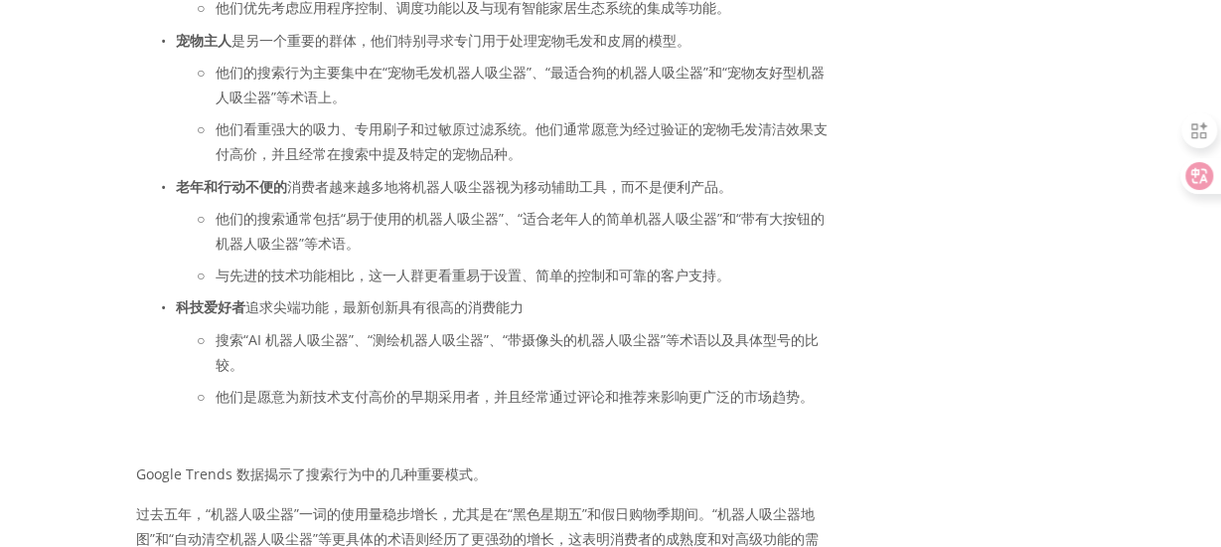
scroll to position [2605, 0]
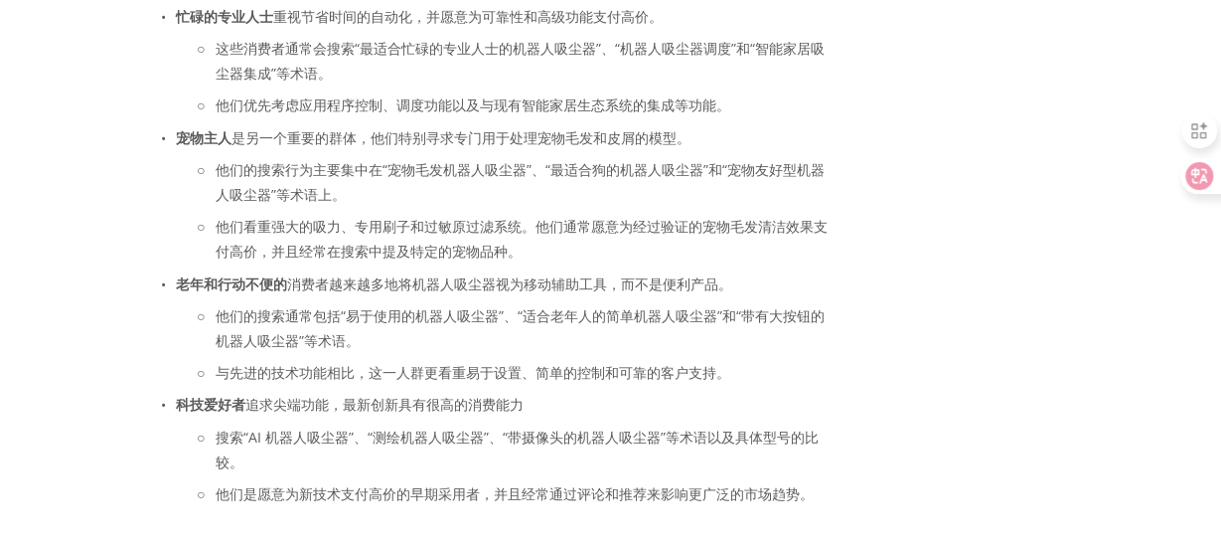
click at [207, 293] on font "老年和行动不便的" at bounding box center [231, 283] width 111 height 19
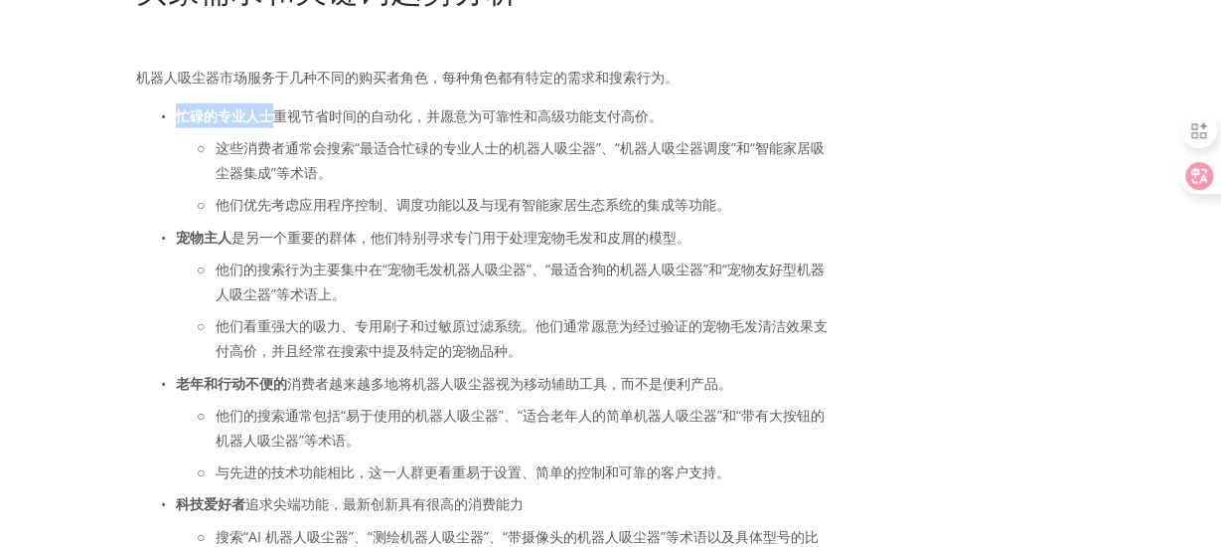
drag, startPoint x: 176, startPoint y: 122, endPoint x: 266, endPoint y: 124, distance: 90.4
click at [266, 124] on font "忙碌的专业人士" at bounding box center [224, 115] width 97 height 19
click at [362, 120] on font "重视节省时间的自动化，并愿意为可靠性和高级功能支付高价。" at bounding box center [468, 115] width 390 height 19
drag, startPoint x: 177, startPoint y: 121, endPoint x: 271, endPoint y: 125, distance: 94.5
click at [271, 125] on font "忙碌的专业人士" at bounding box center [224, 115] width 97 height 19
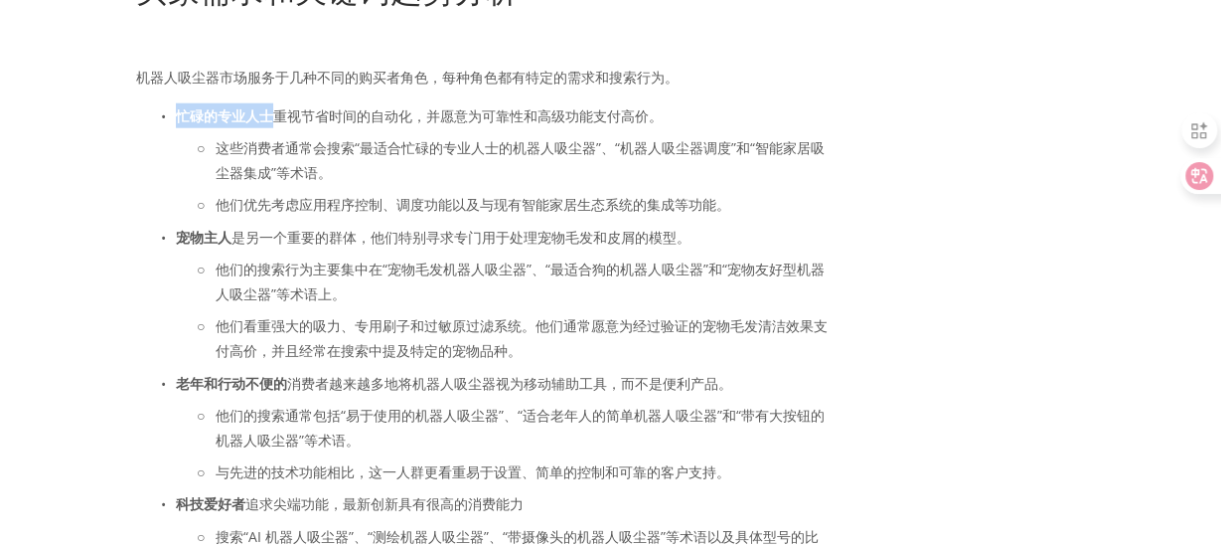
copy font "忙碌的专业人士"
drag, startPoint x: 179, startPoint y: 239, endPoint x: 230, endPoint y: 244, distance: 50.9
click at [230, 244] on font "宠物主人" at bounding box center [204, 237] width 56 height 19
drag, startPoint x: 172, startPoint y: 506, endPoint x: 240, endPoint y: 512, distance: 68.8
click at [240, 512] on p "科技爱好者 追求尖端功能，最新创新具有很高的消费能力" at bounding box center [504, 503] width 657 height 25
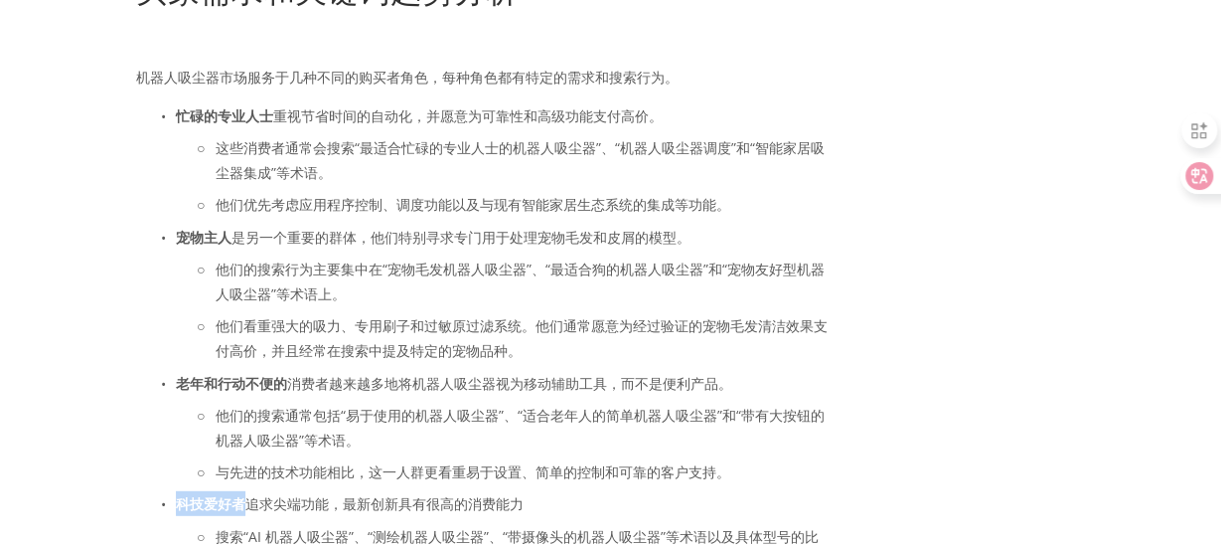
copy font "科技爱好者"
drag, startPoint x: 180, startPoint y: 251, endPoint x: 233, endPoint y: 248, distance: 52.8
click at [233, 248] on p "宠物主人 是另一个重要的群体，他们特别寻求专门用于处理宠物毛发和皮屑的模型。" at bounding box center [504, 237] width 657 height 25
copy font "宠物主人"
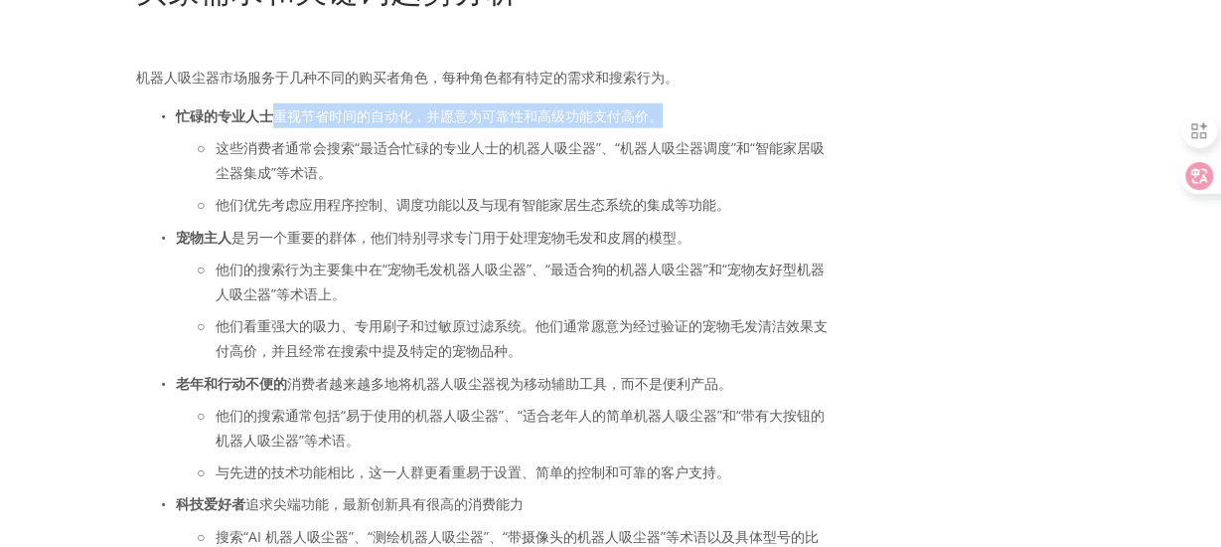
drag, startPoint x: 274, startPoint y: 121, endPoint x: 656, endPoint y: 104, distance: 382.0
drag, startPoint x: 603, startPoint y: 122, endPoint x: 646, endPoint y: 128, distance: 43.1
click at [603, 122] on font "重视节省时间的自动化，并愿意为可靠性和高级功能支付高价。" at bounding box center [468, 115] width 390 height 19
drag, startPoint x: 648, startPoint y: 128, endPoint x: 280, endPoint y: 126, distance: 367.7
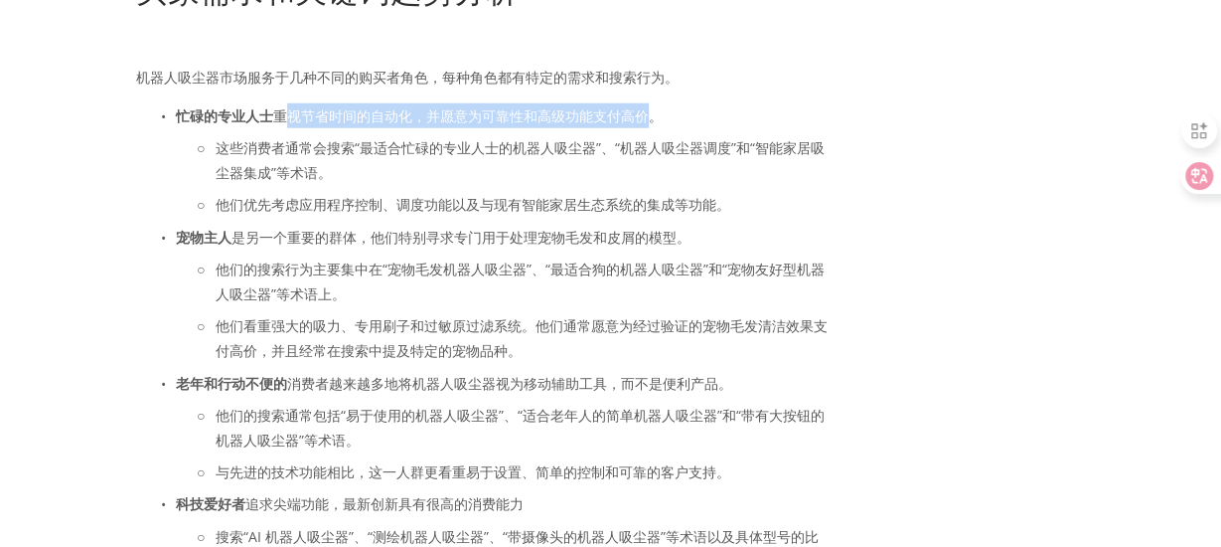
click at [280, 125] on font "重视节省时间的自动化，并愿意为可靠性和高级功能支付高价。" at bounding box center [468, 115] width 390 height 19
drag, startPoint x: 276, startPoint y: 125, endPoint x: 647, endPoint y: 120, distance: 370.7
click at [647, 120] on font "重视节省时间的自动化，并愿意为可靠性和高级功能支付高价。" at bounding box center [468, 115] width 390 height 19
copy font "重视节省时间的自动化，并愿意为可靠性和高级功能支付高价"
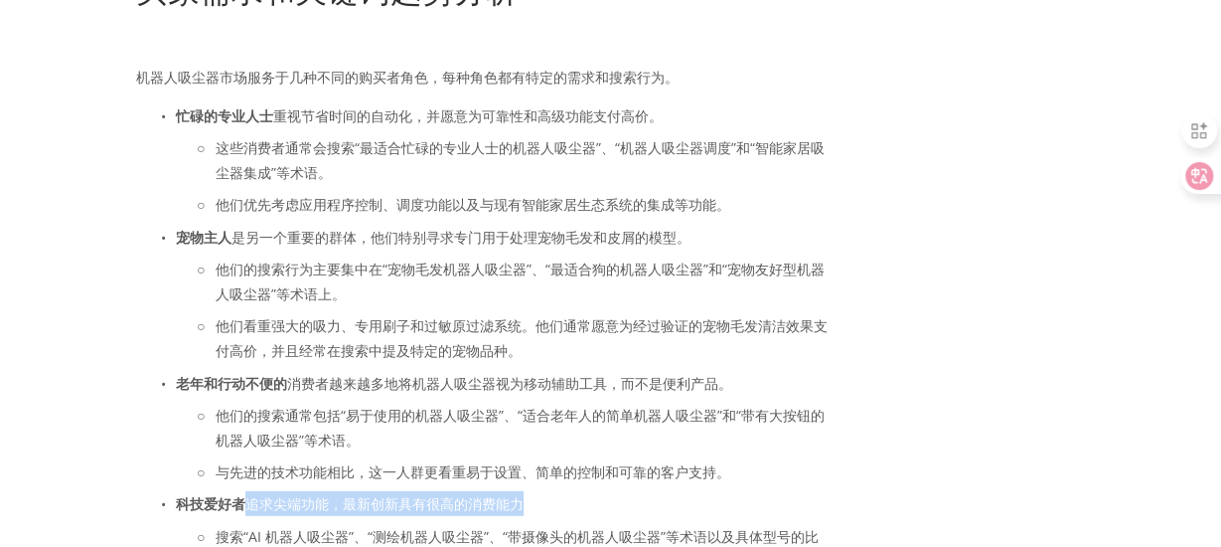
drag, startPoint x: 244, startPoint y: 511, endPoint x: 524, endPoint y: 506, distance: 279.3
click at [524, 506] on p "科技爱好者 追求尖端功能，最新创新具有很高的消费能力" at bounding box center [504, 503] width 657 height 25
copy font "追求尖端功能，最新创新具有很高的消费能力"
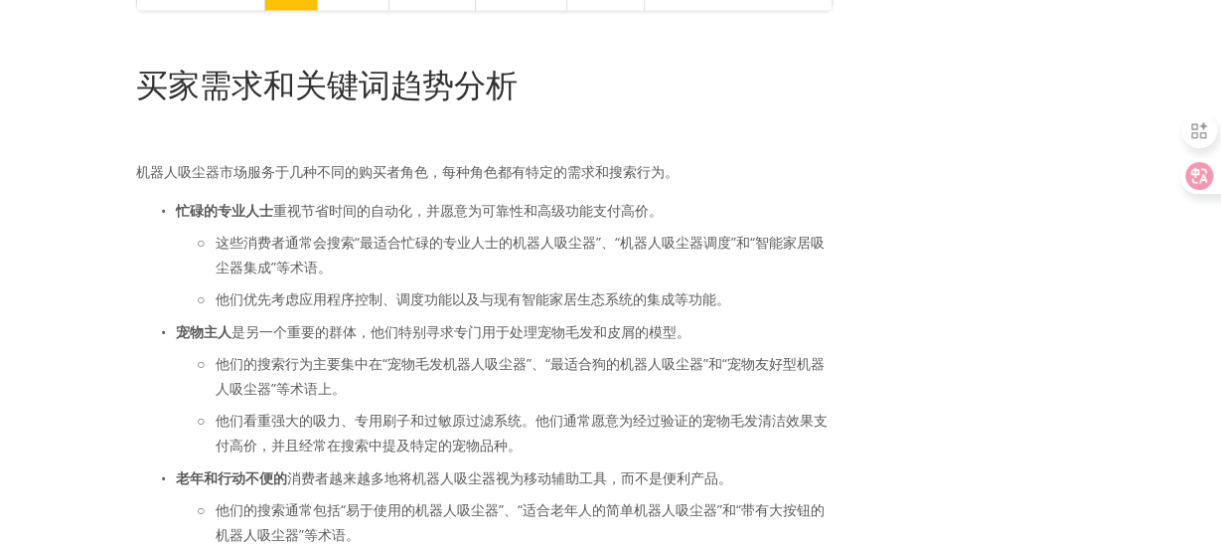
scroll to position [2407, 0]
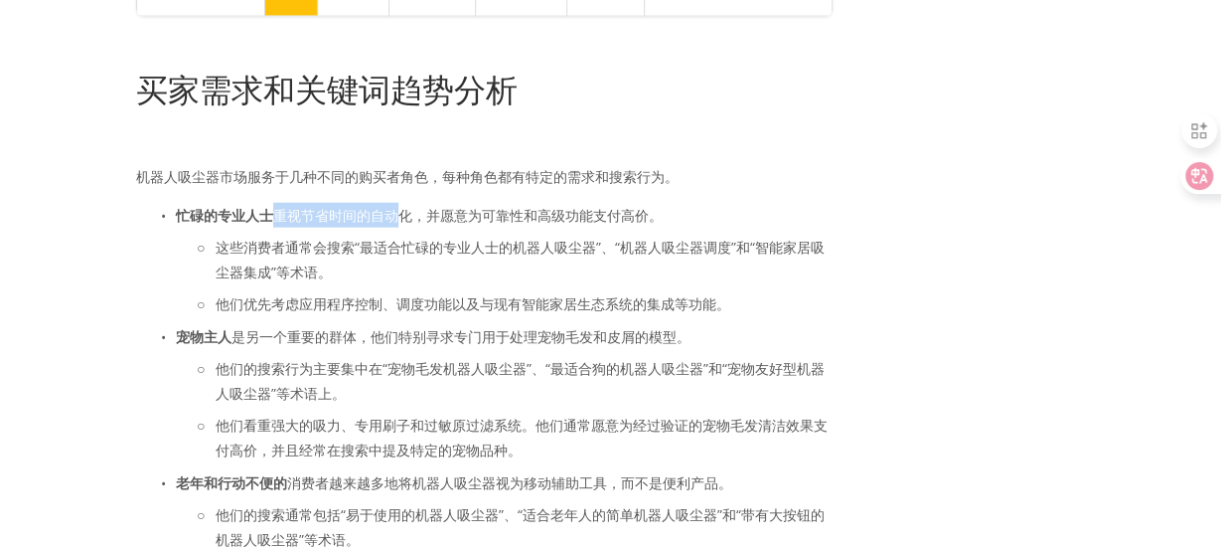
drag, startPoint x: 276, startPoint y: 220, endPoint x: 397, endPoint y: 218, distance: 121.2
click at [397, 218] on font "重视节省时间的自动化，并愿意为可靠性和高级功能支付高价。" at bounding box center [468, 215] width 390 height 19
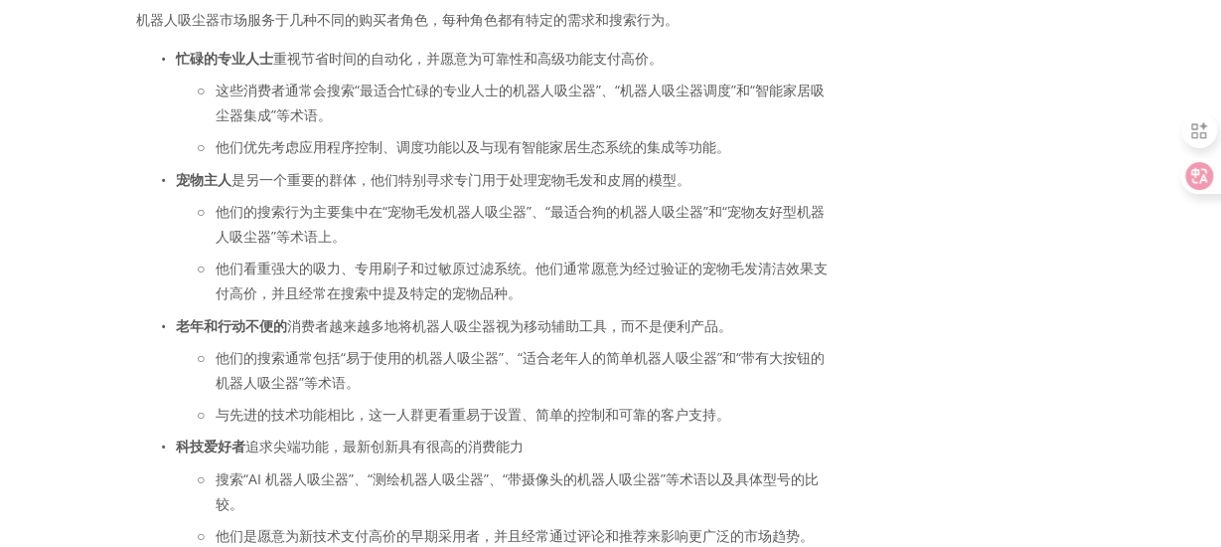
scroll to position [2605, 0]
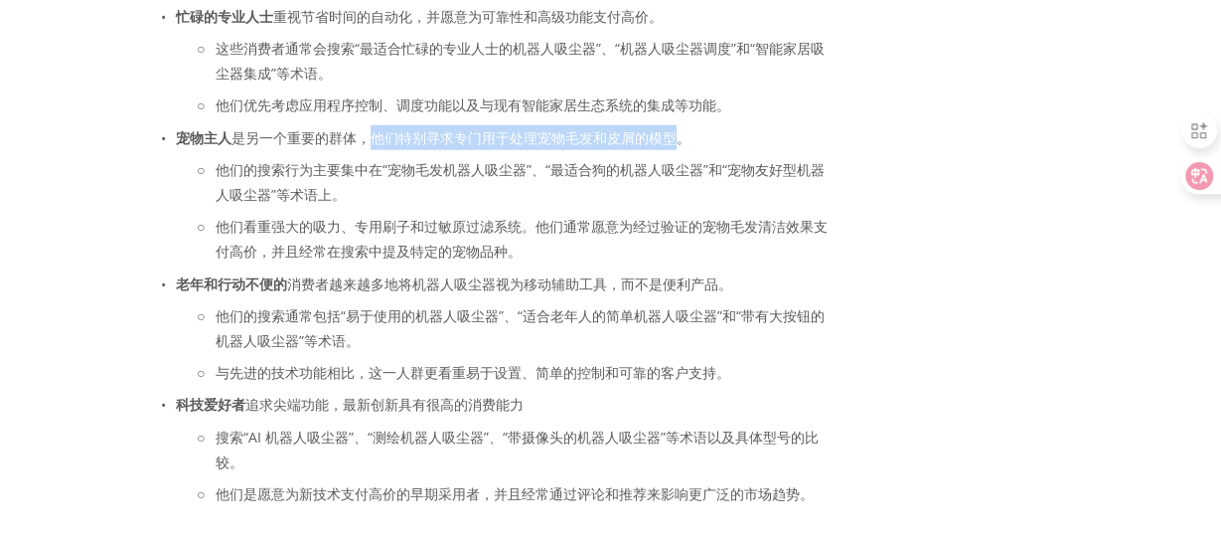
drag, startPoint x: 376, startPoint y: 140, endPoint x: 678, endPoint y: 146, distance: 302.1
click at [678, 146] on font "是另一个重要的群体，他们特别寻求专门用于处理宠物毛发和皮屑的模型。" at bounding box center [461, 137] width 459 height 19
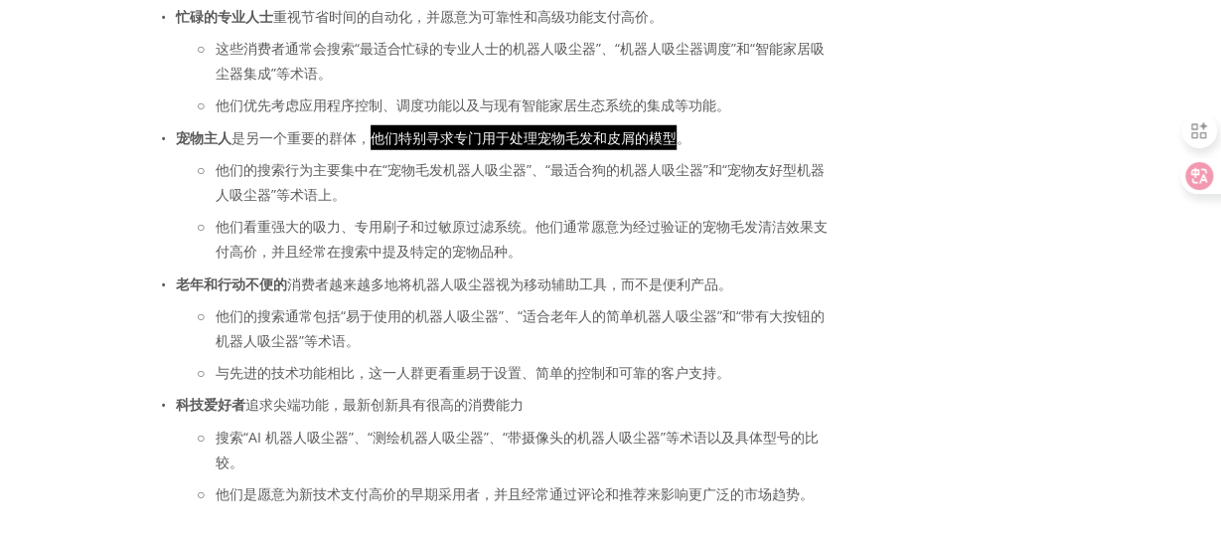
scroll to position [3973, 0]
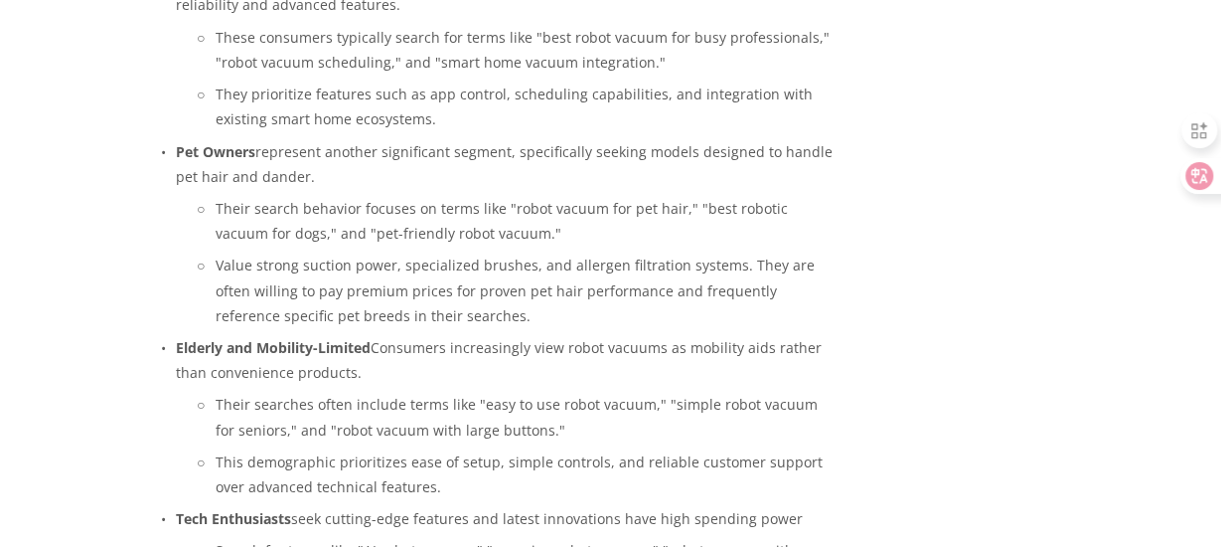
click at [499, 128] on p "They prioritize features such as app control, scheduling capabilities, and inte…" at bounding box center [524, 106] width 617 height 50
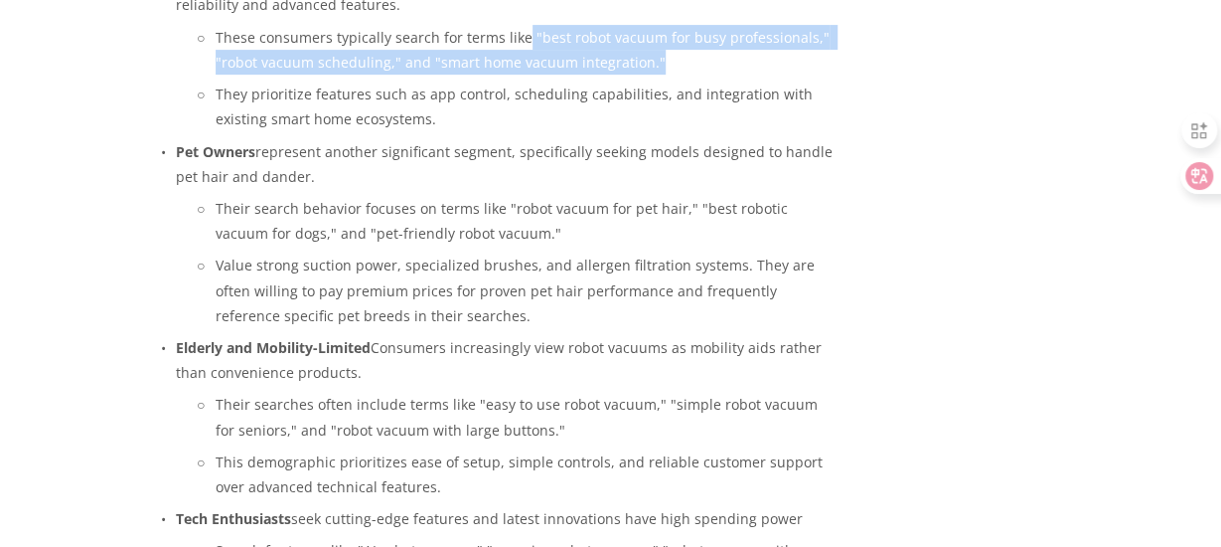
drag, startPoint x: 523, startPoint y: 78, endPoint x: 650, endPoint y: 107, distance: 130.6
click at [650, 75] on p "These consumers typically search for terms like "best robot vacuum for busy pro…" at bounding box center [524, 50] width 617 height 50
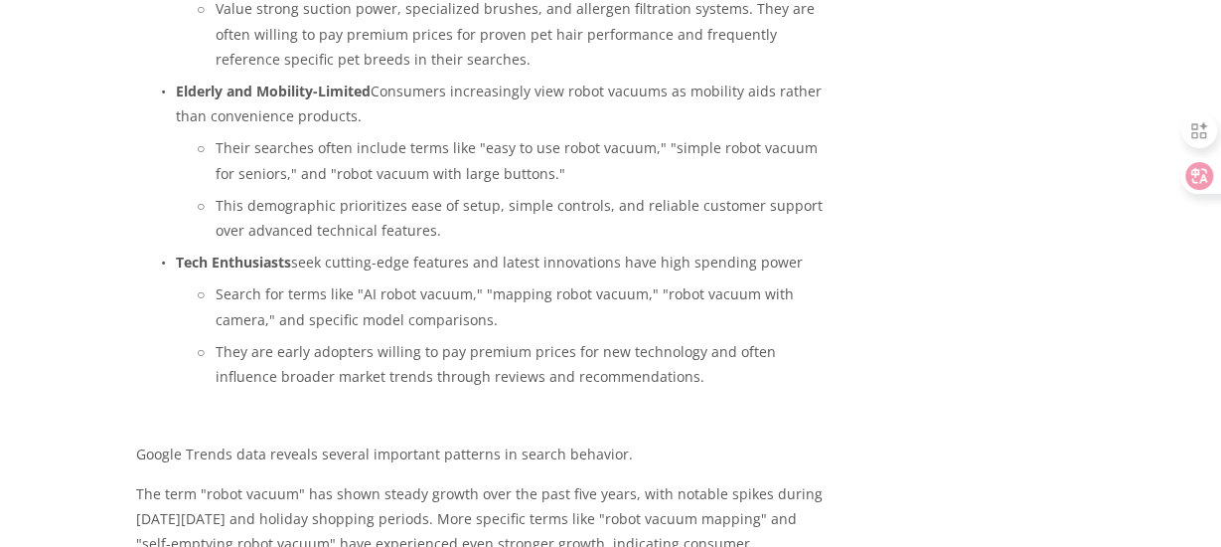
scroll to position [4271, 0]
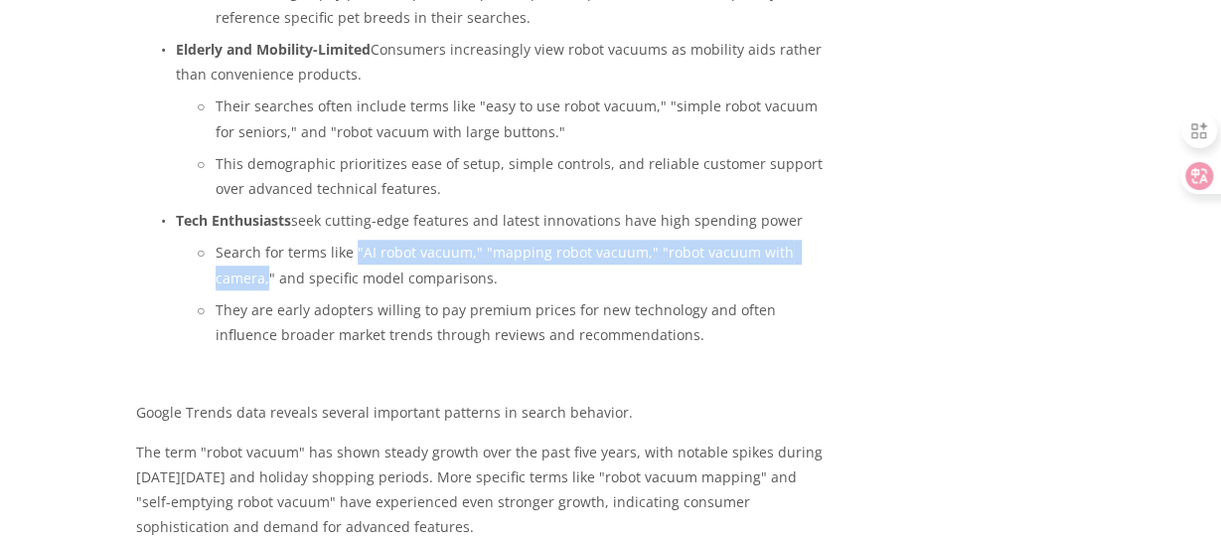
drag, startPoint x: 353, startPoint y: 292, endPoint x: 266, endPoint y: 325, distance: 92.5
click at [266, 289] on p "Search for terms like "AI robot vacuum," "mapping robot vacuum," "robot vacuum …" at bounding box center [524, 264] width 617 height 50
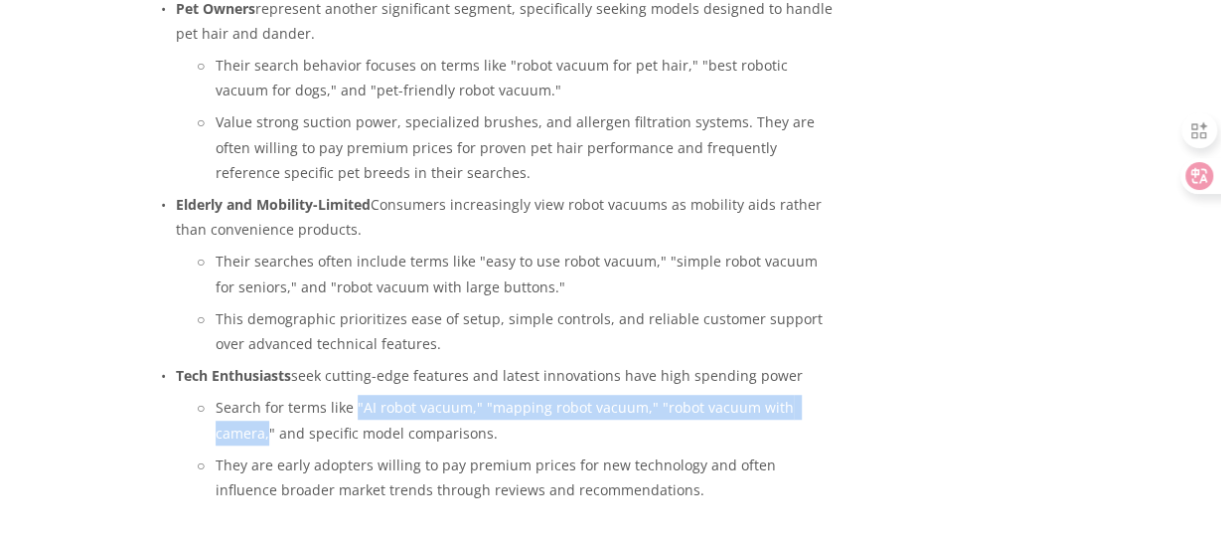
scroll to position [4072, 0]
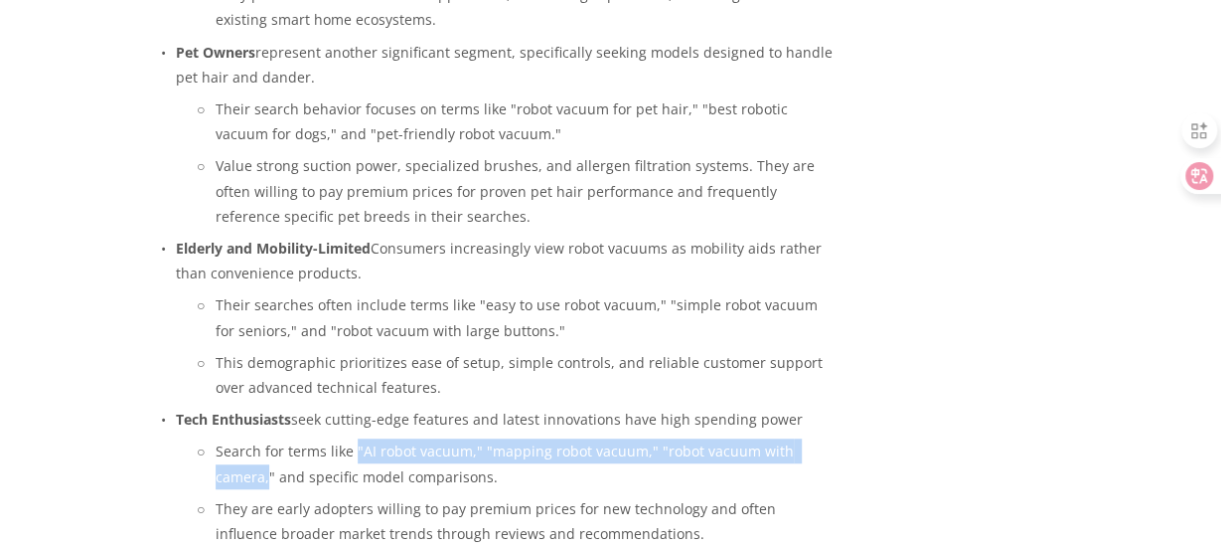
drag, startPoint x: 495, startPoint y: 150, endPoint x: 496, endPoint y: 175, distance: 24.9
click at [496, 146] on p "Their search behavior focuses on terms like "robot vacuum for pet hair," "best …" at bounding box center [524, 121] width 617 height 50
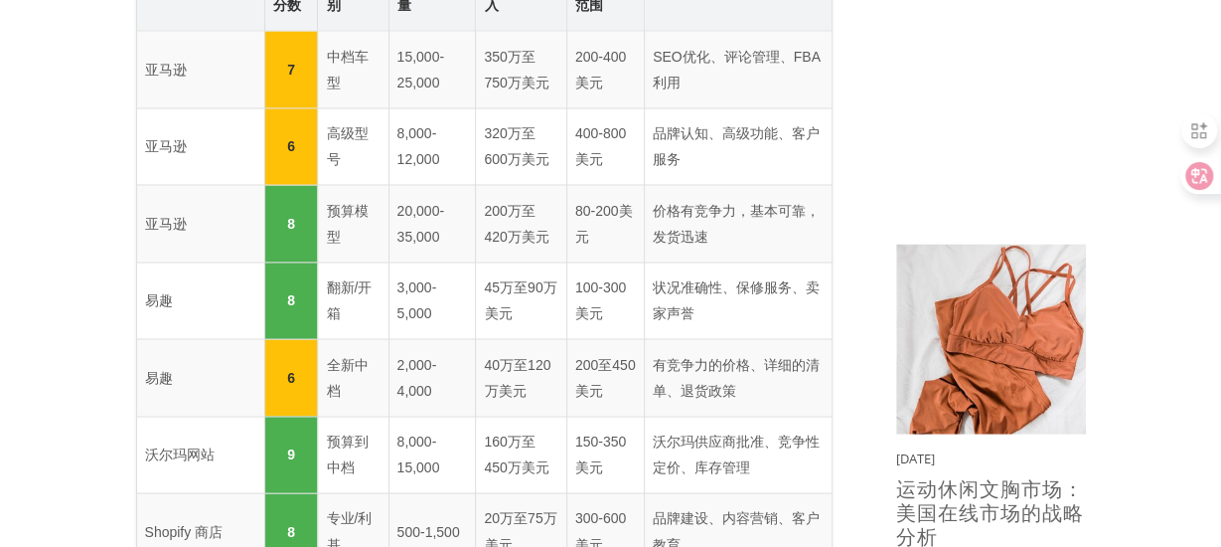
scroll to position [1225, 0]
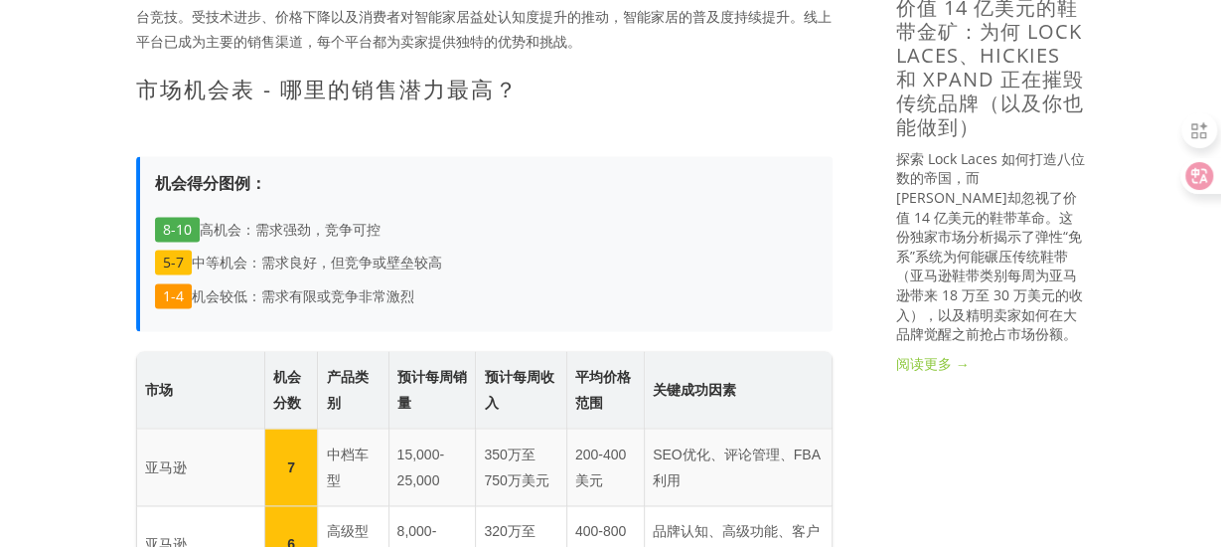
click at [331, 220] on font "高机会：需求强劲，竞争可控" at bounding box center [290, 229] width 181 height 19
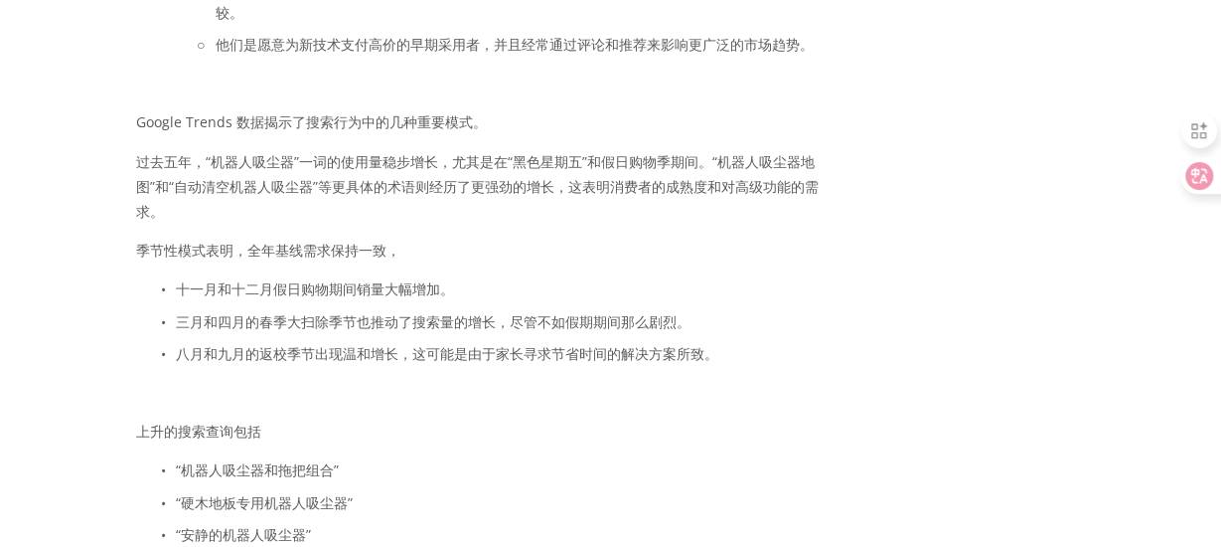
scroll to position [3014, 0]
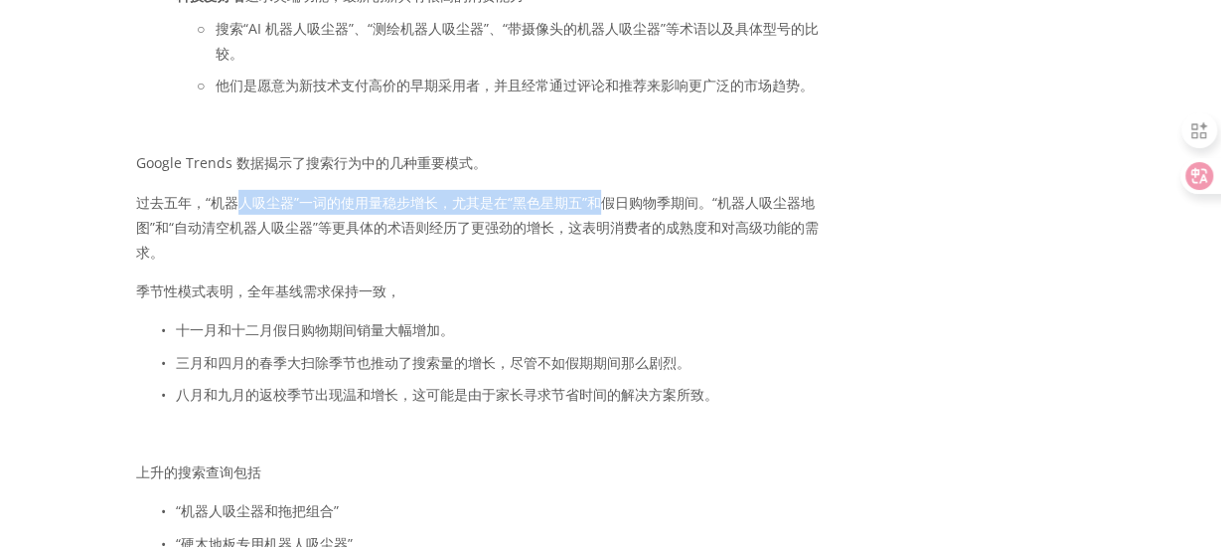
drag, startPoint x: 304, startPoint y: 207, endPoint x: 598, endPoint y: 215, distance: 294.2
click at [598, 215] on font "过去五年，“机器人吸尘器”一词的使用量稳步增长，尤其是在“黑色星期五”和假日购物季期间。“机器人吸尘器地图”和“自动清空机器人吸尘器”等更具体的术语则经历了更…" at bounding box center [477, 227] width 683 height 69
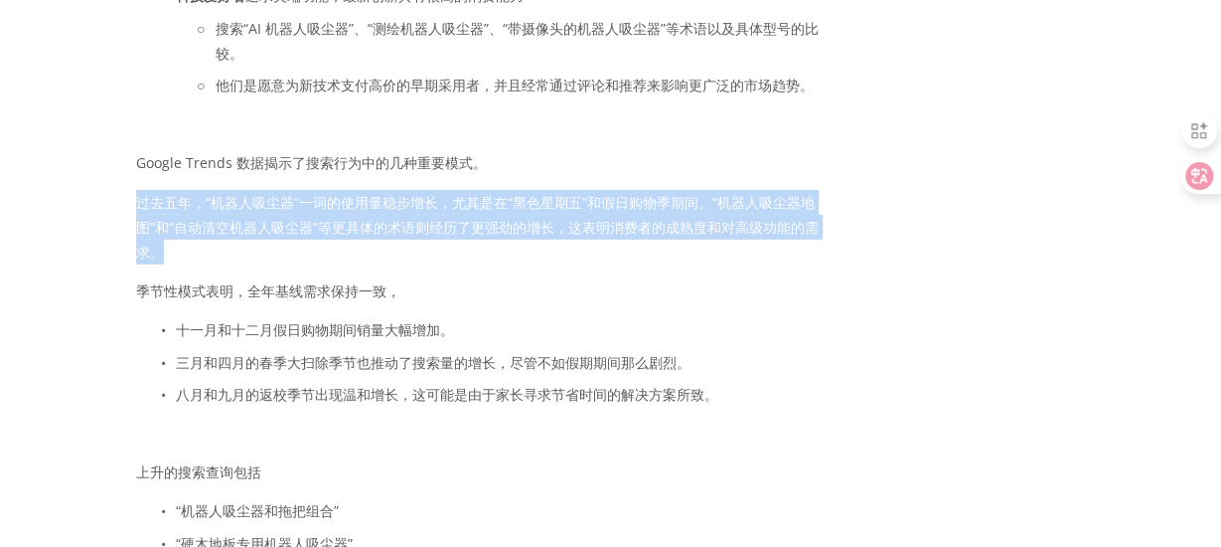
drag, startPoint x: 132, startPoint y: 202, endPoint x: 686, endPoint y: 257, distance: 556.3
click at [686, 257] on div "买家需求和关键词趋势分析 机器人吸尘器市场服务于几种不同的购买者角色，每种角色都有特定的需求和搜索行为。 忙碌的专业人士 重视节省时间的自动化，并愿意为可靠性…" at bounding box center [484, 154] width 730 height 1414
click at [686, 257] on p "过去五年，“机器人吸尘器”一词的使用量稳步增长，尤其是在“黑色星期五”和假日购物季期间。“机器人吸尘器地图”和“自动清空机器人吸尘器”等更具体的术语则经历了更…" at bounding box center [484, 228] width 697 height 76
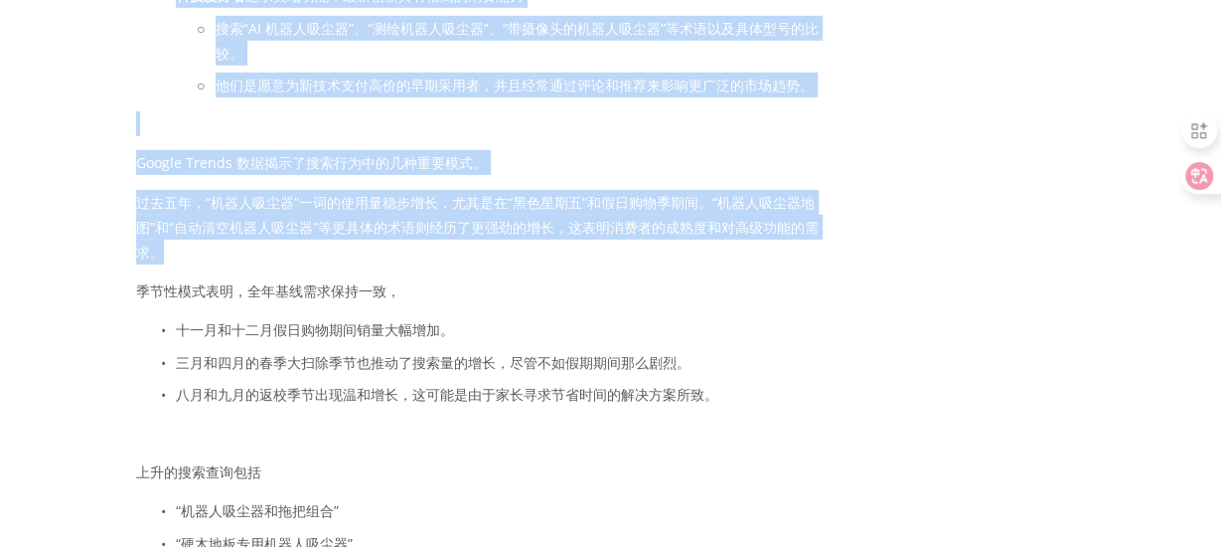
drag, startPoint x: 586, startPoint y: 255, endPoint x: 167, endPoint y: 203, distance: 422.6
click at [96, 191] on div "关于 类别 汽车零部件 电子产品 时尚 家居与花园" at bounding box center [610, 62] width 1221 height 6048
click at [167, 203] on font "过去五年，“机器人吸尘器”一词的使用量稳步增长，尤其是在“黑色星期五”和假日购物季期间。“机器人吸尘器地图”和“自动清空机器人吸尘器”等更具体的术语则经历了更…" at bounding box center [477, 227] width 683 height 69
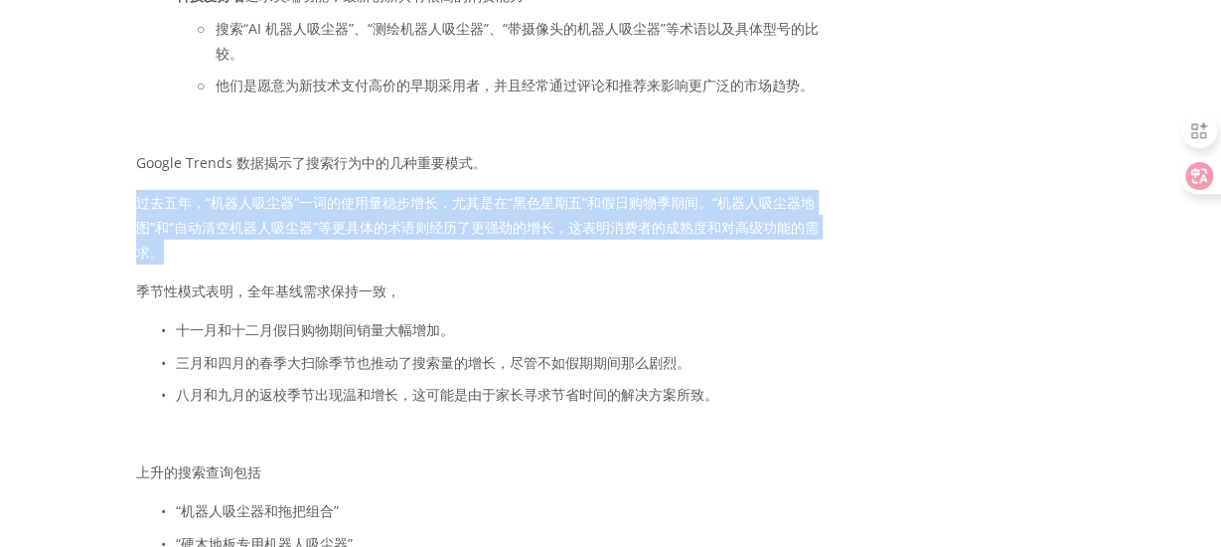
drag, startPoint x: 138, startPoint y: 208, endPoint x: 178, endPoint y: 250, distance: 58.4
click at [178, 250] on p "过去五年，“机器人吸尘器”一词的使用量稳步增长，尤其是在“黑色星期五”和假日购物季期间。“机器人吸尘器地图”和“自动清空机器人吸尘器”等更具体的术语则经历了更…" at bounding box center [484, 228] width 697 height 76
click at [171, 250] on p "过去五年，“机器人吸尘器”一词的使用量稳步增长，尤其是在“黑色星期五”和假日购物季期间。“机器人吸尘器地图”和“自动清空机器人吸尘器”等更具体的术语则经历了更…" at bounding box center [484, 228] width 697 height 76
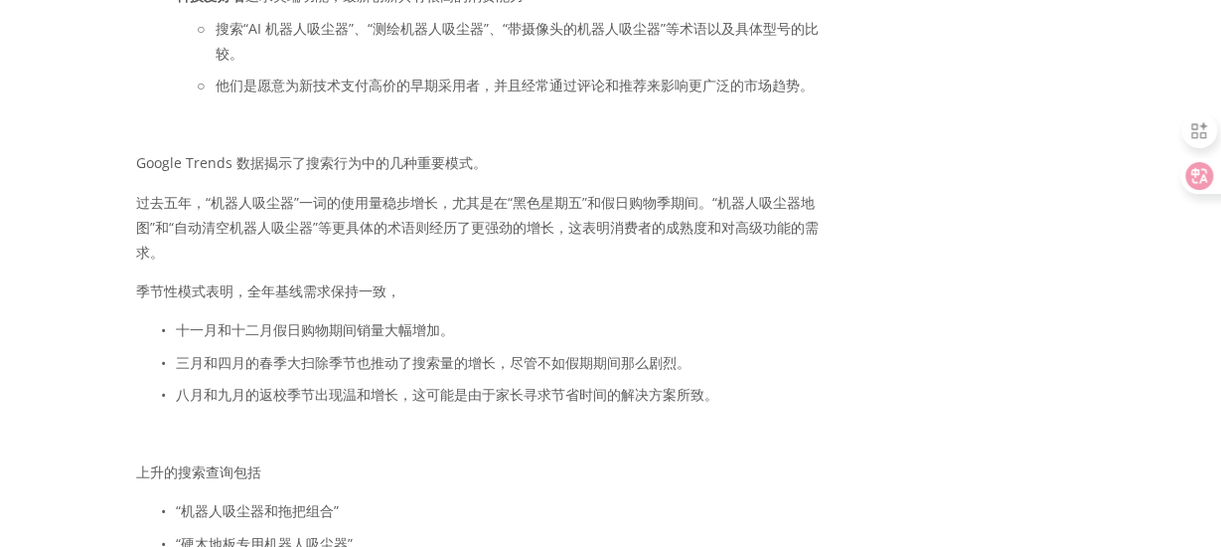
click at [136, 228] on font "过去五年，“机器人吸尘器”一词的使用量稳步增长，尤其是在“黑色星期五”和假日购物季期间。“机器人吸尘器地图”和“自动清空机器人吸尘器”等更具体的术语则经历了更…" at bounding box center [477, 227] width 683 height 69
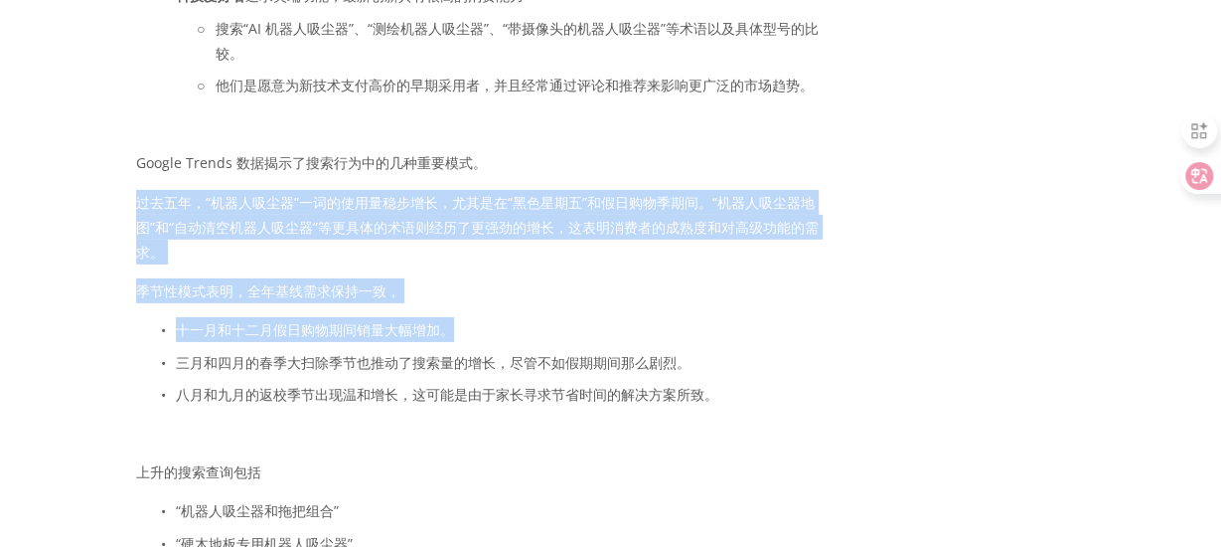
drag, startPoint x: 134, startPoint y: 209, endPoint x: 807, endPoint y: 337, distance: 684.8
click at [807, 337] on div "买家需求和关键词趋势分析 机器人吸尘器市场服务于几种不同的购买者角色，每种角色都有特定的需求和搜索行为。 忙碌的专业人士 重视节省时间的自动化，并愿意为可靠性…" at bounding box center [484, 154] width 730 height 1414
click at [671, 209] on font "过去五年，“机器人吸尘器”一词的使用量稳步增长，尤其是在“黑色星期五”和假日购物季期间。“机器人吸尘器地图”和“自动清空机器人吸尘器”等更具体的术语则经历了更…" at bounding box center [477, 227] width 683 height 69
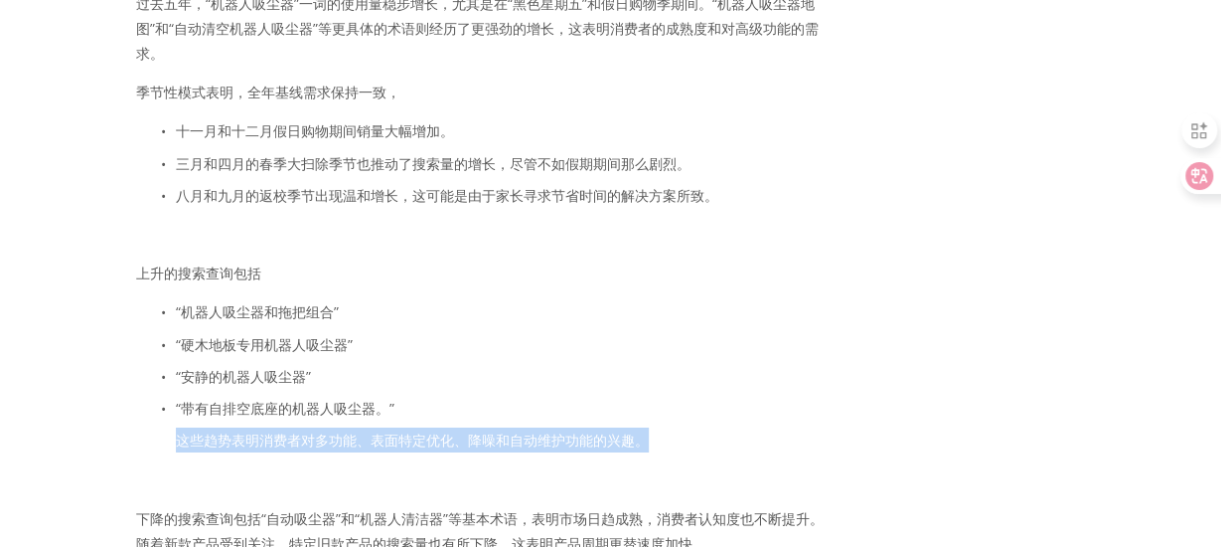
drag, startPoint x: 666, startPoint y: 450, endPoint x: 155, endPoint y: 446, distance: 510.8
click at [155, 446] on ul "“机器人吸尘器和拖把组合” “硬木地板专用机器人吸尘器” “安静的机器人吸尘器” “带有自排空底座的机器人吸尘器。” 这些趋势表明消费者对多功能、表面特定优化…" at bounding box center [484, 375] width 697 height 153
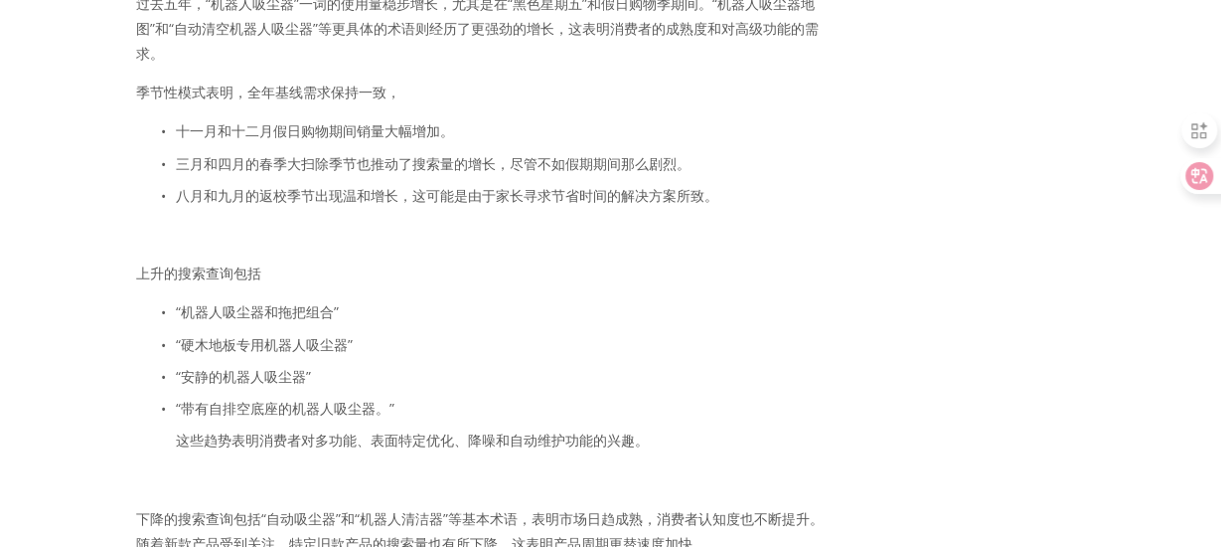
click at [255, 349] on font "“硬木地板专用机器人吸尘器”" at bounding box center [264, 344] width 177 height 19
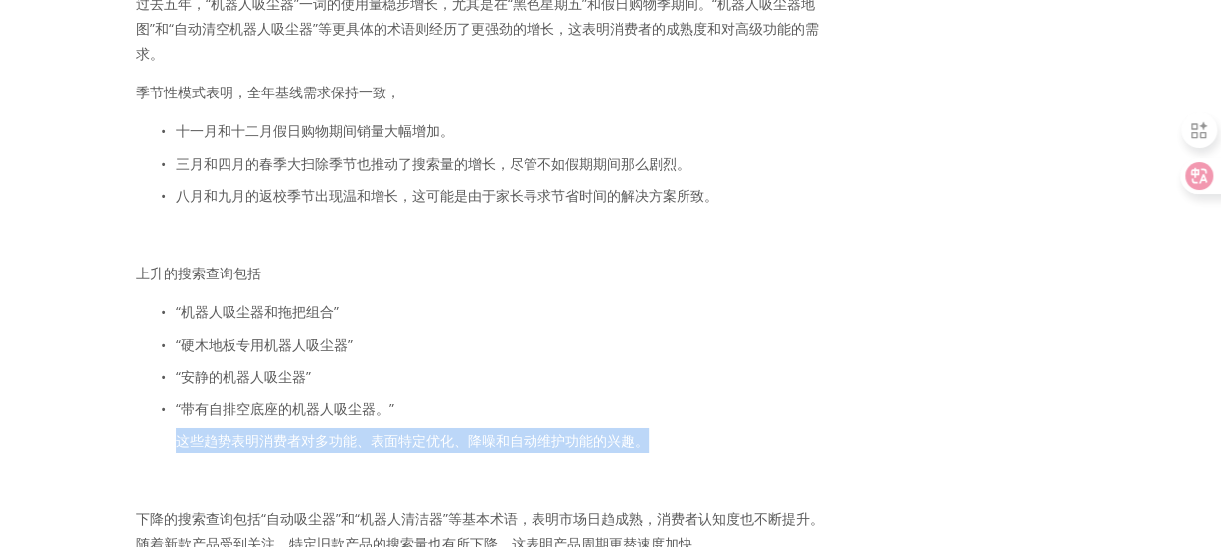
drag, startPoint x: 727, startPoint y: 454, endPoint x: 150, endPoint y: 460, distance: 577.4
click at [150, 452] on ul "“机器人吸尘器和拖把组合” “硬木地板专用机器人吸尘器” “安静的机器人吸尘器” “带有自排空底座的机器人吸尘器。” 这些趋势表明消费者对多功能、表面特定优化…" at bounding box center [484, 375] width 697 height 153
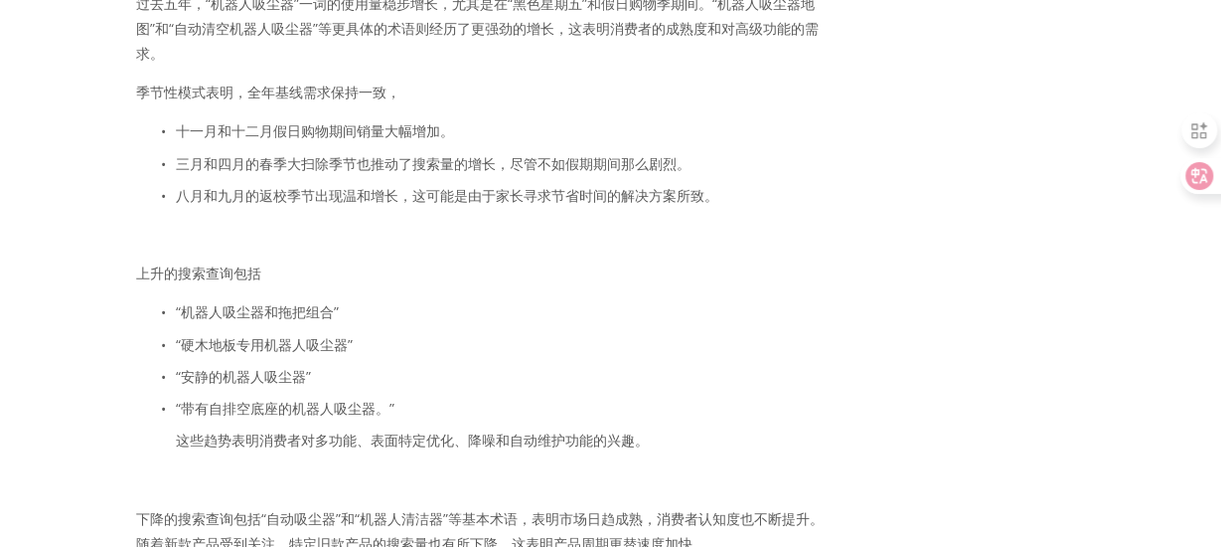
click at [230, 412] on font "“带有自排空底座的机器人吸尘器。”" at bounding box center [285, 407] width 219 height 19
click at [634, 449] on font "这些趋势表明消费者对多功能、表面特定优化、降噪和自动维护功能的兴趣。" at bounding box center [412, 439] width 473 height 19
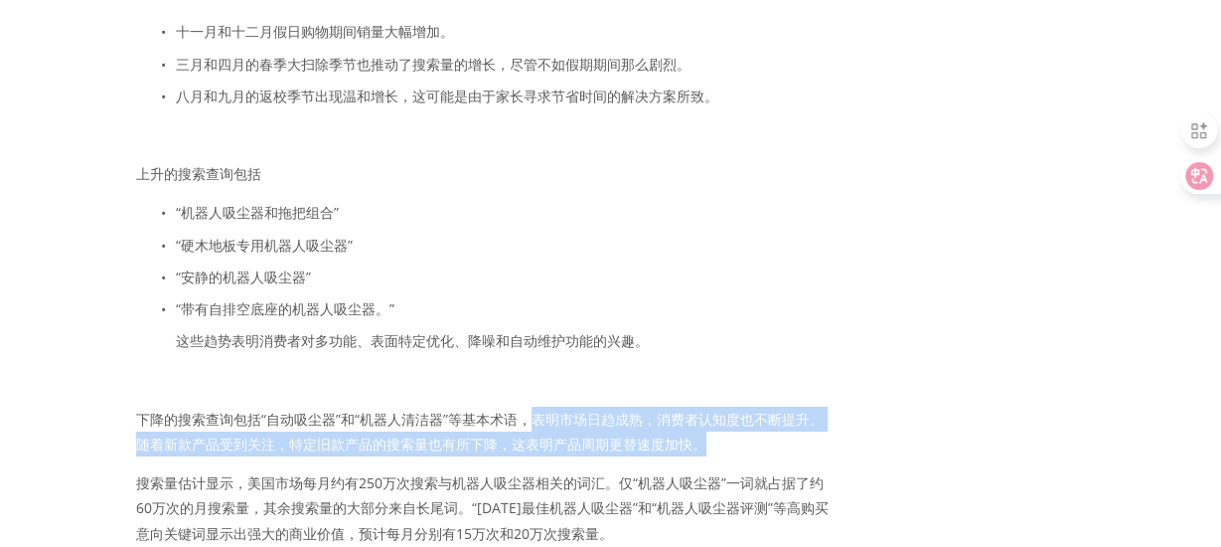
drag, startPoint x: 719, startPoint y: 462, endPoint x: 529, endPoint y: 425, distance: 194.3
click at [529, 425] on p "下降的搜索查询包括“自动吸尘器”和“机器人清洁器”等基本术语，表明市场日趋成熟，消费者认知度也不断提升。随着新款产品受到关注，特定旧款产品的搜索量也有所下降，…" at bounding box center [484, 431] width 697 height 50
click at [529, 425] on font "下降的搜索查询包括“自动吸尘器”和“机器人清洁器”等基本术语，表明市场日趋成熟，消费者认知度也不断提升。随着新款产品受到关注，特定旧款产品的搜索量也有所下降，…" at bounding box center [480, 431] width 688 height 44
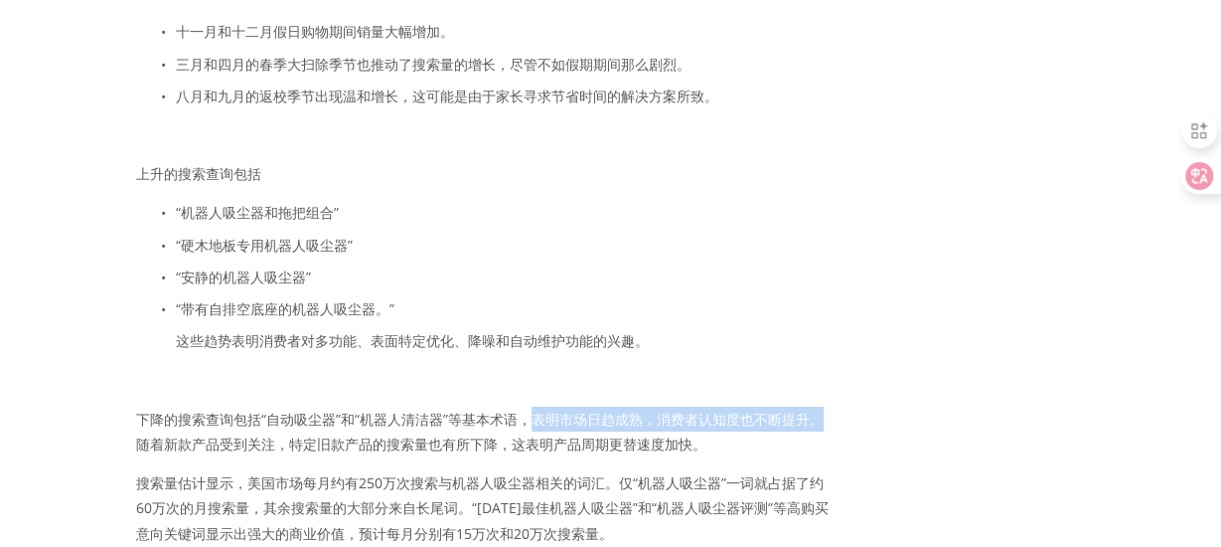
drag, startPoint x: 529, startPoint y: 425, endPoint x: 805, endPoint y: 422, distance: 276.3
click at [805, 422] on font "下降的搜索查询包括“自动吸尘器”和“机器人清洁器”等基本术语，表明市场日趋成熟，消费者认知度也不断提升。随着新款产品受到关注，特定旧款产品的搜索量也有所下降，…" at bounding box center [480, 431] width 688 height 44
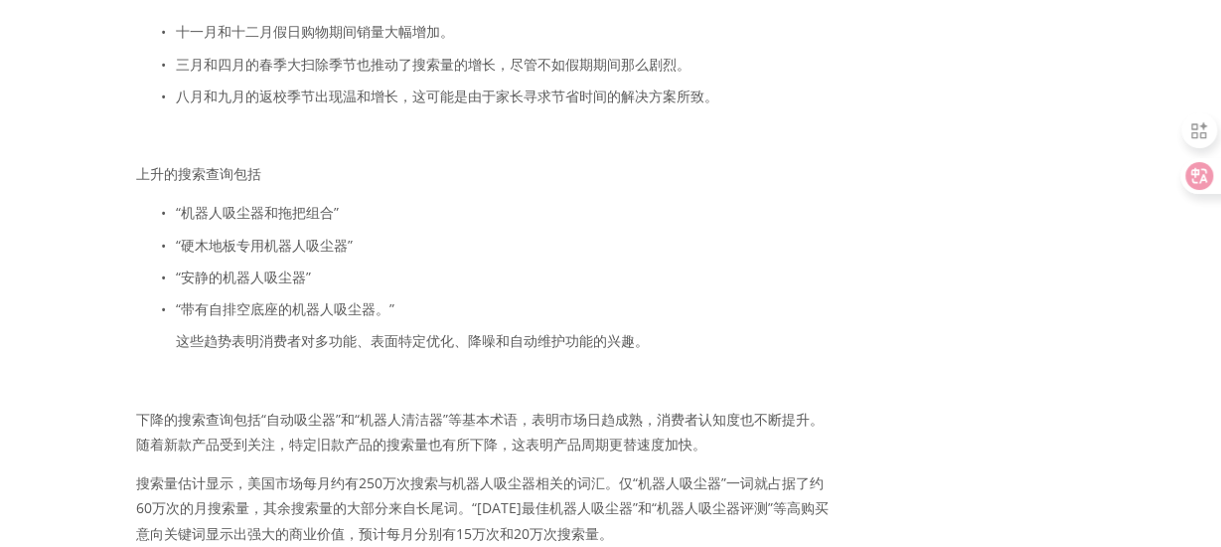
click at [641, 305] on p "“带有自排空底座的机器人吸尘器。”" at bounding box center [504, 308] width 657 height 25
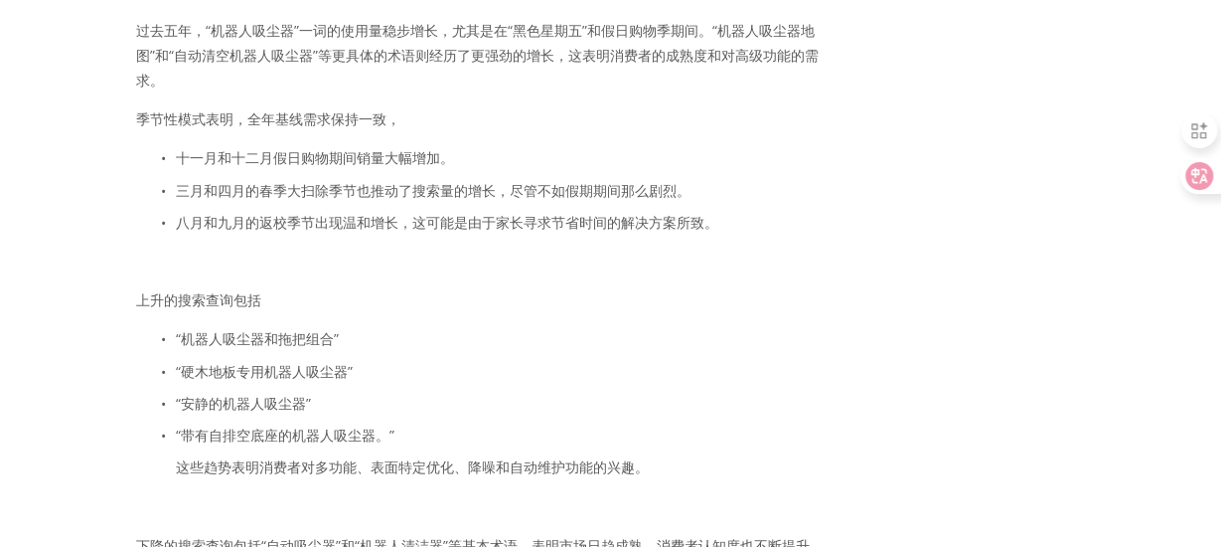
scroll to position [3014, 0]
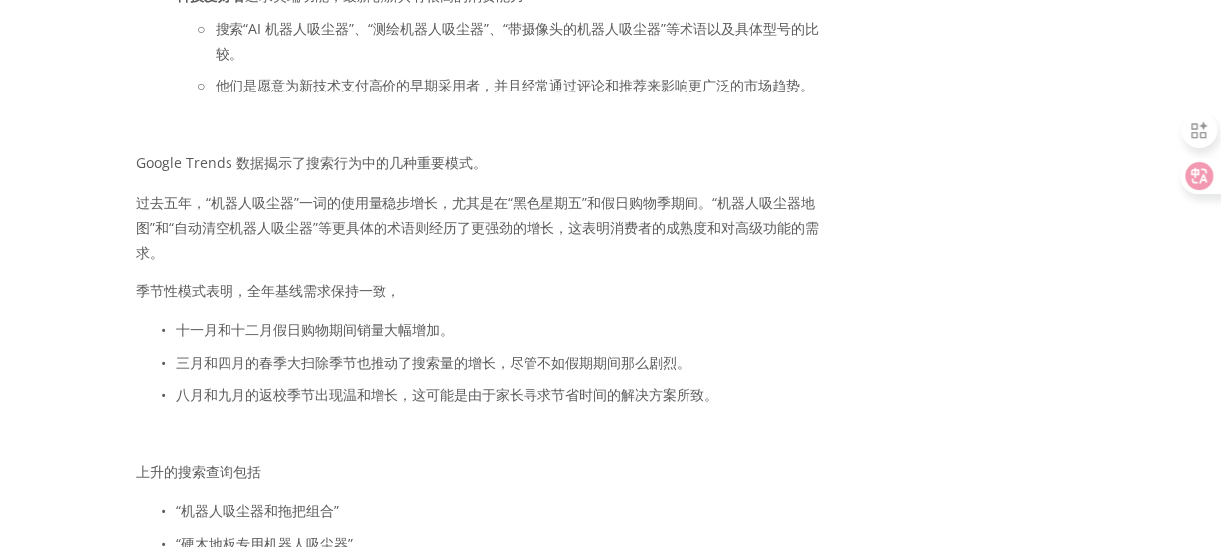
click at [433, 172] on font "Google Trends 数据揭示了搜索行为中的几种重要模式。" at bounding box center [311, 162] width 351 height 19
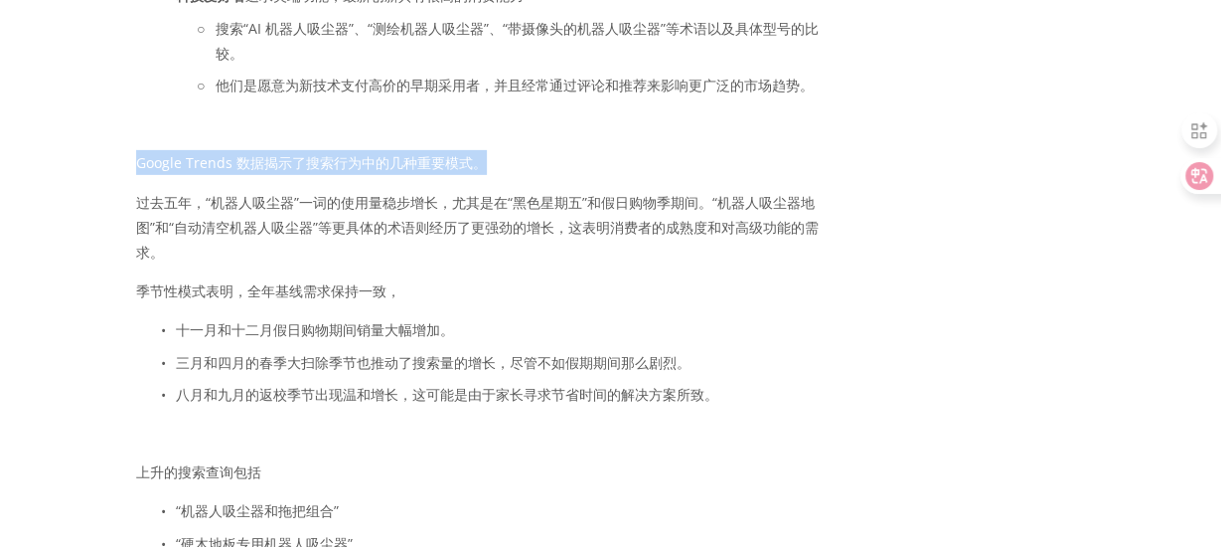
click at [433, 172] on font "Google Trends 数据揭示了搜索行为中的几种重要模式。" at bounding box center [311, 162] width 351 height 19
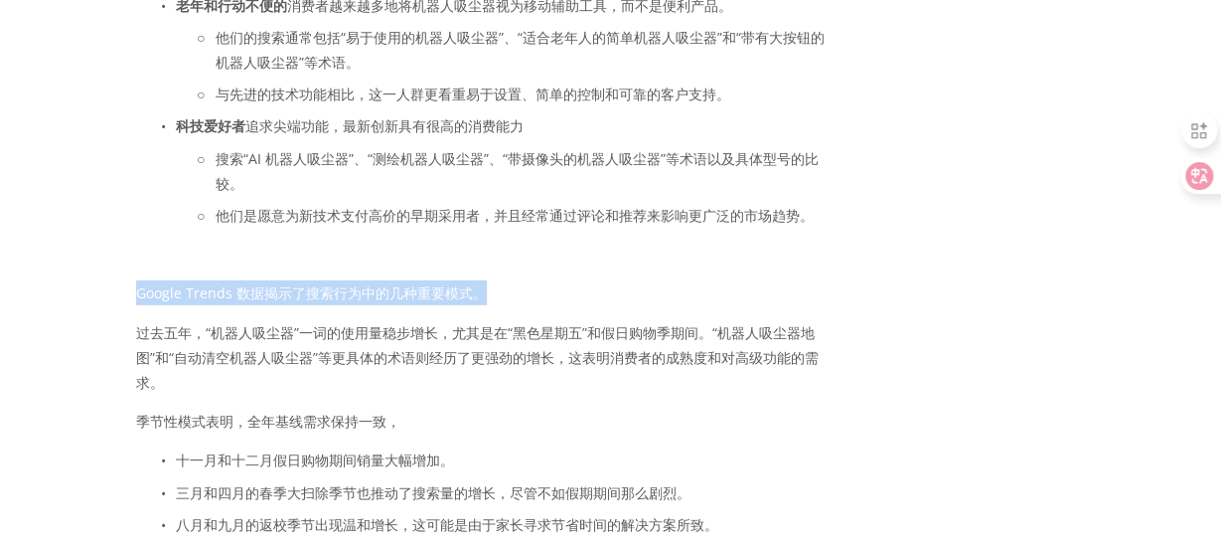
scroll to position [2915, 0]
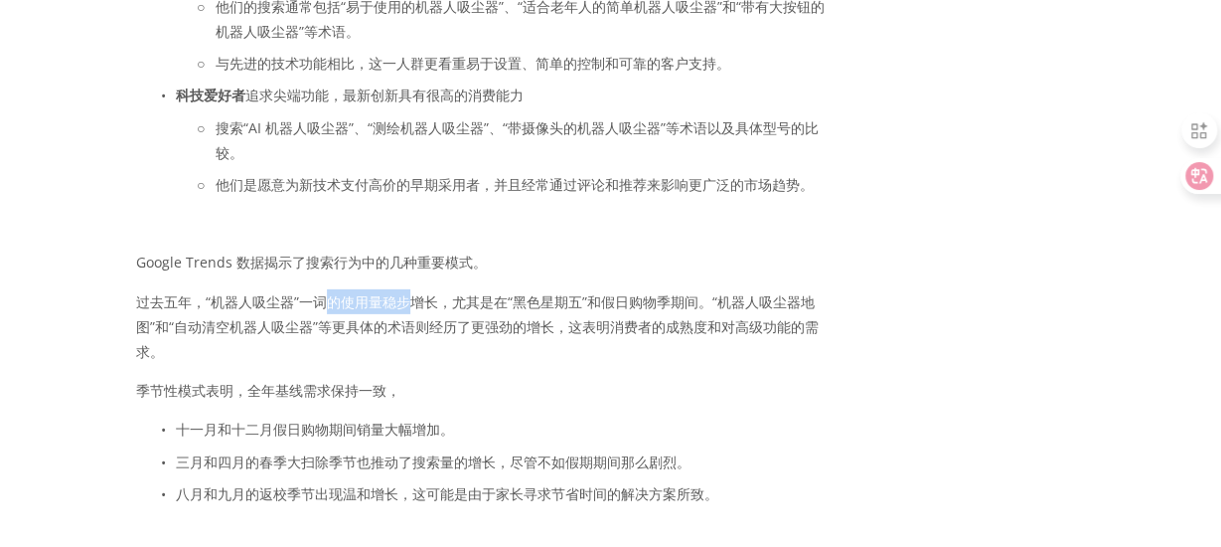
drag, startPoint x: 326, startPoint y: 299, endPoint x: 409, endPoint y: 301, distance: 83.5
click at [409, 301] on font "过去五年，“机器人吸尘器”一词的使用量稳步增长，尤其是在“黑色星期五”和假日购物季期间。“机器人吸尘器地图”和“自动清空机器人吸尘器”等更具体的术语则经历了更…" at bounding box center [477, 326] width 683 height 69
click at [539, 297] on p "过去五年，“机器人吸尘器”一词的使用量稳步增长，尤其是在“黑色星期五”和假日购物季期间。“机器人吸尘器地图”和“自动清空机器人吸尘器”等更具体的术语则经历了更…" at bounding box center [484, 327] width 697 height 76
drag, startPoint x: 321, startPoint y: 273, endPoint x: 397, endPoint y: 273, distance: 76.5
click at [397, 271] on font "Google Trends 数据揭示了搜索行为中的几种重要模式。" at bounding box center [311, 261] width 351 height 19
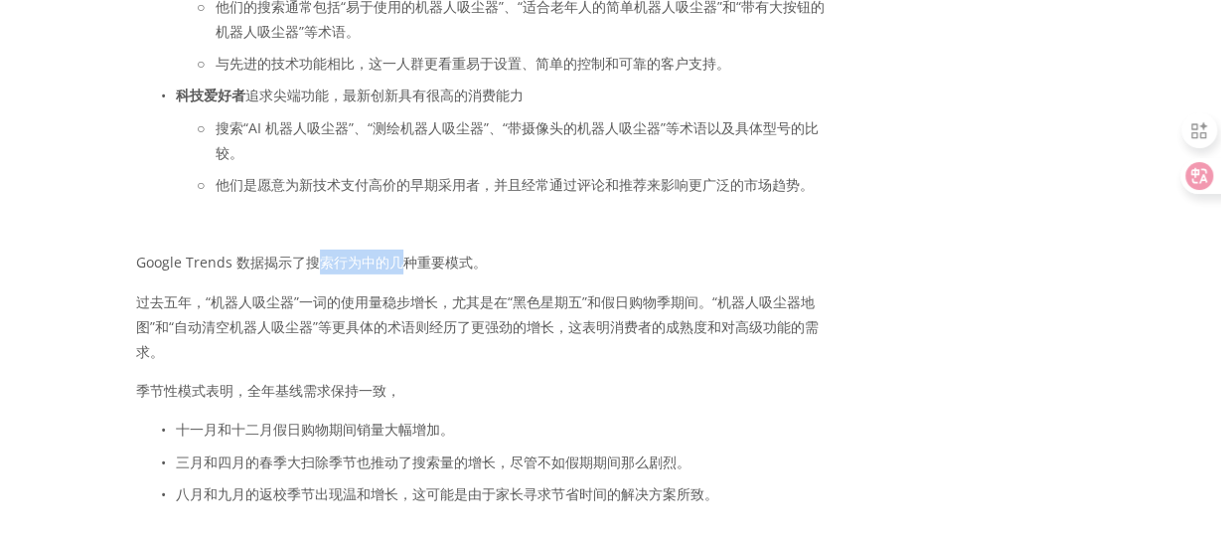
drag, startPoint x: 401, startPoint y: 272, endPoint x: 413, endPoint y: 270, distance: 12.1
click at [401, 271] on font "Google Trends 数据揭示了搜索行为中的几种重要模式。" at bounding box center [311, 261] width 351 height 19
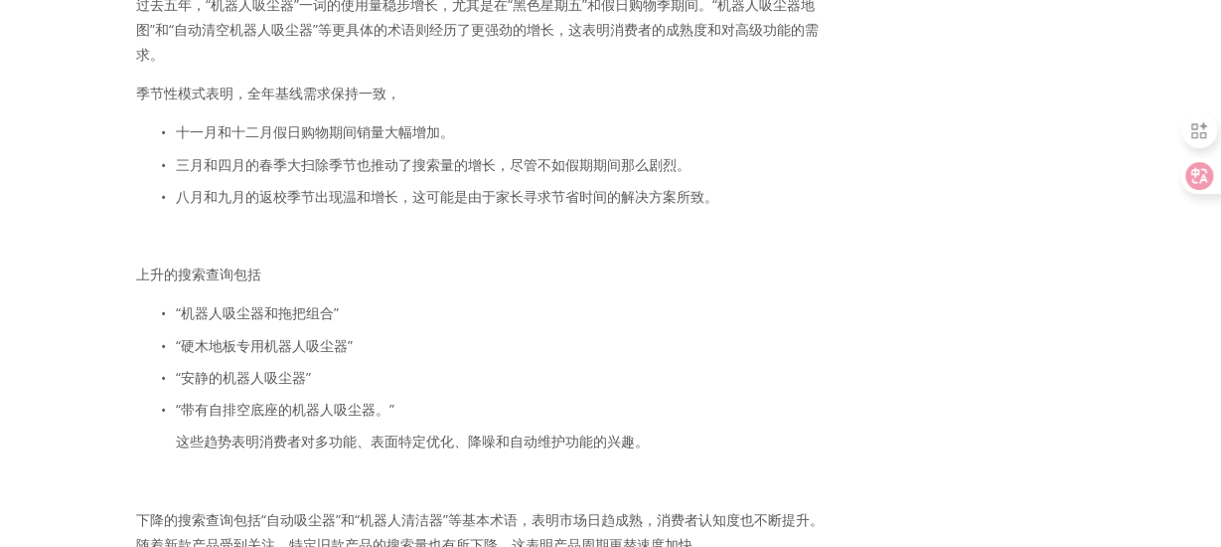
scroll to position [3213, 0]
drag, startPoint x: 161, startPoint y: 287, endPoint x: 222, endPoint y: 286, distance: 60.6
click at [222, 282] on font "上升的搜索查询包括" at bounding box center [198, 272] width 125 height 19
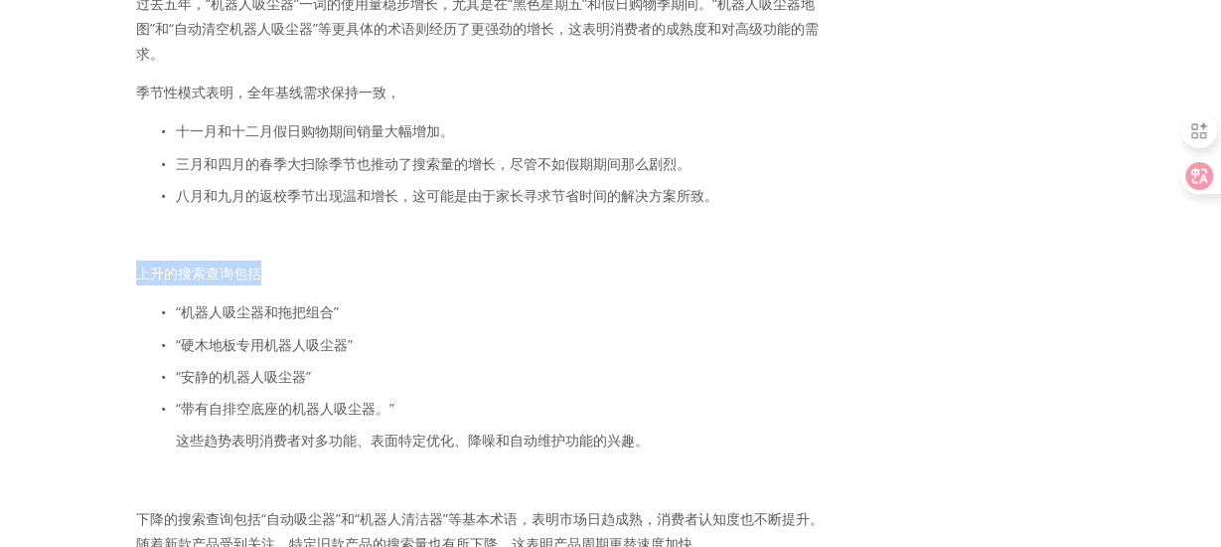
click at [222, 282] on font "上升的搜索查询包括" at bounding box center [198, 272] width 125 height 19
click at [415, 276] on p "上升的搜索查询包括" at bounding box center [484, 272] width 697 height 25
drag, startPoint x: 288, startPoint y: 469, endPoint x: 310, endPoint y: 455, distance: 25.9
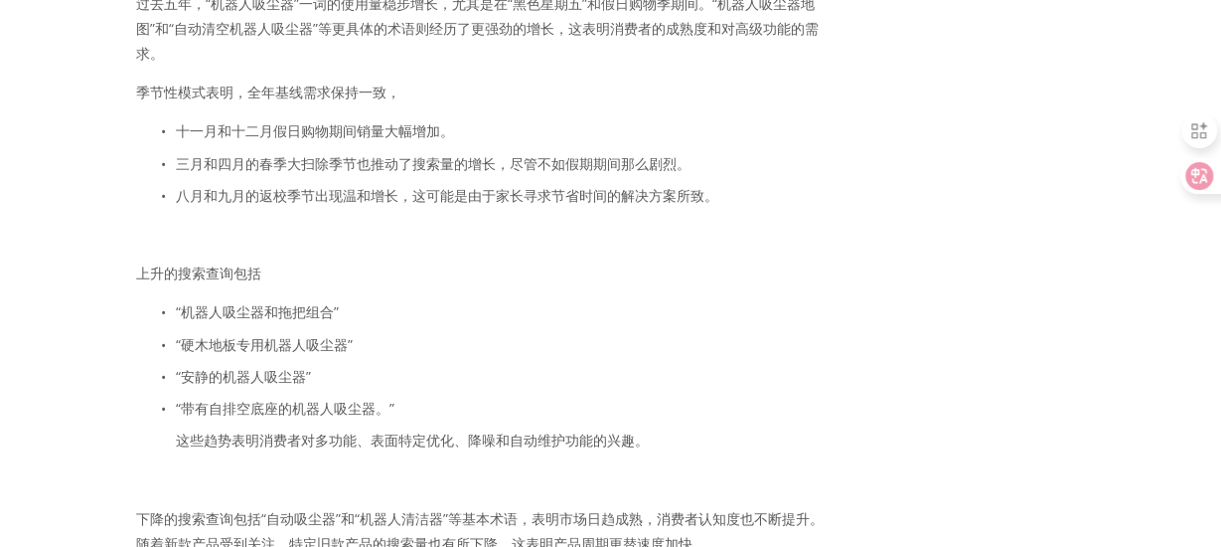
click at [310, 449] on font "这些趋势表明消费者对多功能、表面特定优化、降噪和自动维护功能的兴趣。" at bounding box center [412, 439] width 473 height 19
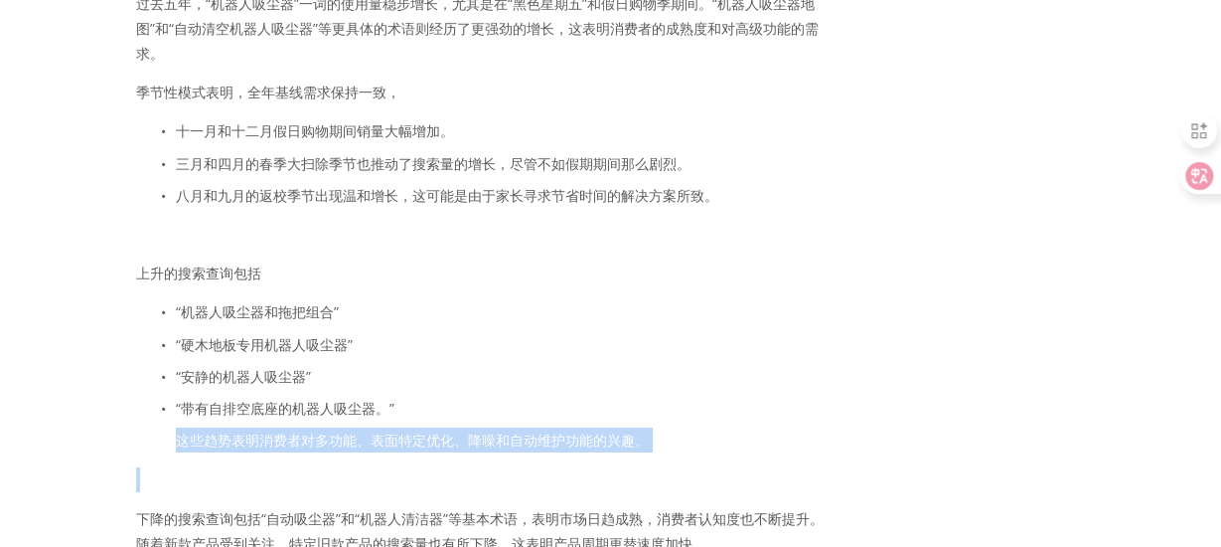
drag, startPoint x: 310, startPoint y: 455, endPoint x: 356, endPoint y: 423, distance: 55.7
click at [310, 449] on font "这些趋势表明消费者对多功能、表面特定优化、降噪和自动维护功能的兴趣。" at bounding box center [412, 439] width 473 height 19
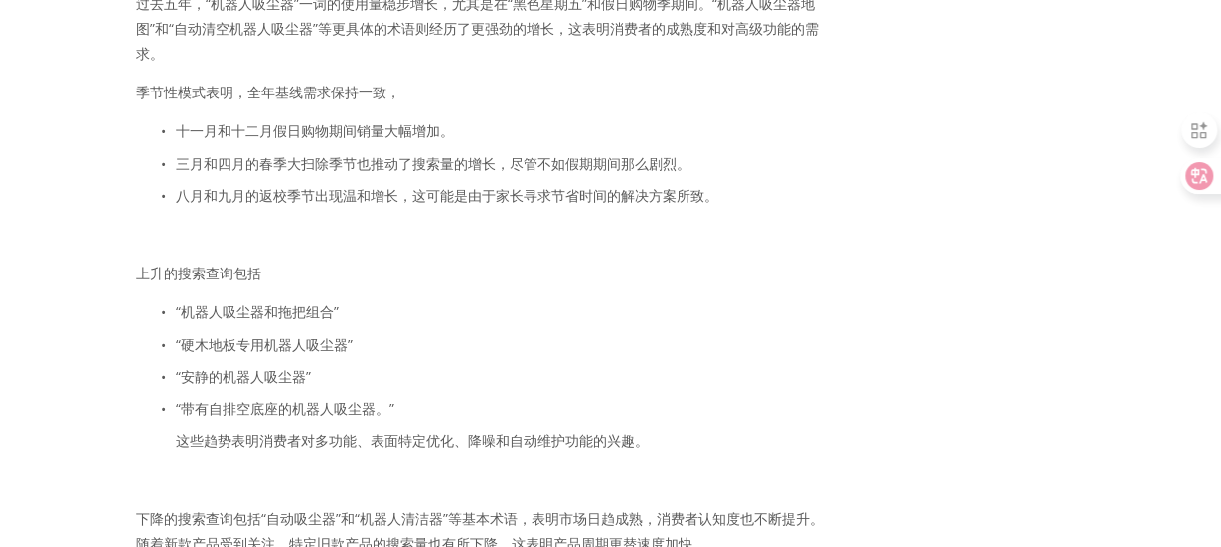
click at [423, 378] on p "“安静的机器人吸尘器”" at bounding box center [504, 376] width 657 height 25
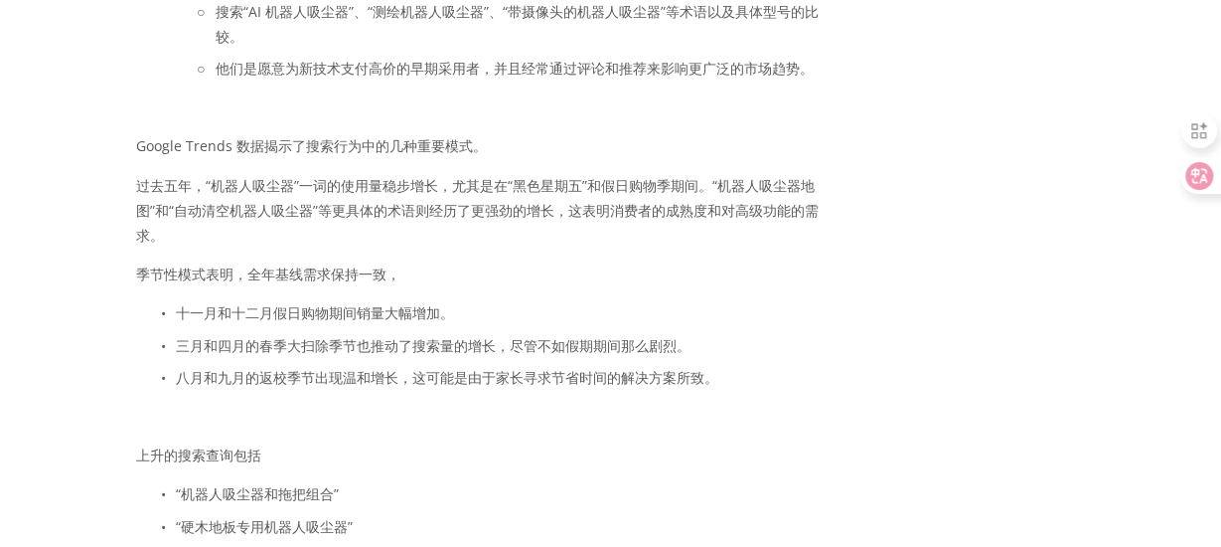
scroll to position [3014, 0]
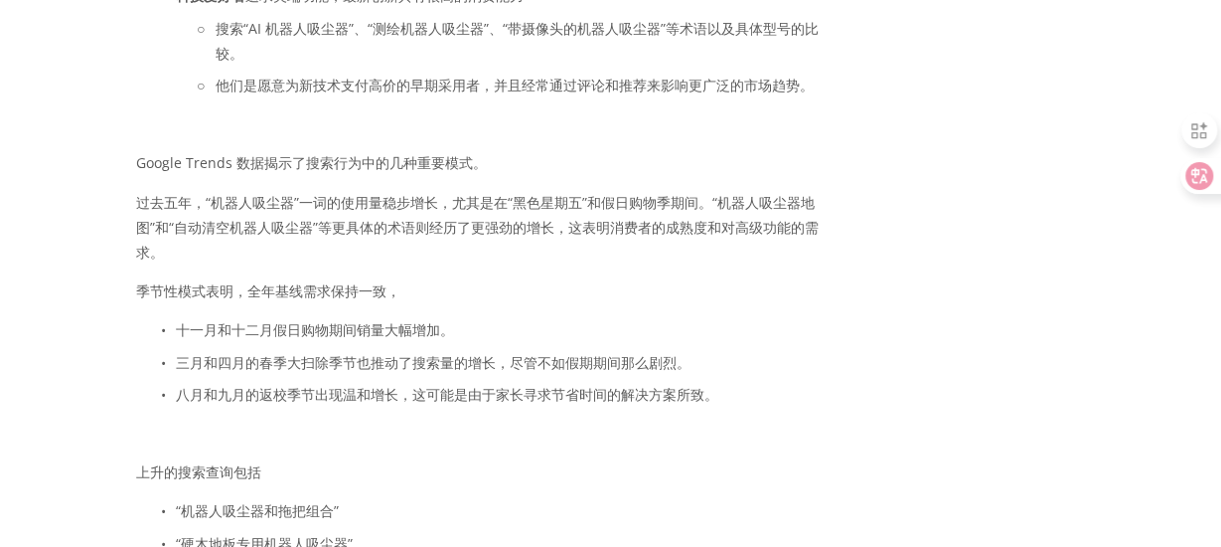
click at [215, 211] on font "过去五年，“机器人吸尘器”一词的使用量稳步增长，尤其是在“黑色星期五”和假日购物季期间。“机器人吸尘器地图”和“自动清空机器人吸尘器”等更具体的术语则经历了更…" at bounding box center [477, 227] width 683 height 69
drag, startPoint x: 510, startPoint y: 208, endPoint x: 590, endPoint y: 208, distance: 80.5
click at [590, 208] on font "过去五年，“机器人吸尘器”一词的使用量稳步增长，尤其是在“黑色星期五”和假日购物季期间。“机器人吸尘器地图”和“自动清空机器人吸尘器”等更具体的术语则经历了更…" at bounding box center [477, 227] width 683 height 69
drag, startPoint x: 590, startPoint y: 208, endPoint x: 614, endPoint y: 206, distance: 23.9
click at [590, 208] on font "过去五年，“机器人吸尘器”一词的使用量稳步增长，尤其是在“黑色星期五”和假日购物季期间。“机器人吸尘器地图”和“自动清空机器人吸尘器”等更具体的术语则经历了更…" at bounding box center [477, 227] width 683 height 69
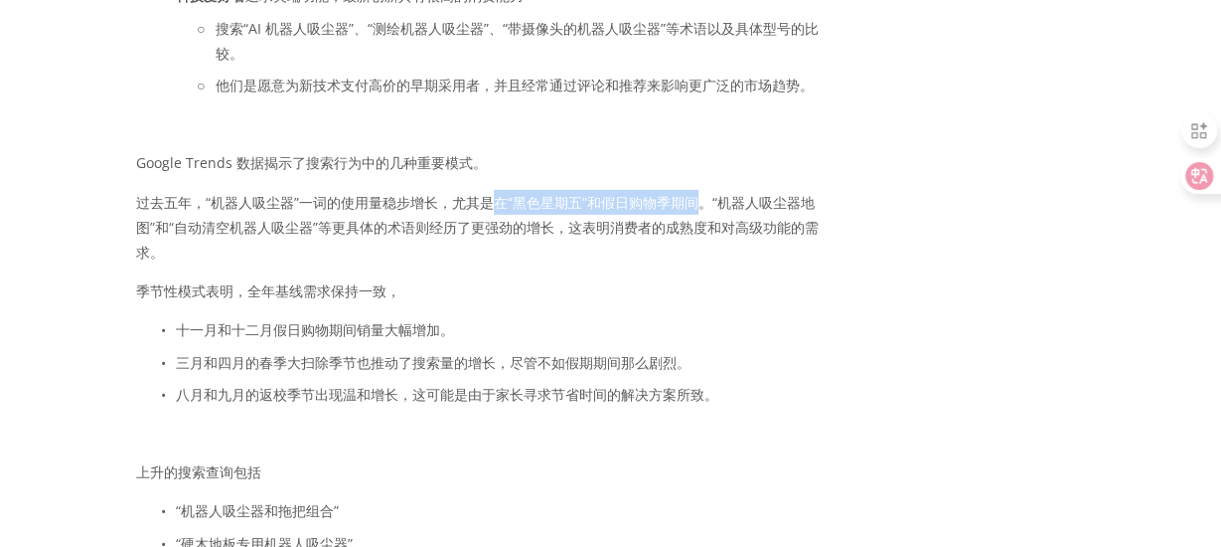
drag, startPoint x: 693, startPoint y: 206, endPoint x: 499, endPoint y: 212, distance: 193.9
click at [499, 212] on font "过去五年，“机器人吸尘器”一词的使用量稳步增长，尤其是在“黑色星期五”和假日购物季期间。“机器人吸尘器地图”和“自动清空机器人吸尘器”等更具体的术语则经历了更…" at bounding box center [477, 227] width 683 height 69
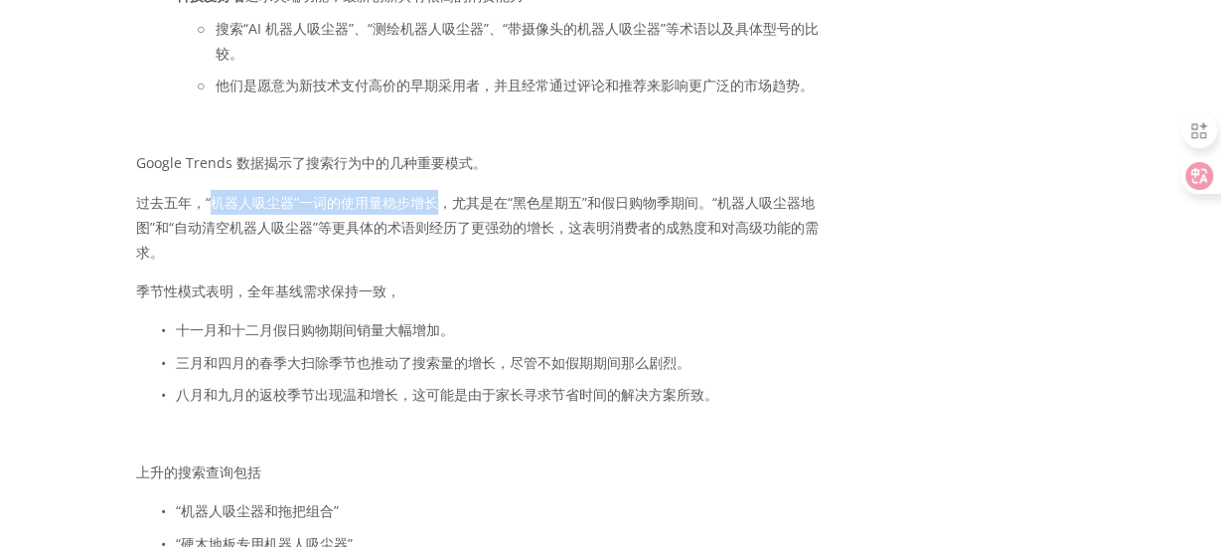
drag, startPoint x: 209, startPoint y: 213, endPoint x: 442, endPoint y: 203, distance: 233.7
click at [442, 203] on font "过去五年，“机器人吸尘器”一词的使用量稳步增长，尤其是在“黑色星期五”和假日购物季期间。“机器人吸尘器地图”和“自动清空机器人吸尘器”等更具体的术语则经历了更…" at bounding box center [477, 227] width 683 height 69
click at [394, 172] on font "Google Trends 数据揭示了搜索行为中的几种重要模式。" at bounding box center [311, 162] width 351 height 19
drag, startPoint x: 194, startPoint y: 210, endPoint x: 275, endPoint y: 208, distance: 81.5
click at [275, 208] on font "过去五年，“机器人吸尘器”一词的使用量稳步增长，尤其是在“黑色星期五”和假日购物季期间。“机器人吸尘器地图”和“自动清空机器人吸尘器”等更具体的术语则经历了更…" at bounding box center [477, 227] width 683 height 69
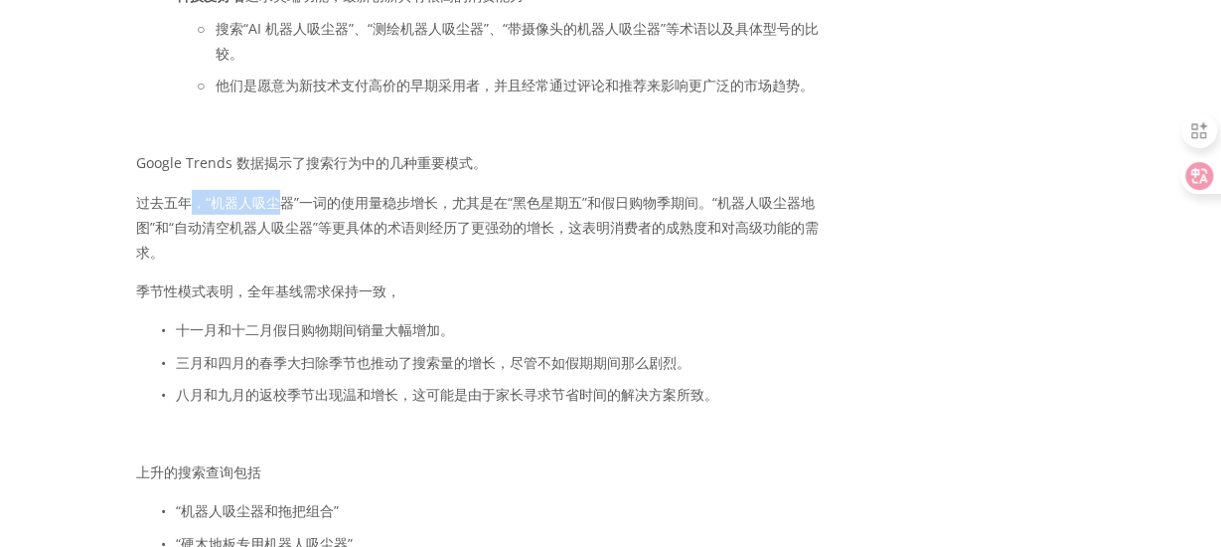
click at [275, 208] on font "过去五年，“机器人吸尘器”一词的使用量稳步增长，尤其是在“黑色星期五”和假日购物季期间。“机器人吸尘器地图”和“自动清空机器人吸尘器”等更具体的术语则经历了更…" at bounding box center [477, 227] width 683 height 69
drag, startPoint x: 203, startPoint y: 206, endPoint x: 443, endPoint y: 210, distance: 240.5
click at [443, 210] on font "过去五年，“机器人吸尘器”一词的使用量稳步增长，尤其是在“黑色星期五”和假日购物季期间。“机器人吸尘器地图”和“自动清空机器人吸尘器”等更具体的术语则经历了更…" at bounding box center [477, 227] width 683 height 69
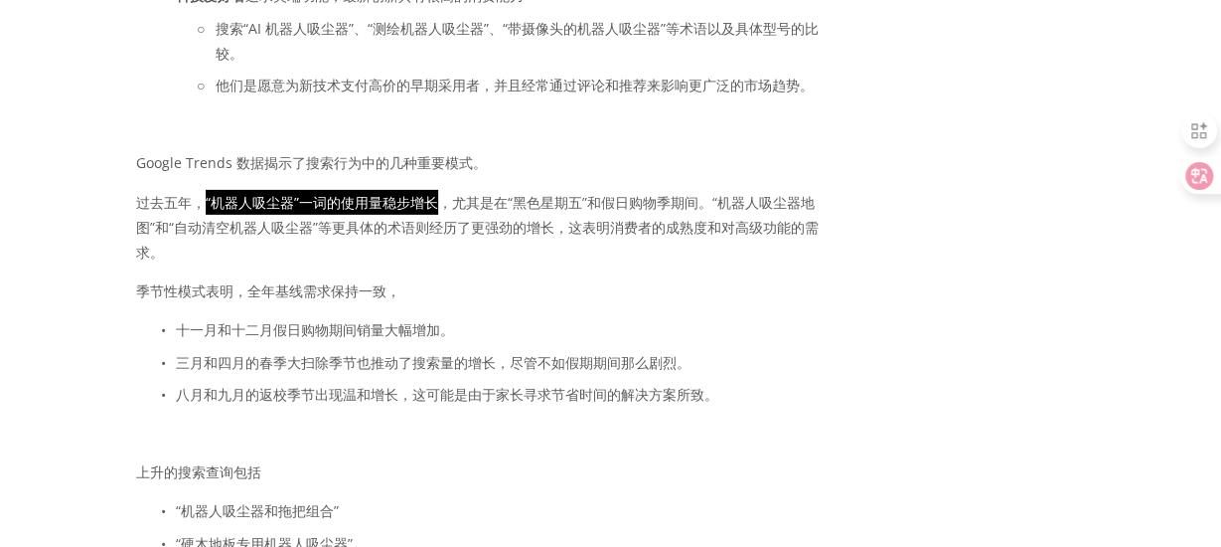
scroll to position [4531, 0]
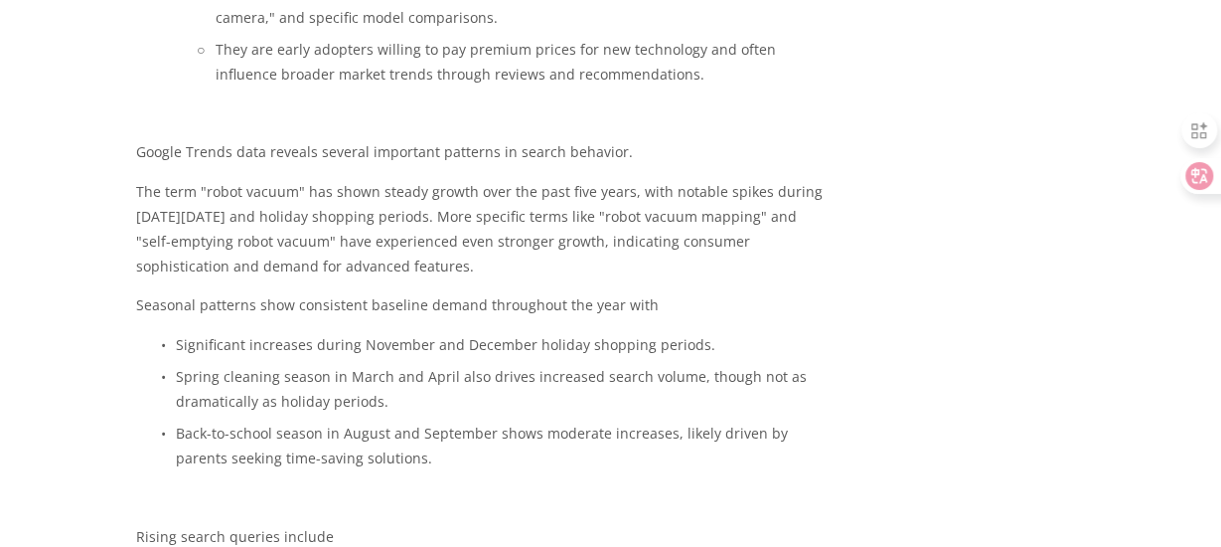
click at [521, 164] on p "Google Trends data reveals several important patterns in search behavior." at bounding box center [484, 151] width 697 height 25
click at [204, 234] on p "The term "robot vacuum" has shown steady growth over the past five years, with …" at bounding box center [484, 229] width 697 height 100
drag, startPoint x: 197, startPoint y: 234, endPoint x: 298, endPoint y: 229, distance: 101.5
click at [298, 229] on p "The term "robot vacuum" has shown steady growth over the past five years, with …" at bounding box center [484, 229] width 697 height 100
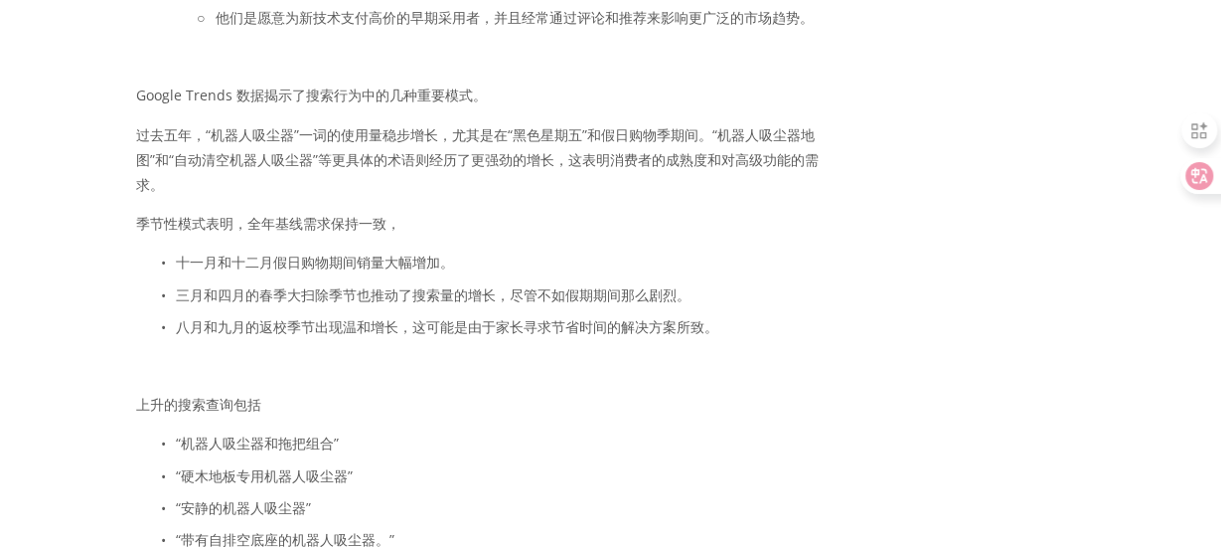
scroll to position [3113, 0]
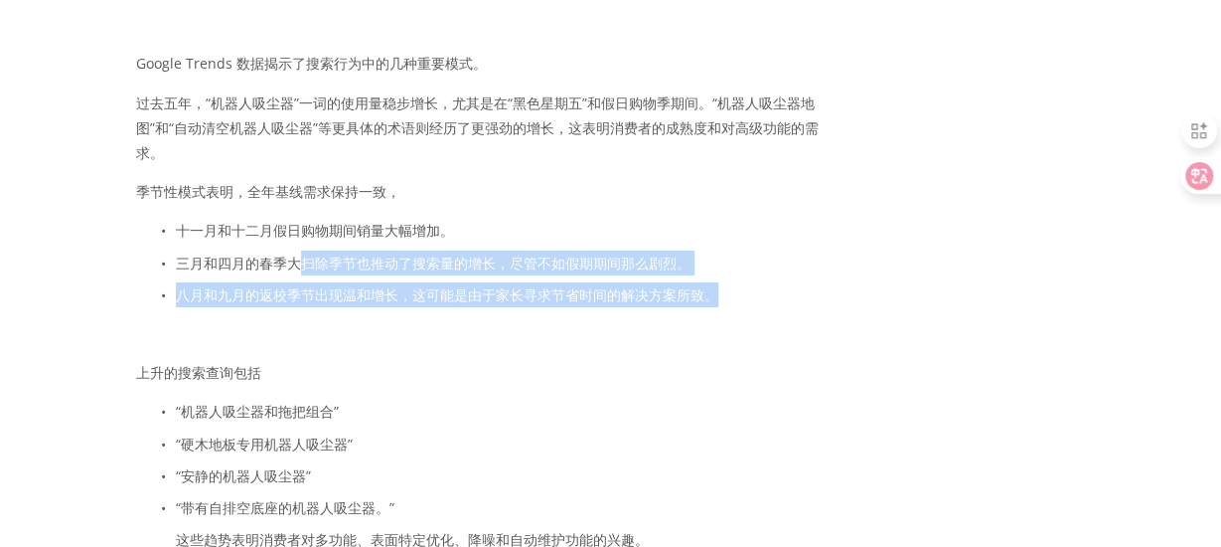
drag, startPoint x: 729, startPoint y: 303, endPoint x: 296, endPoint y: 258, distance: 435.6
click at [296, 258] on ul "十一月和十二月假日购物期间销量大幅增加。 三月和四月的春季大扫除季节也推动了搜索量的增长，尽管不如假期期间那么剧烈。 八月和九月的返校季节出现温和增长，这可能…" at bounding box center [484, 262] width 697 height 89
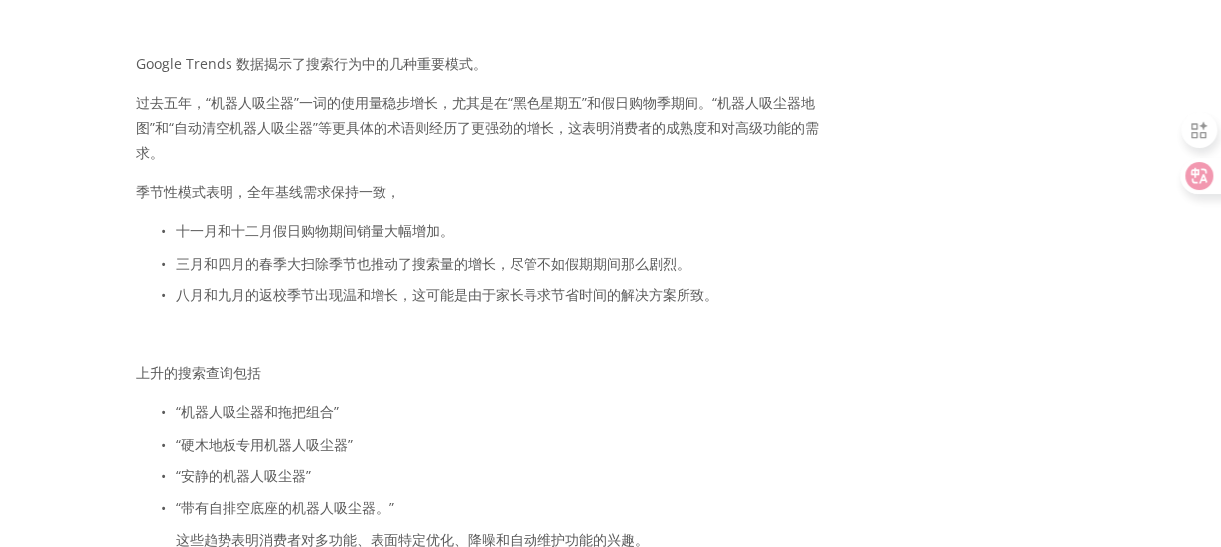
click at [147, 223] on div "买家需求和关键词趋势分析 机器人吸尘器市场服务于几种不同的购买者角色，每种角色都有特定的需求和搜索行为。 忙碌的专业人士 重视节省时间的自动化，并愿意为可靠性…" at bounding box center [484, 54] width 697 height 1380
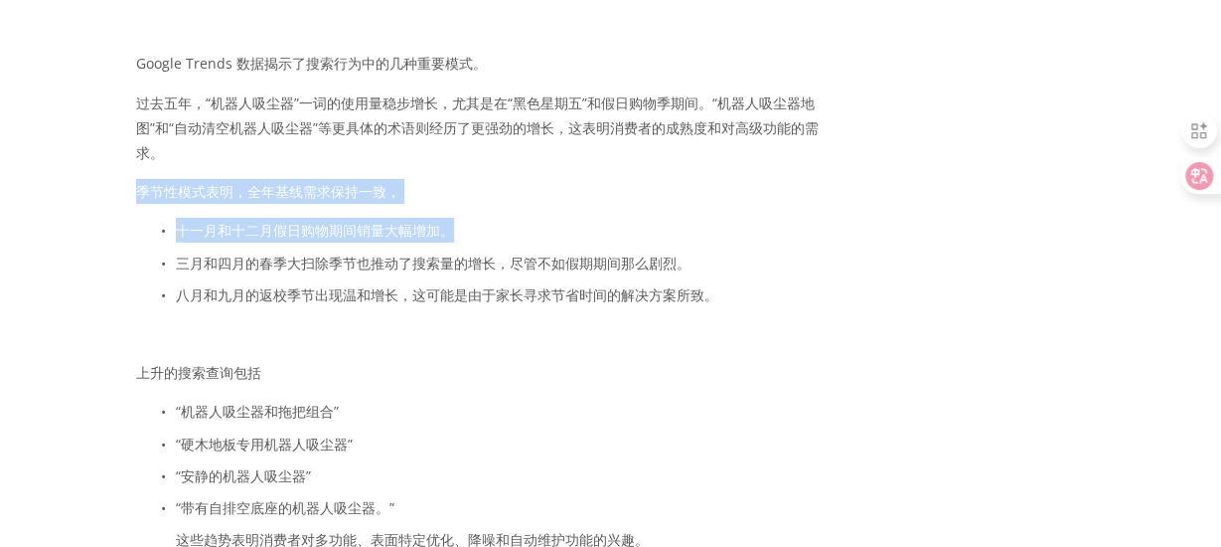
drag, startPoint x: 129, startPoint y: 200, endPoint x: 521, endPoint y: 220, distance: 392.0
click at [521, 220] on div "买家需求和关键词趋势分析 机器人吸尘器市场服务于几种不同的购买者角色，每种角色都有特定的需求和搜索行为。 忙碌的专业人士 重视节省时间的自动化，并愿意为可靠性…" at bounding box center [484, 54] width 730 height 1414
click at [521, 220] on div "买家需求和关键词趋势分析 机器人吸尘器市场服务于几种不同的购买者角色，每种角色都有特定的需求和搜索行为。 忙碌的专业人士 重视节省时间的自动化，并愿意为可靠性…" at bounding box center [484, 54] width 697 height 1380
drag, startPoint x: 472, startPoint y: 232, endPoint x: 140, endPoint y: 187, distance: 334.9
click at [140, 187] on div "买家需求和关键词趋势分析 机器人吸尘器市场服务于几种不同的购买者角色，每种角色都有特定的需求和搜索行为。 忙碌的专业人士 重视节省时间的自动化，并愿意为可靠性…" at bounding box center [484, 54] width 697 height 1380
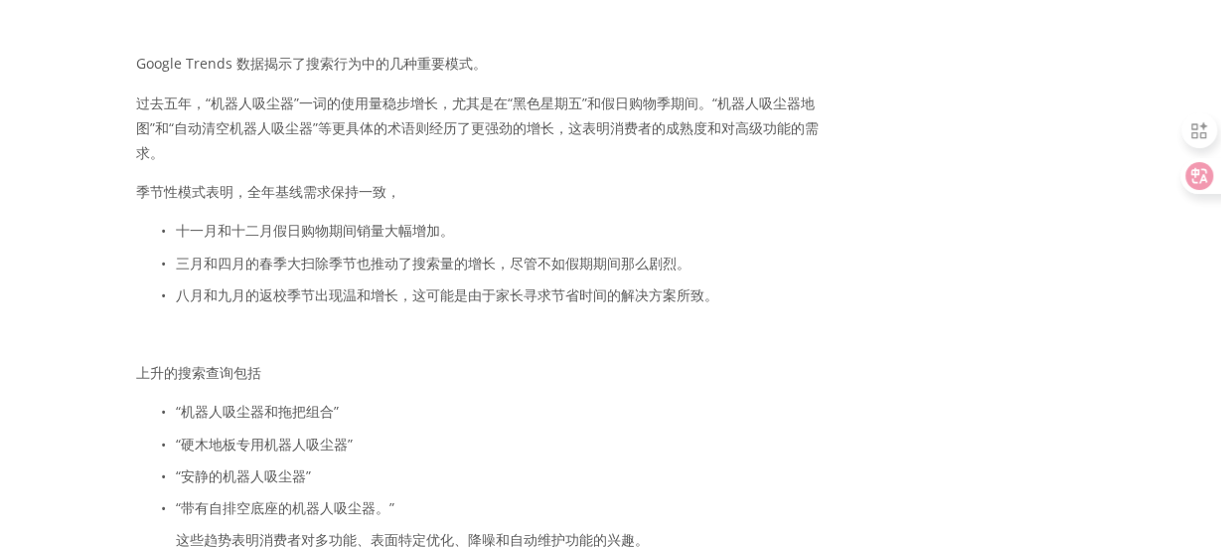
drag, startPoint x: 211, startPoint y: 194, endPoint x: 539, endPoint y: 118, distance: 336.5
click at [539, 118] on font "过去五年，“机器人吸尘器”一词的使用量稳步增长，尤其是在“黑色星期五”和假日购物季期间。“机器人吸尘器地图”和“自动清空机器人吸尘器”等更具体的术语则经历了更…" at bounding box center [477, 127] width 683 height 69
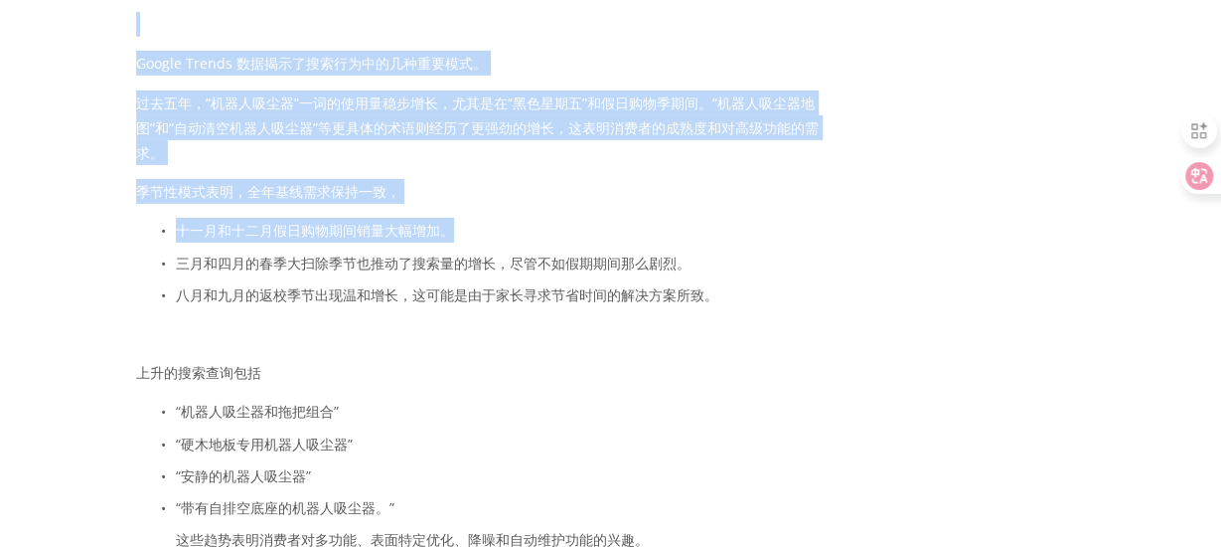
drag, startPoint x: 463, startPoint y: 240, endPoint x: 115, endPoint y: 185, distance: 352.2
click at [273, 196] on font "季节性模式表明，全年基线需求保持一致，" at bounding box center [268, 191] width 264 height 19
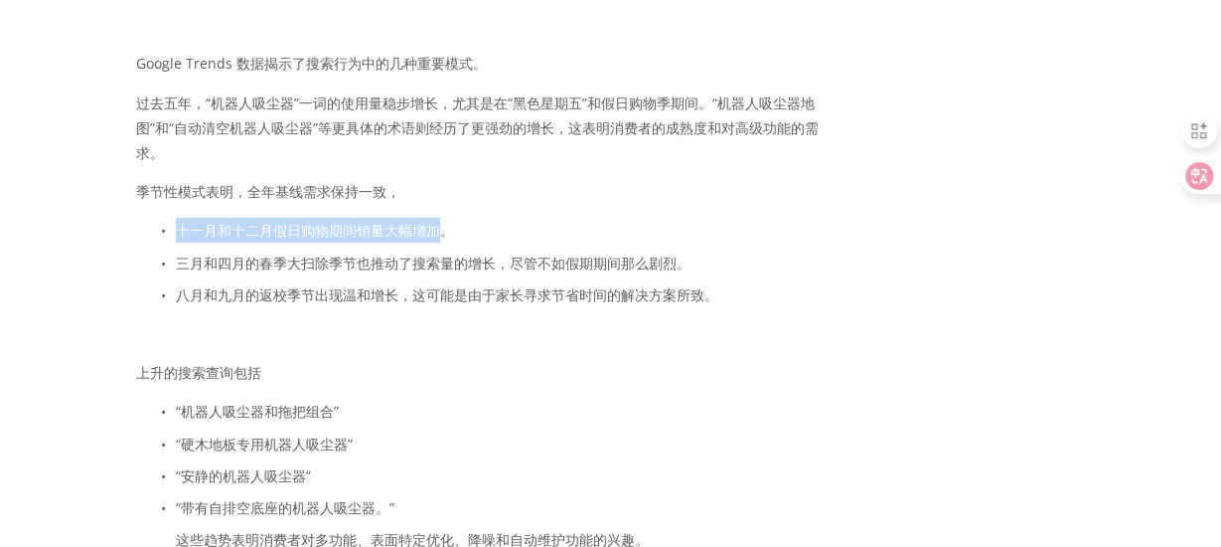
drag, startPoint x: 438, startPoint y: 234, endPoint x: 170, endPoint y: 229, distance: 268.3
click at [176, 229] on p "十一月和十二月假日购物期间销量大幅增加。" at bounding box center [504, 230] width 657 height 25
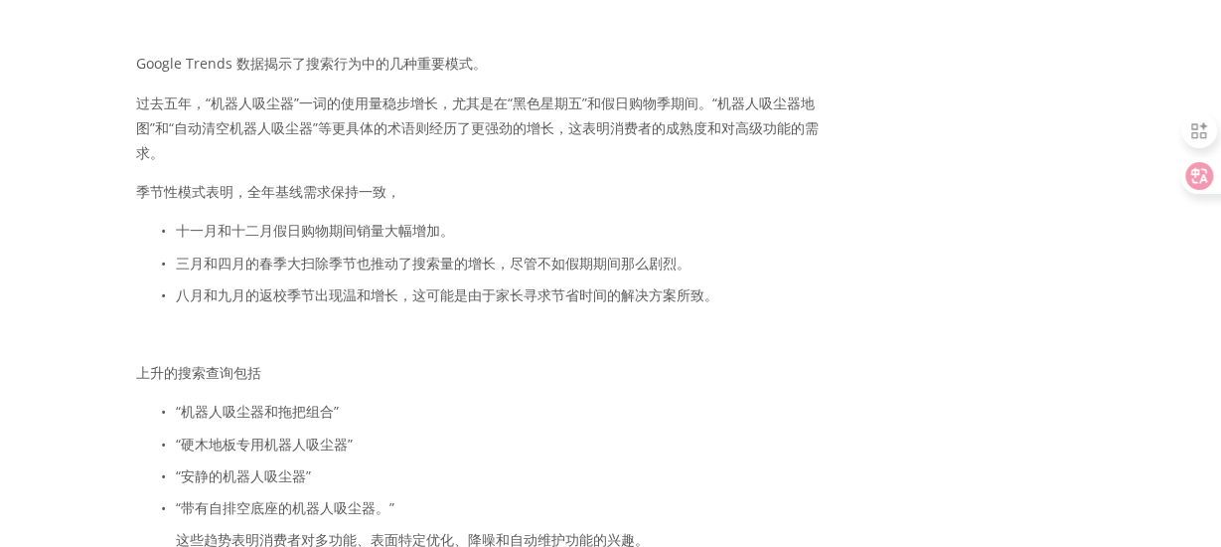
drag, startPoint x: 223, startPoint y: 226, endPoint x: 183, endPoint y: 178, distance: 62.1
click at [183, 178] on div "买家需求和关键词趋势分析 机器人吸尘器市场服务于几种不同的购买者角色，每种角色都有特定的需求和搜索行为。 忙碌的专业人士 重视节省时间的自动化，并愿意为可靠性…" at bounding box center [484, 54] width 697 height 1380
drag, startPoint x: 435, startPoint y: 235, endPoint x: 397, endPoint y: 238, distance: 38.0
click at [397, 238] on font "十一月和十二月假日购物期间销量大幅增加。" at bounding box center [315, 230] width 278 height 19
click at [392, 237] on font "十一月和十二月假日购物期间销量大幅增加。" at bounding box center [315, 230] width 278 height 19
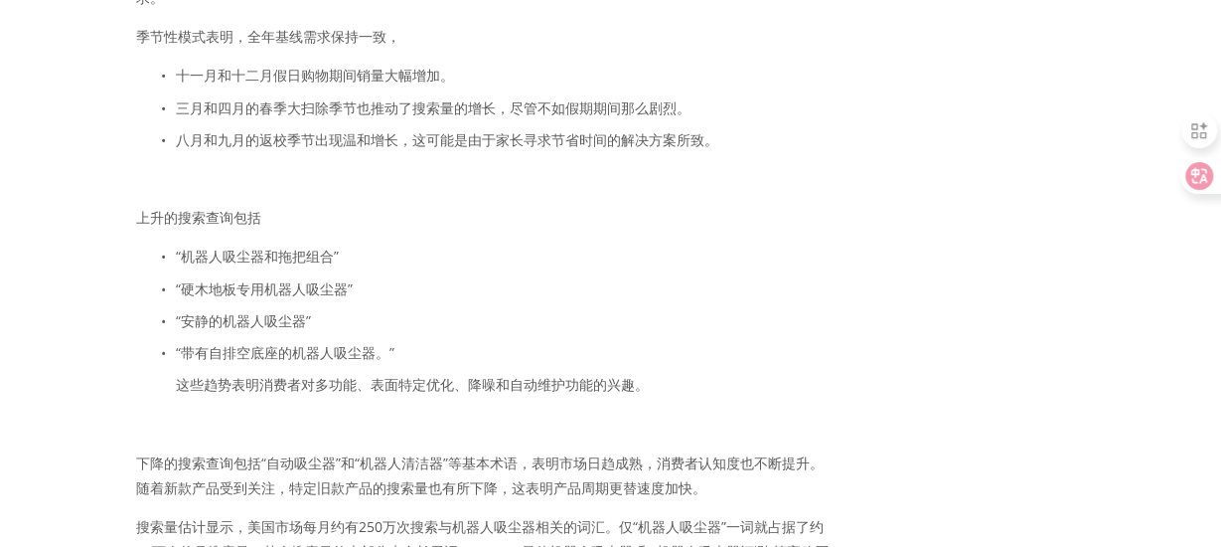
scroll to position [3312, 0]
